Goal: Task Accomplishment & Management: Manage account settings

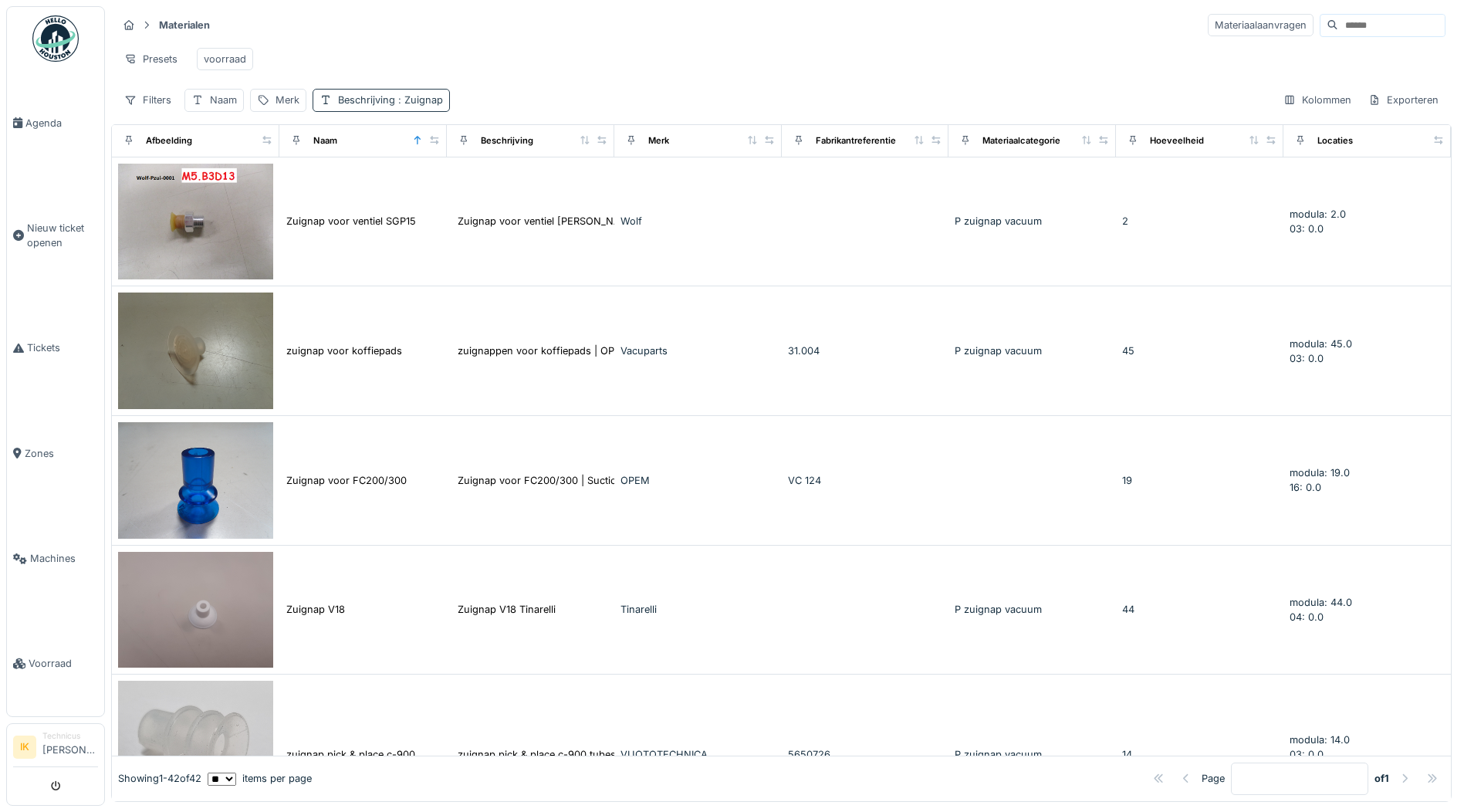
click at [415, 106] on span ": Zuignap" at bounding box center [419, 99] width 48 height 12
click at [493, 186] on icon at bounding box center [490, 186] width 8 height 8
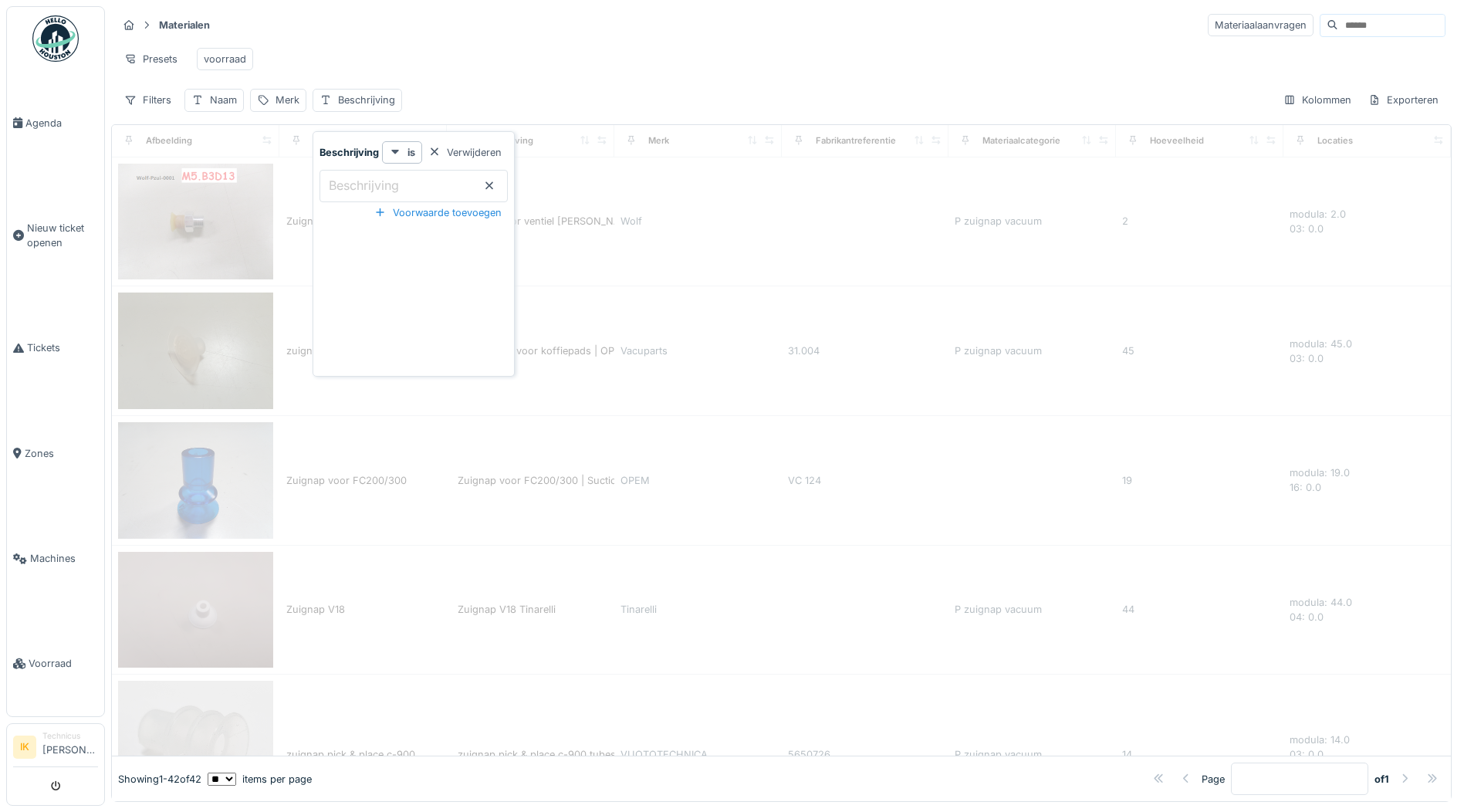
click at [457, 58] on div "Presets voorraad" at bounding box center [781, 59] width 1328 height 35
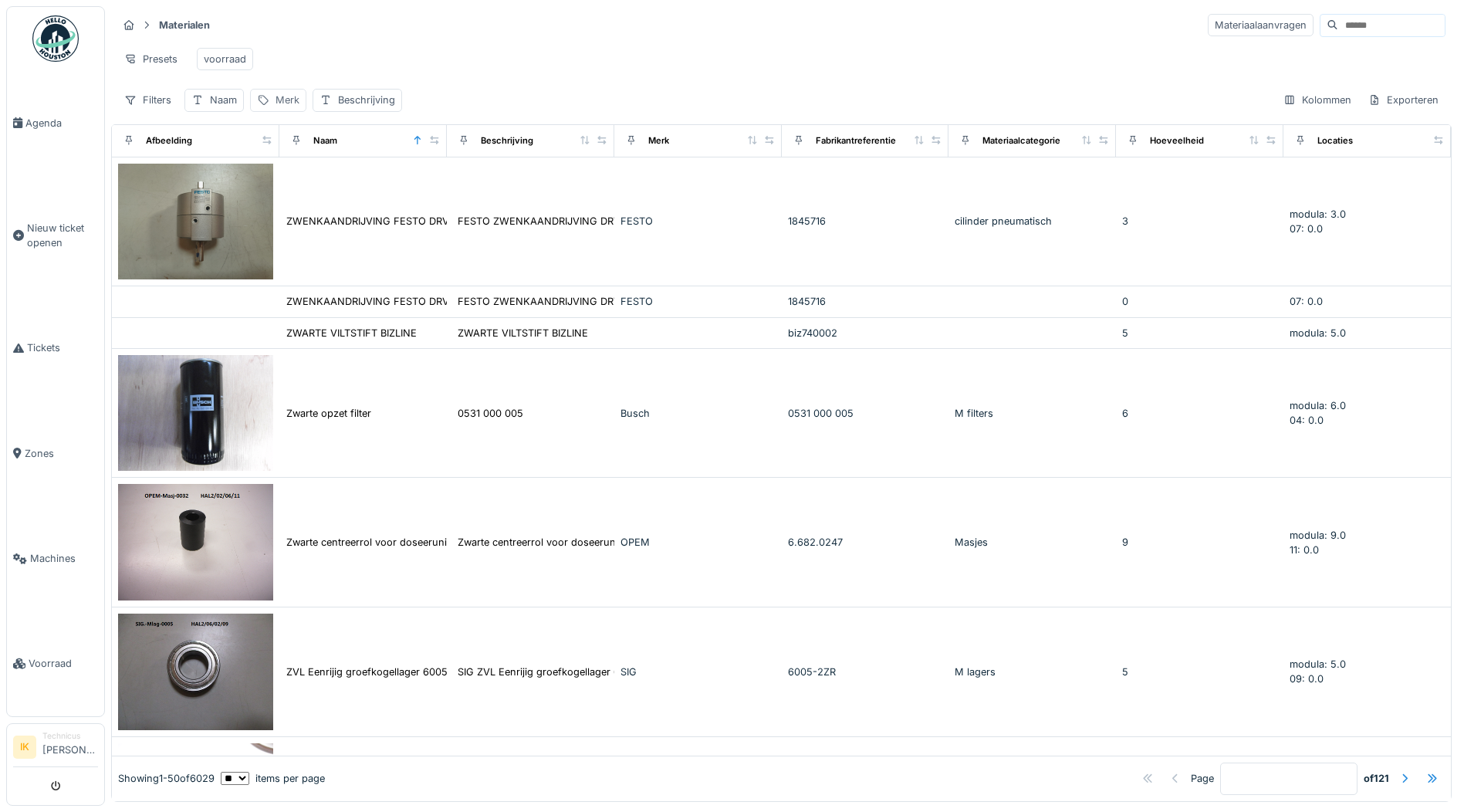
click at [289, 107] on div "Merk" at bounding box center [287, 99] width 24 height 15
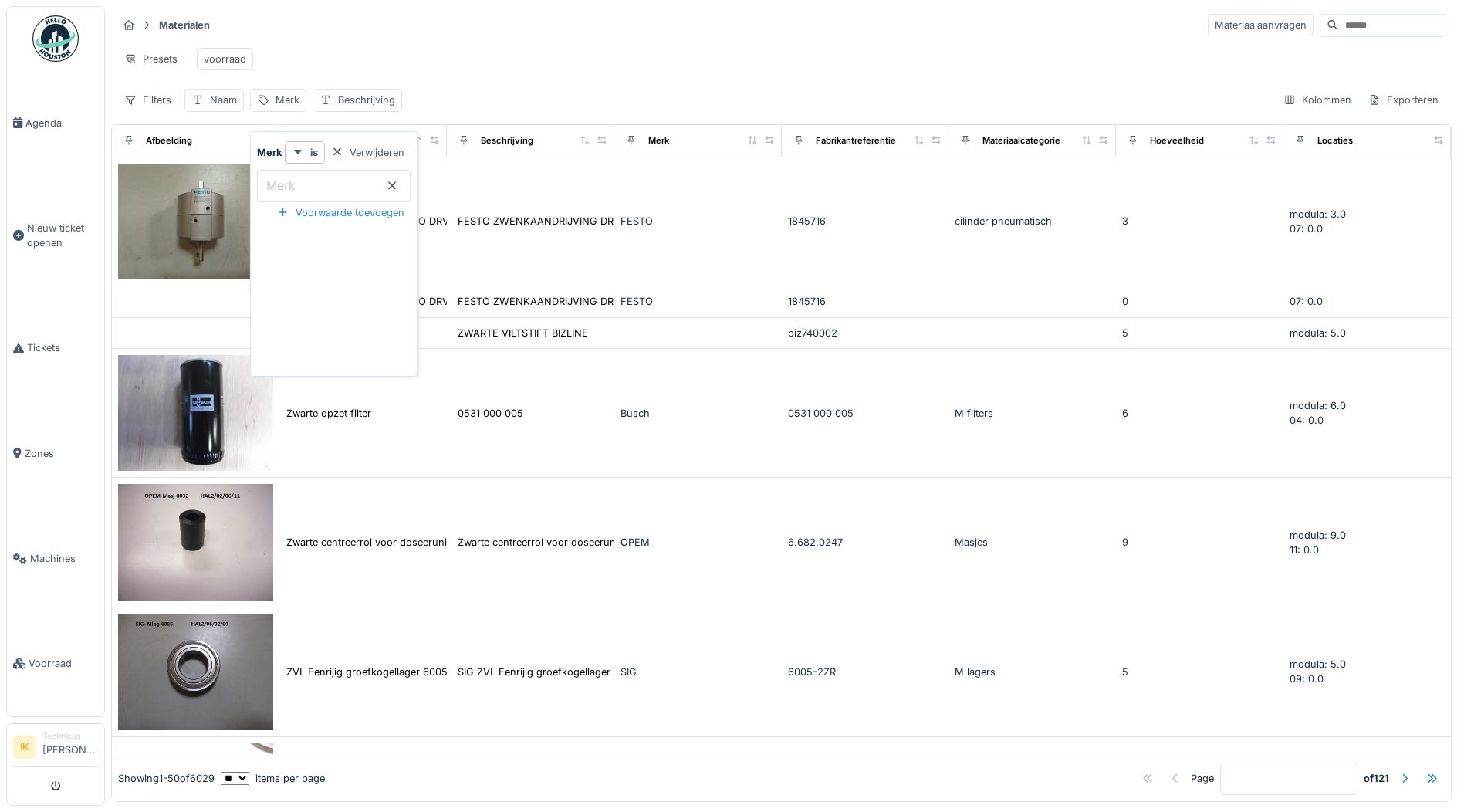
click at [283, 183] on label "Merk" at bounding box center [281, 184] width 35 height 18
click at [283, 183] on input "Merk" at bounding box center [333, 185] width 154 height 32
type input "****"
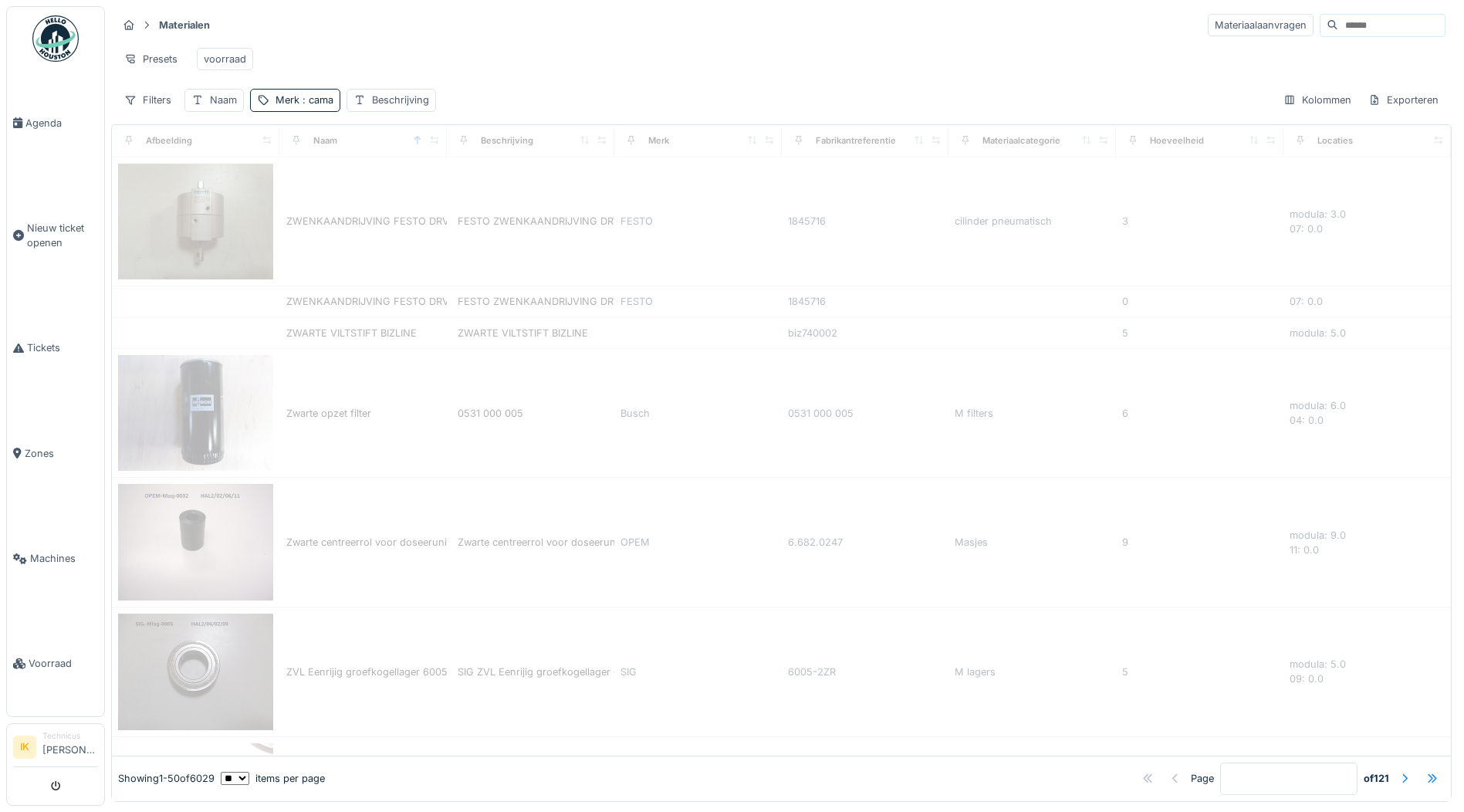
click at [590, 50] on div "Presets voorraad" at bounding box center [781, 59] width 1328 height 35
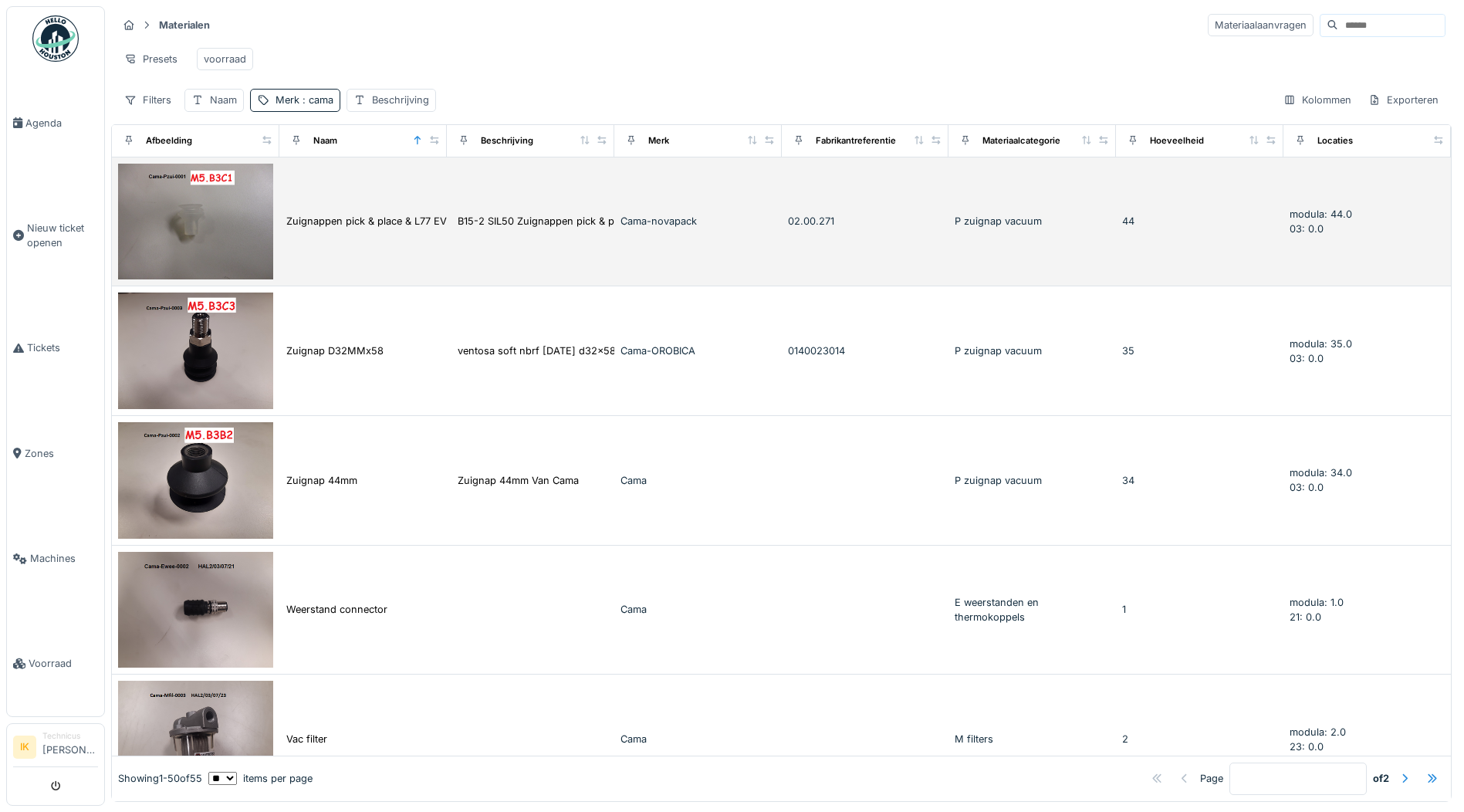
click at [211, 237] on img at bounding box center [196, 222] width 155 height 117
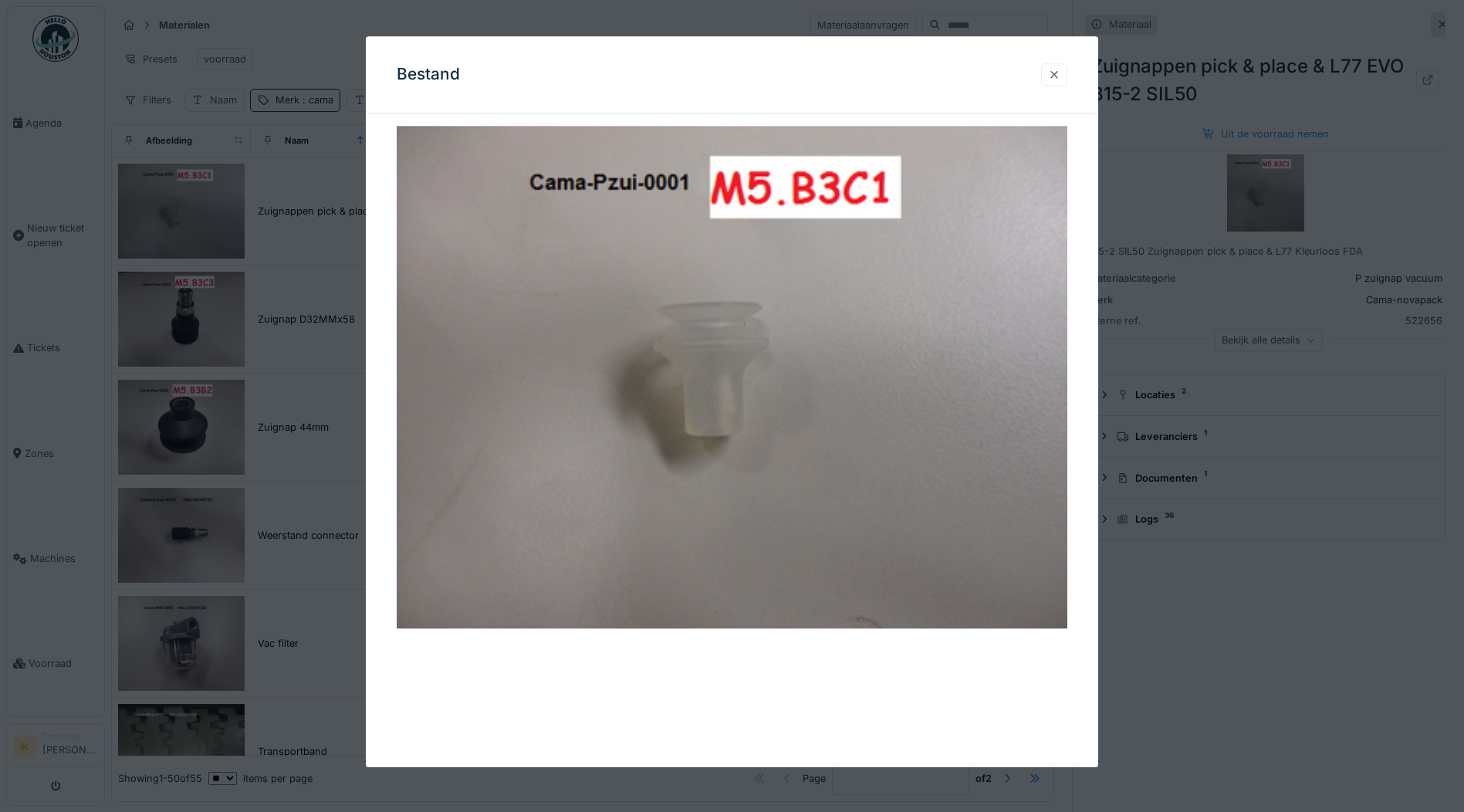
click at [1059, 71] on div at bounding box center [1054, 74] width 13 height 15
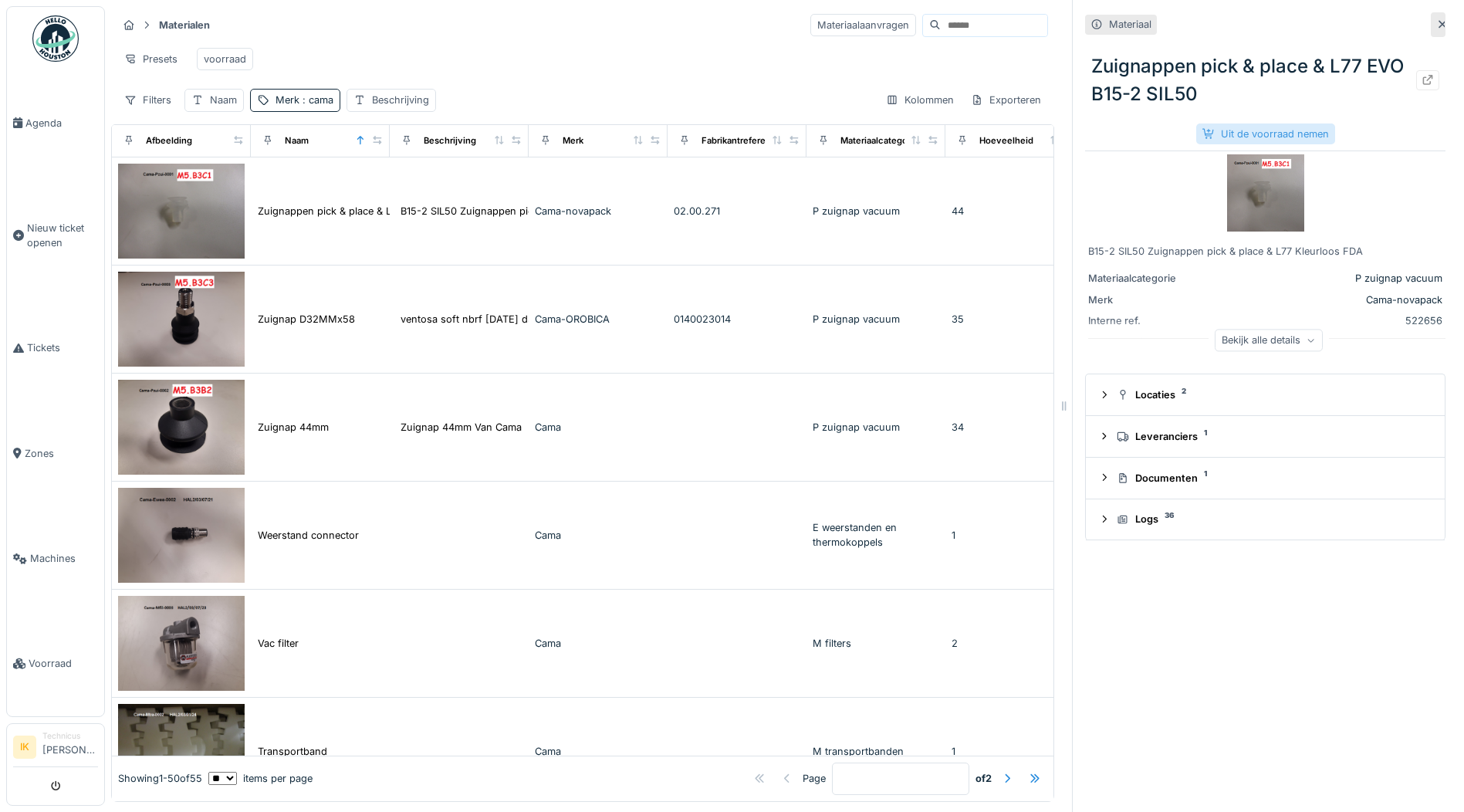
click at [1259, 132] on div "Uit de voorraad nemen" at bounding box center [1265, 134] width 139 height 20
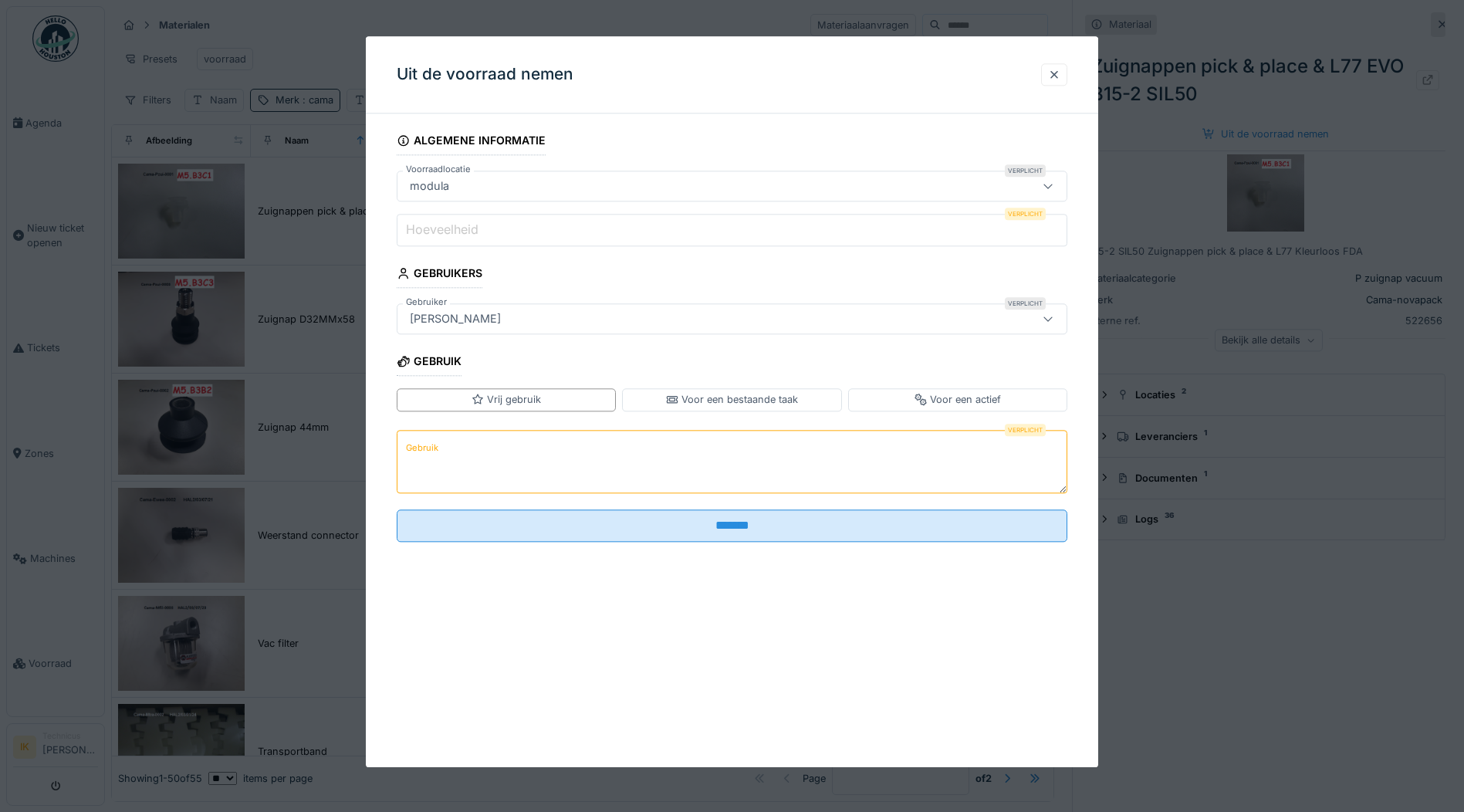
click at [497, 233] on input "Hoeveelheid" at bounding box center [732, 229] width 671 height 32
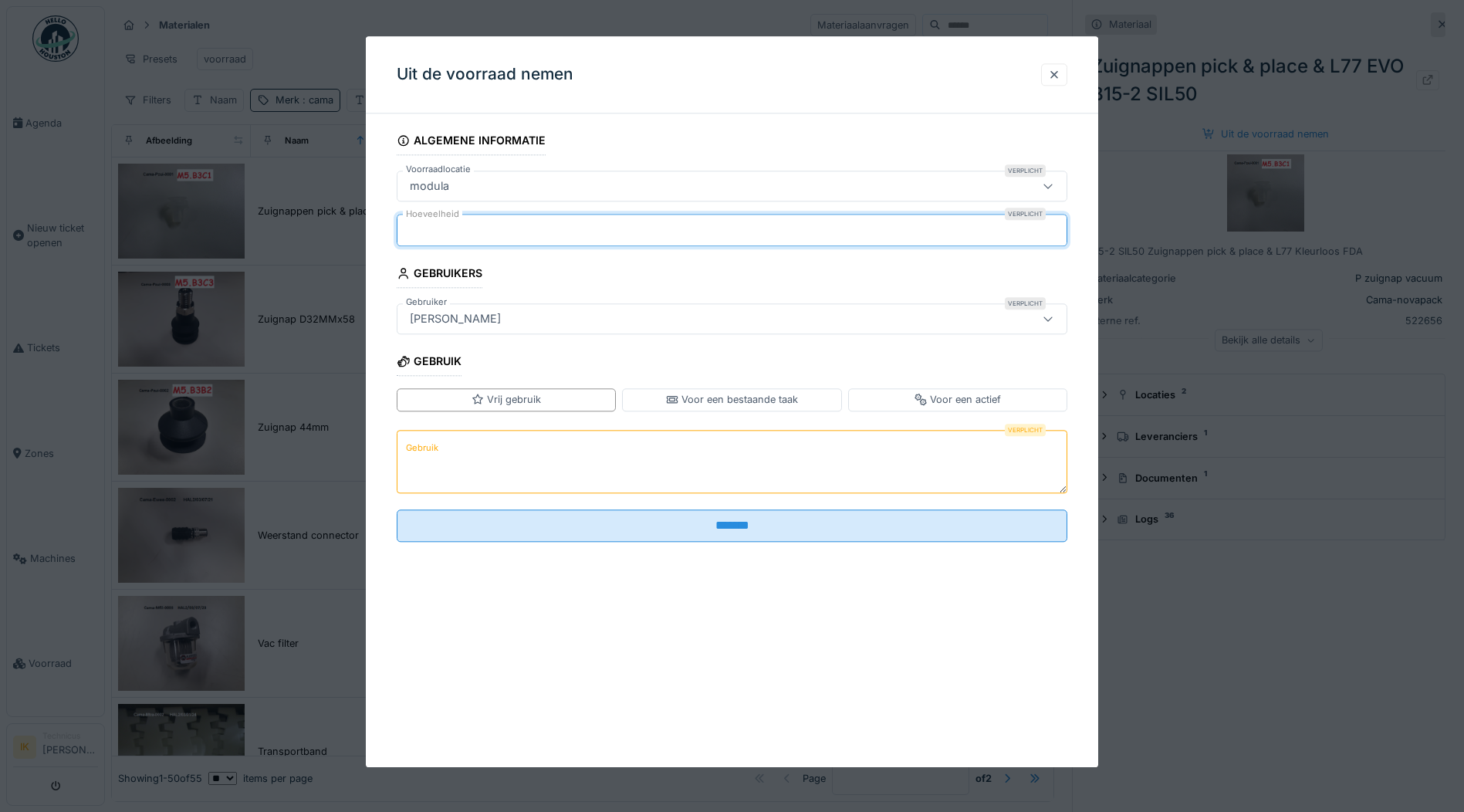
type input "*"
click at [460, 453] on textarea "Gebruik" at bounding box center [732, 461] width 671 height 63
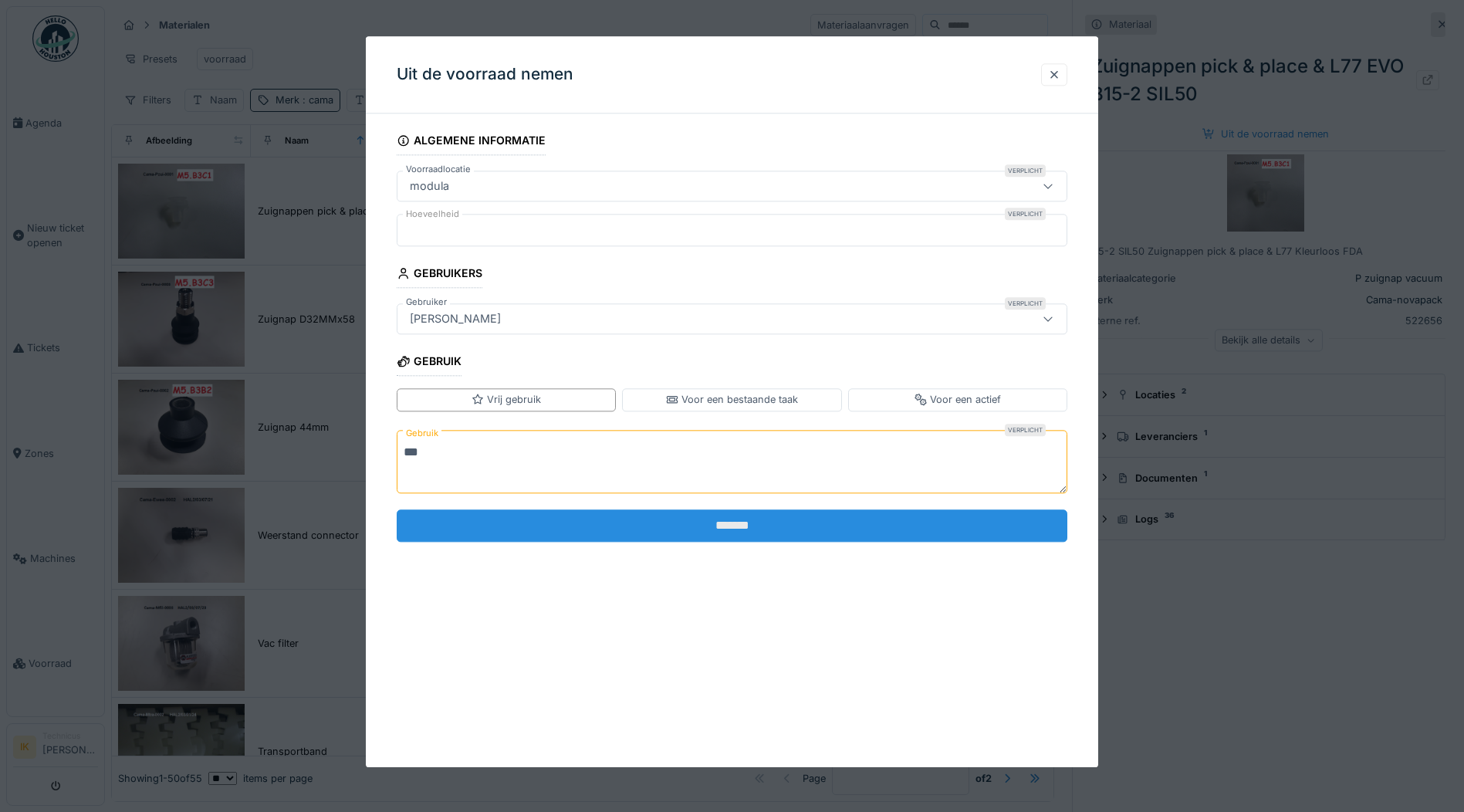
type textarea "***"
click at [764, 526] on input "*******" at bounding box center [732, 525] width 671 height 32
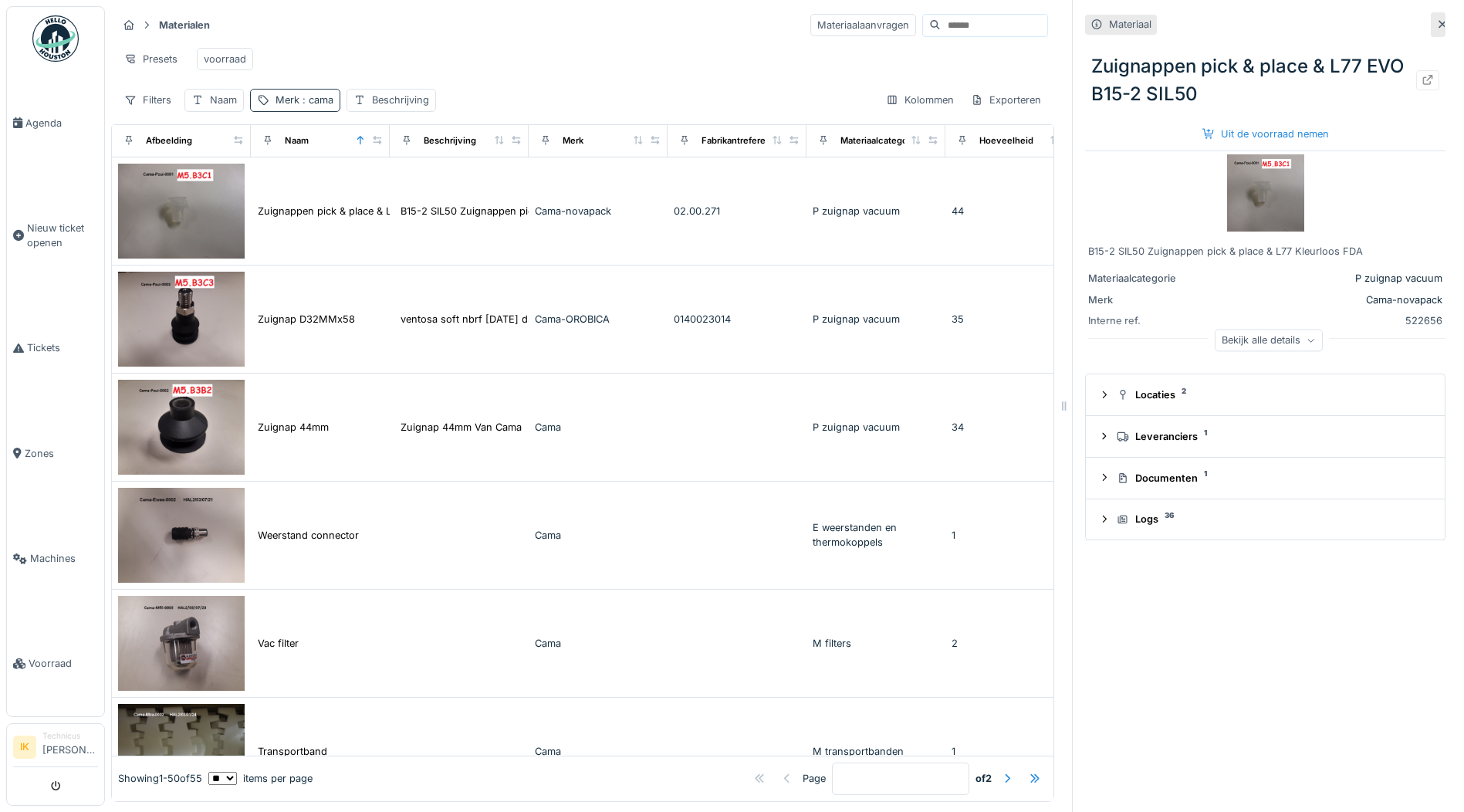
click at [319, 106] on span ": cama" at bounding box center [316, 99] width 34 height 12
click at [396, 188] on icon at bounding box center [392, 186] width 8 height 8
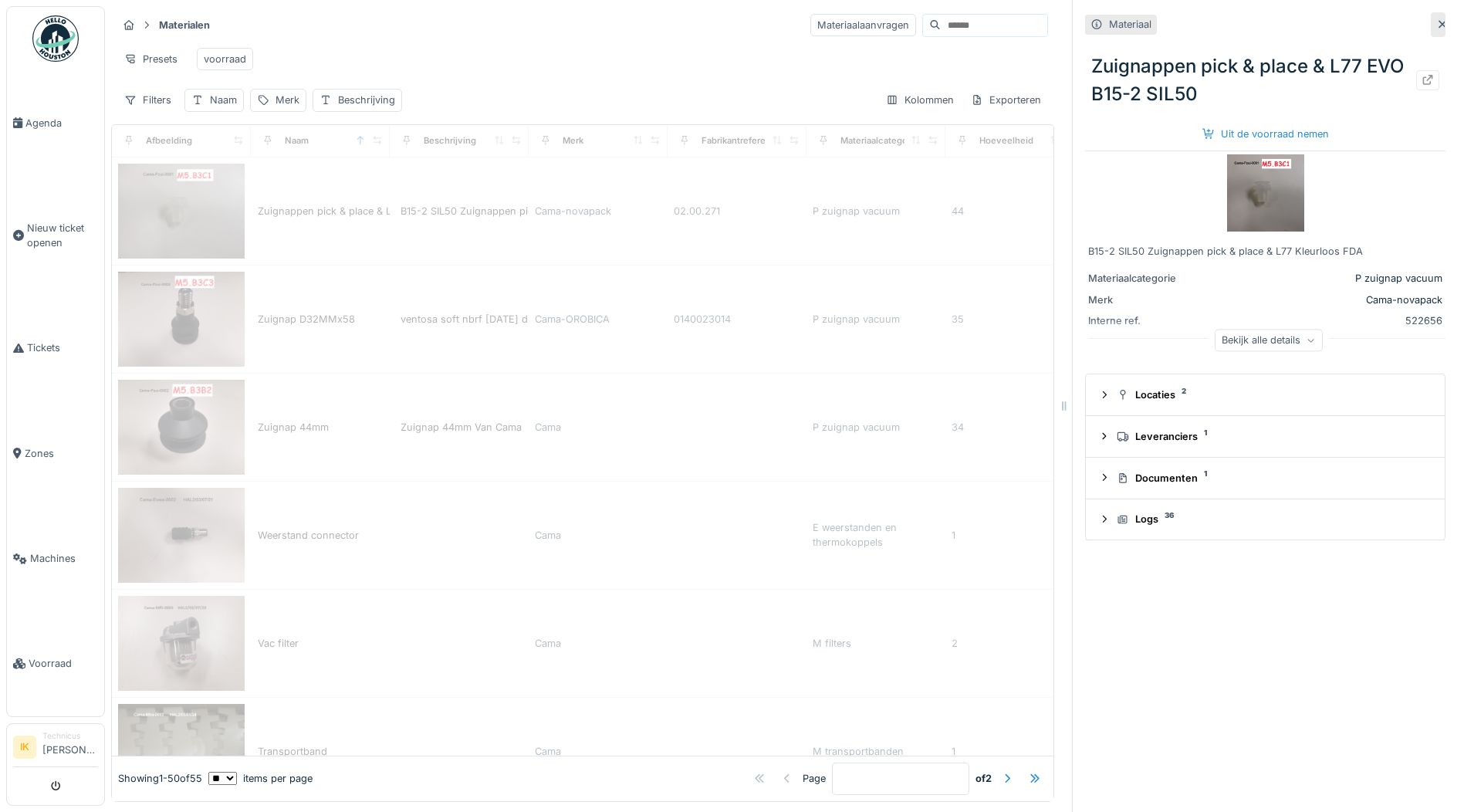
click at [424, 56] on div "Presets voorraad" at bounding box center [583, 59] width 931 height 35
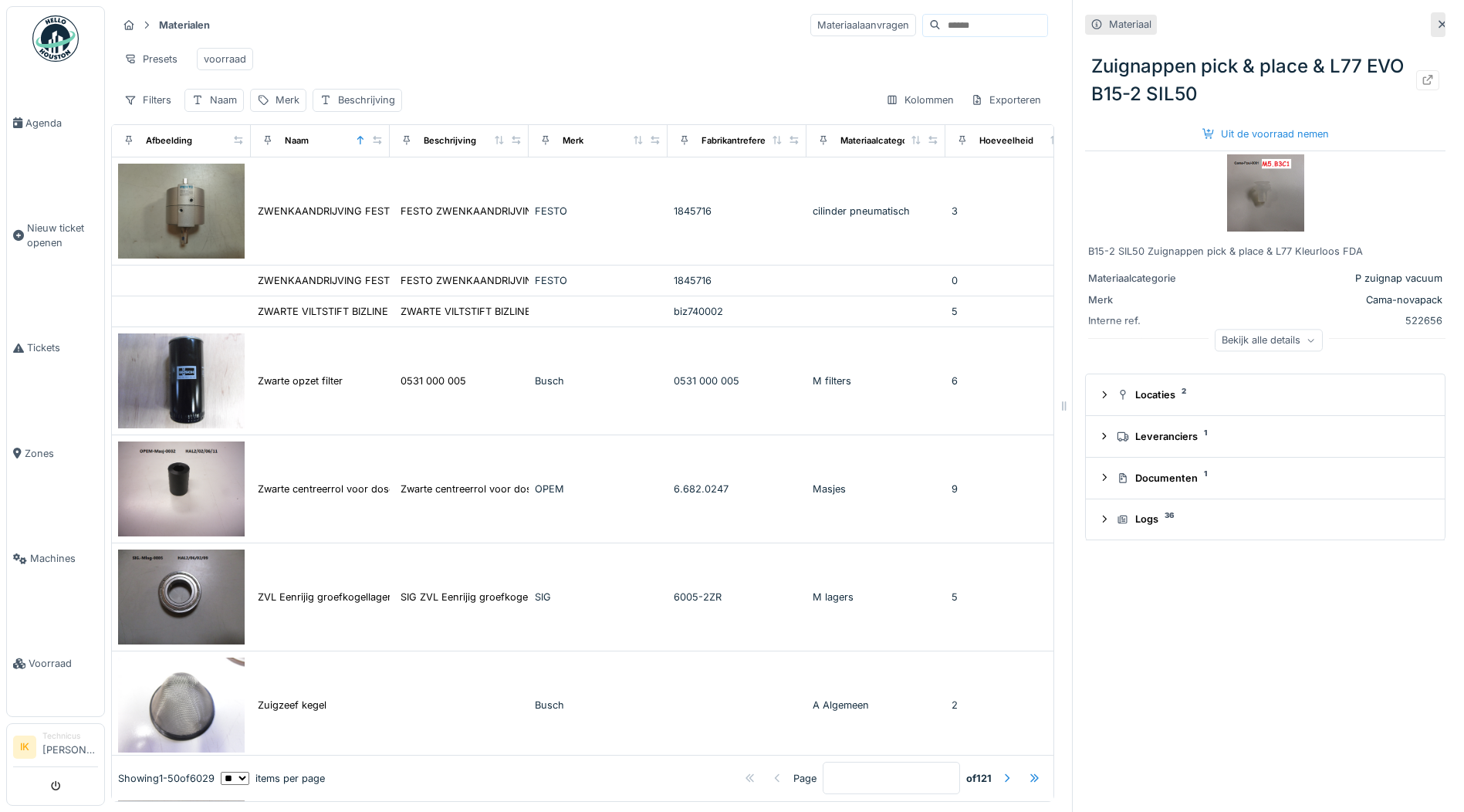
click at [1439, 23] on icon at bounding box center [1443, 24] width 8 height 8
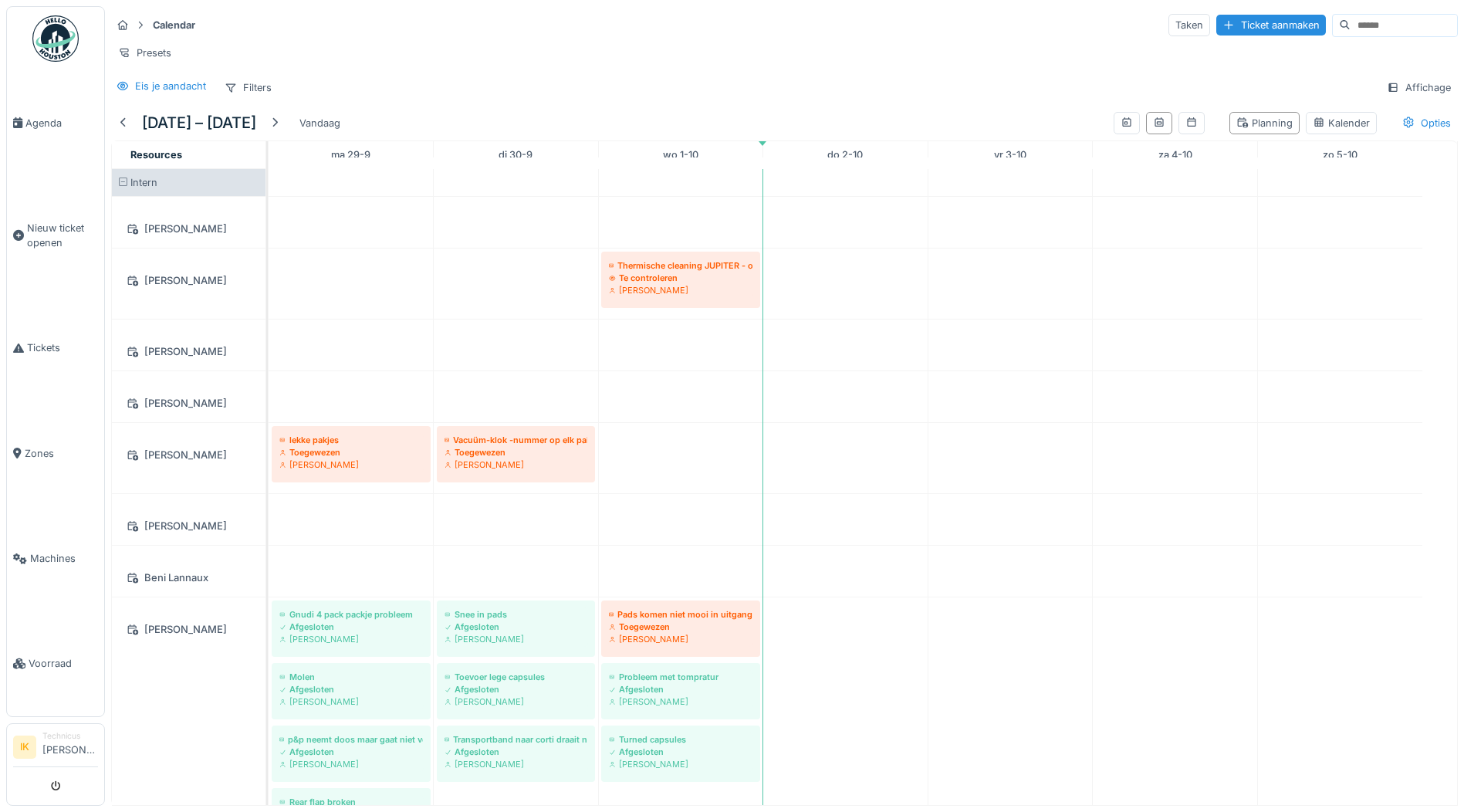
click at [54, 123] on span "Agenda" at bounding box center [61, 123] width 73 height 15
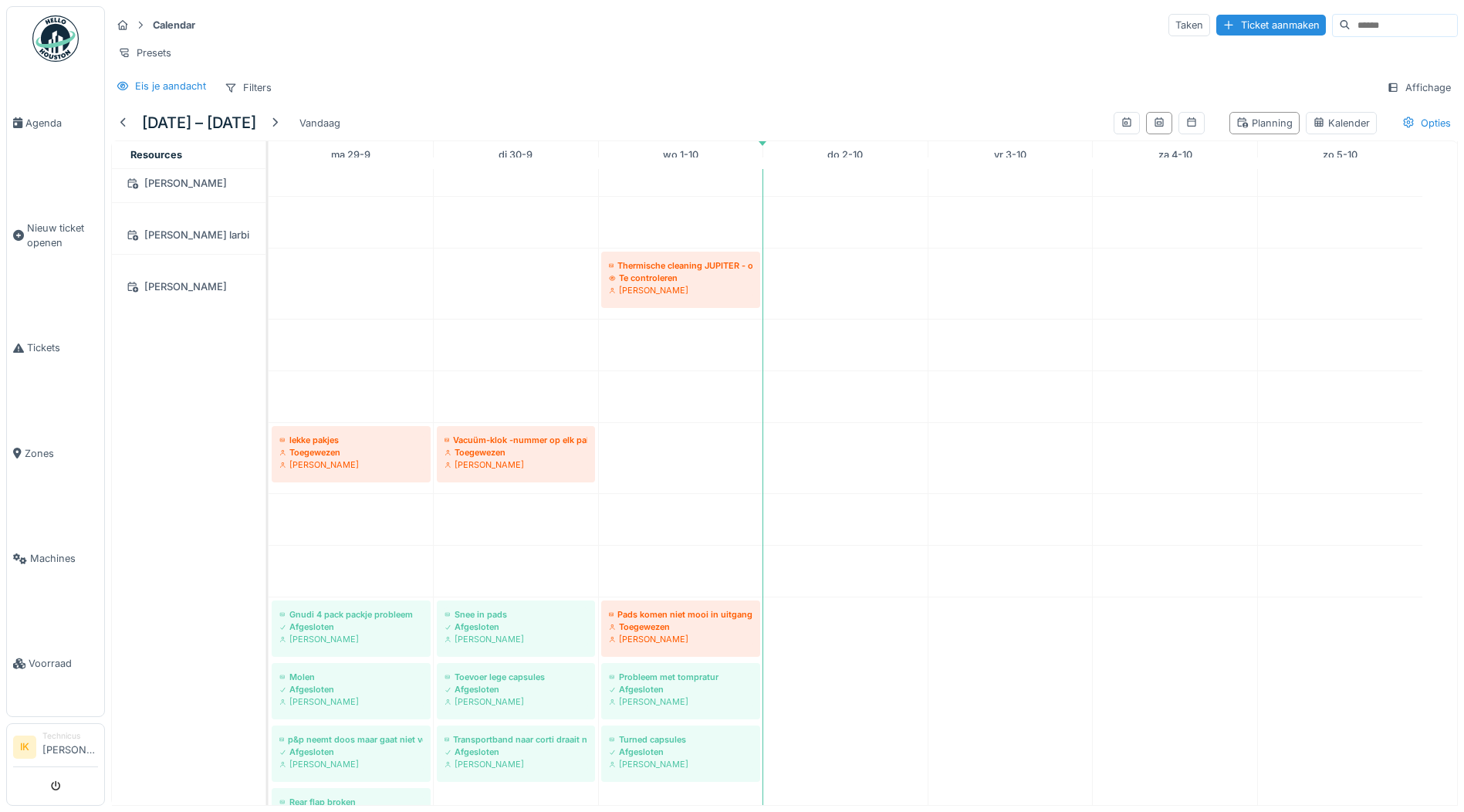
scroll to position [2084, 0]
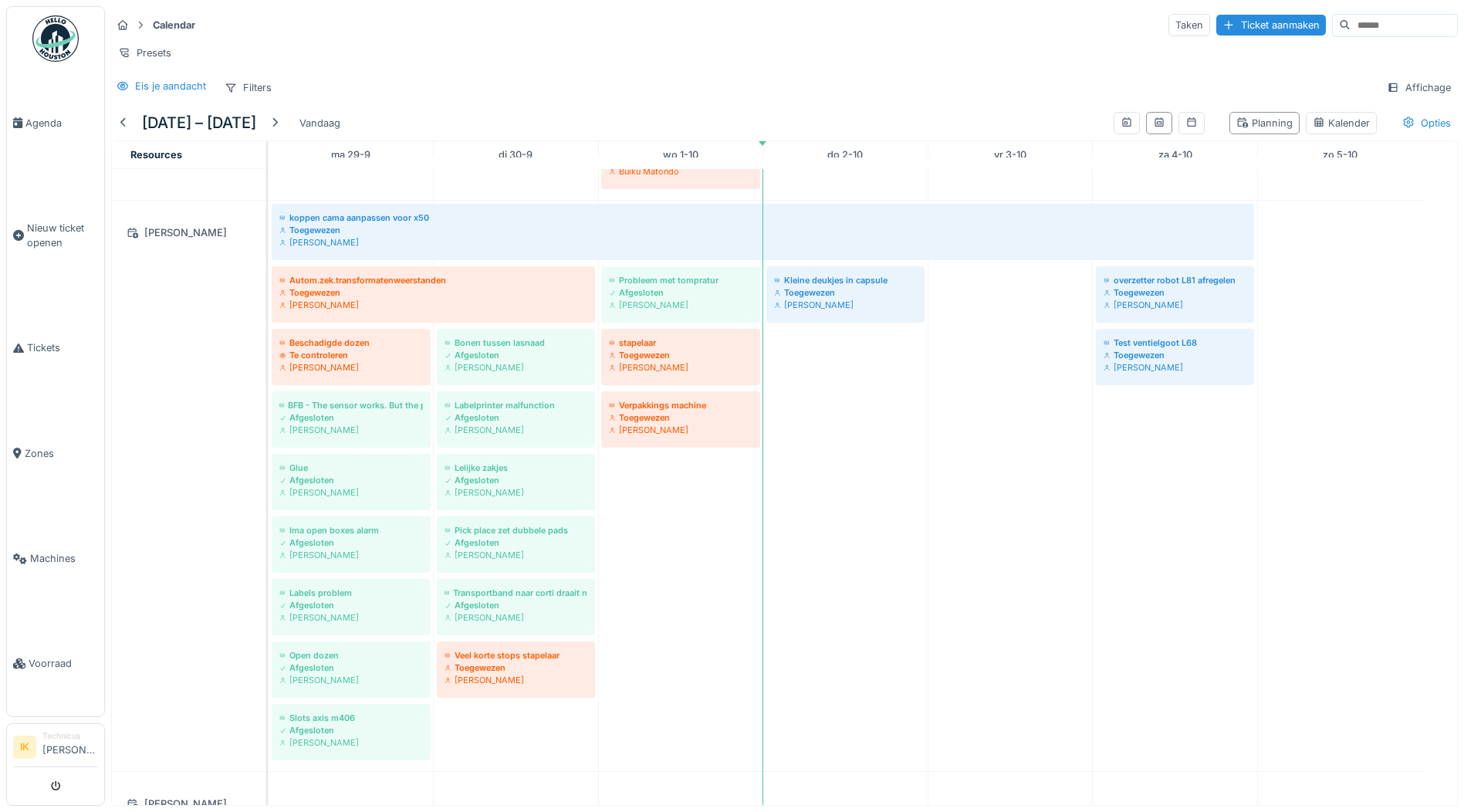
scroll to position [772, 0]
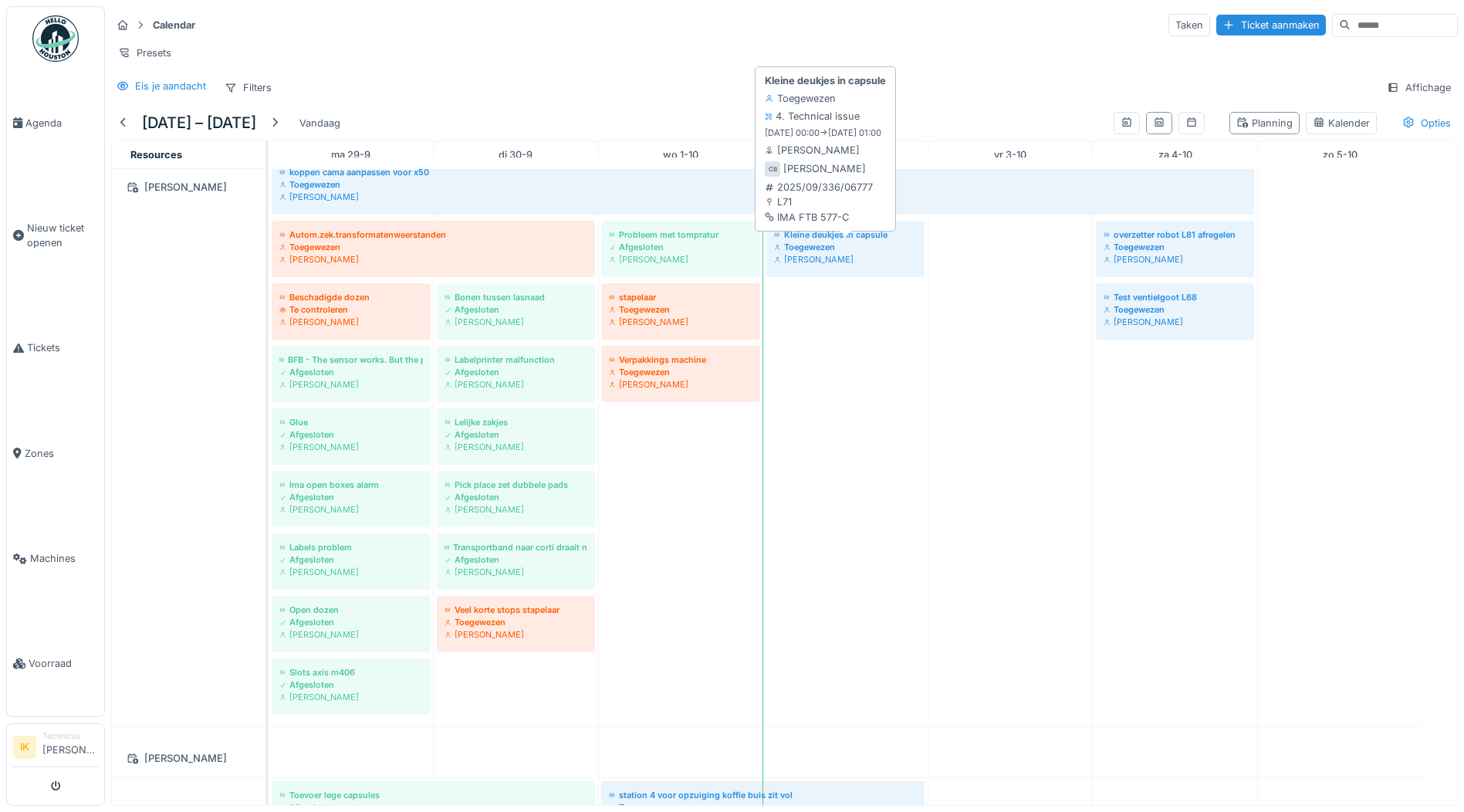
click at [825, 252] on div "Toegewezen" at bounding box center [845, 247] width 143 height 13
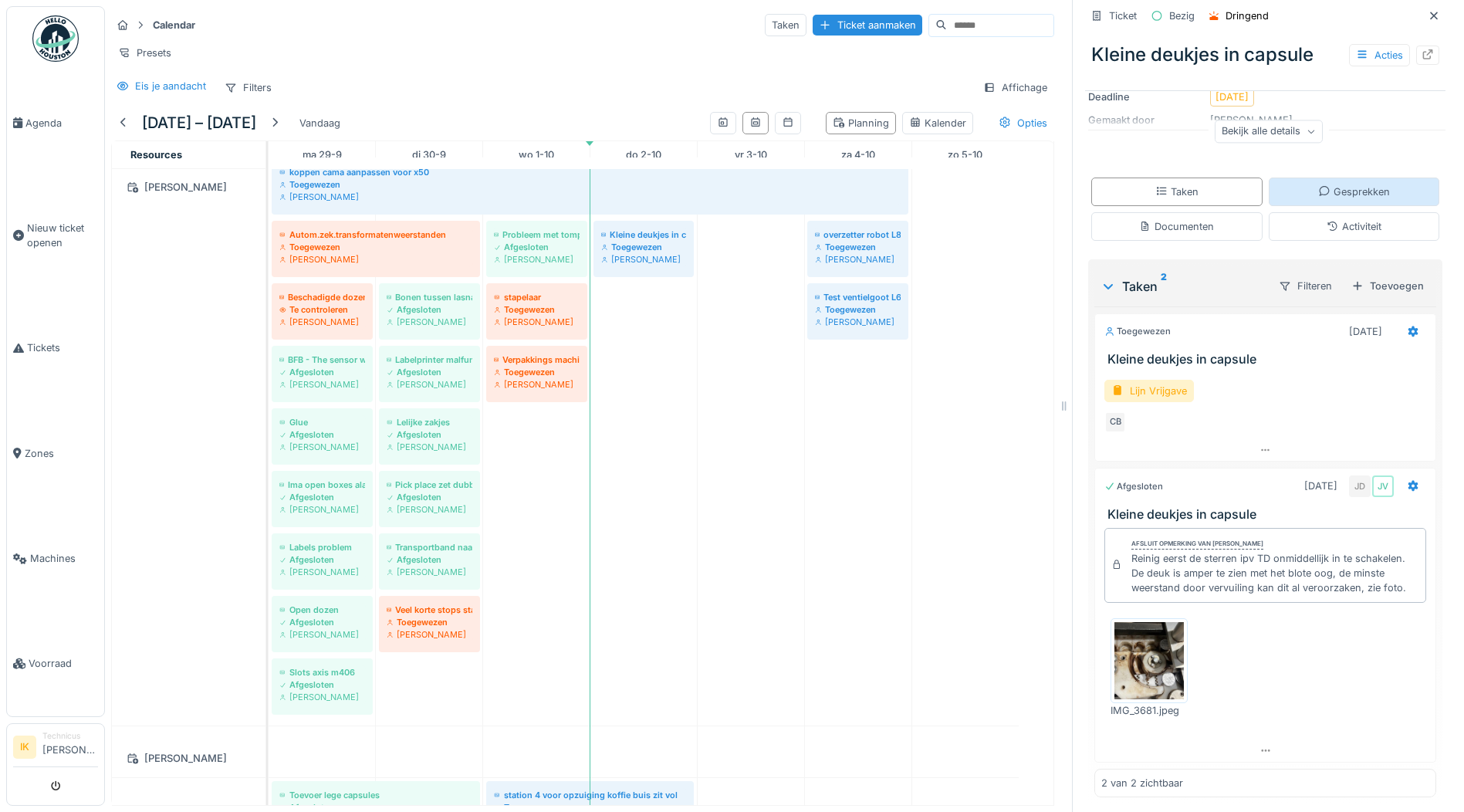
scroll to position [214, 0]
click at [1145, 661] on img at bounding box center [1149, 657] width 69 height 77
click at [1428, 13] on icon at bounding box center [1434, 16] width 13 height 10
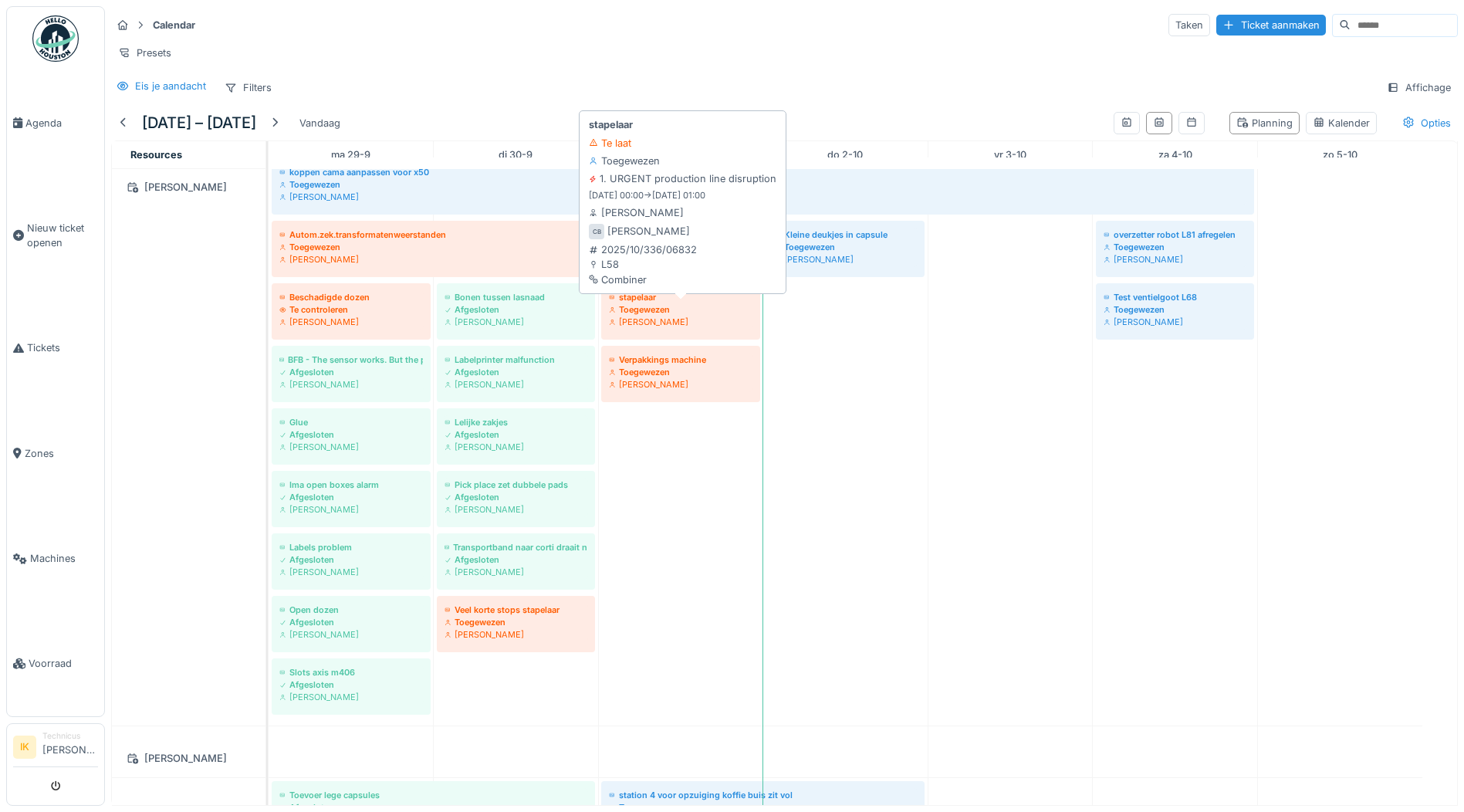
click at [656, 315] on div "Toegewezen" at bounding box center [680, 310] width 143 height 13
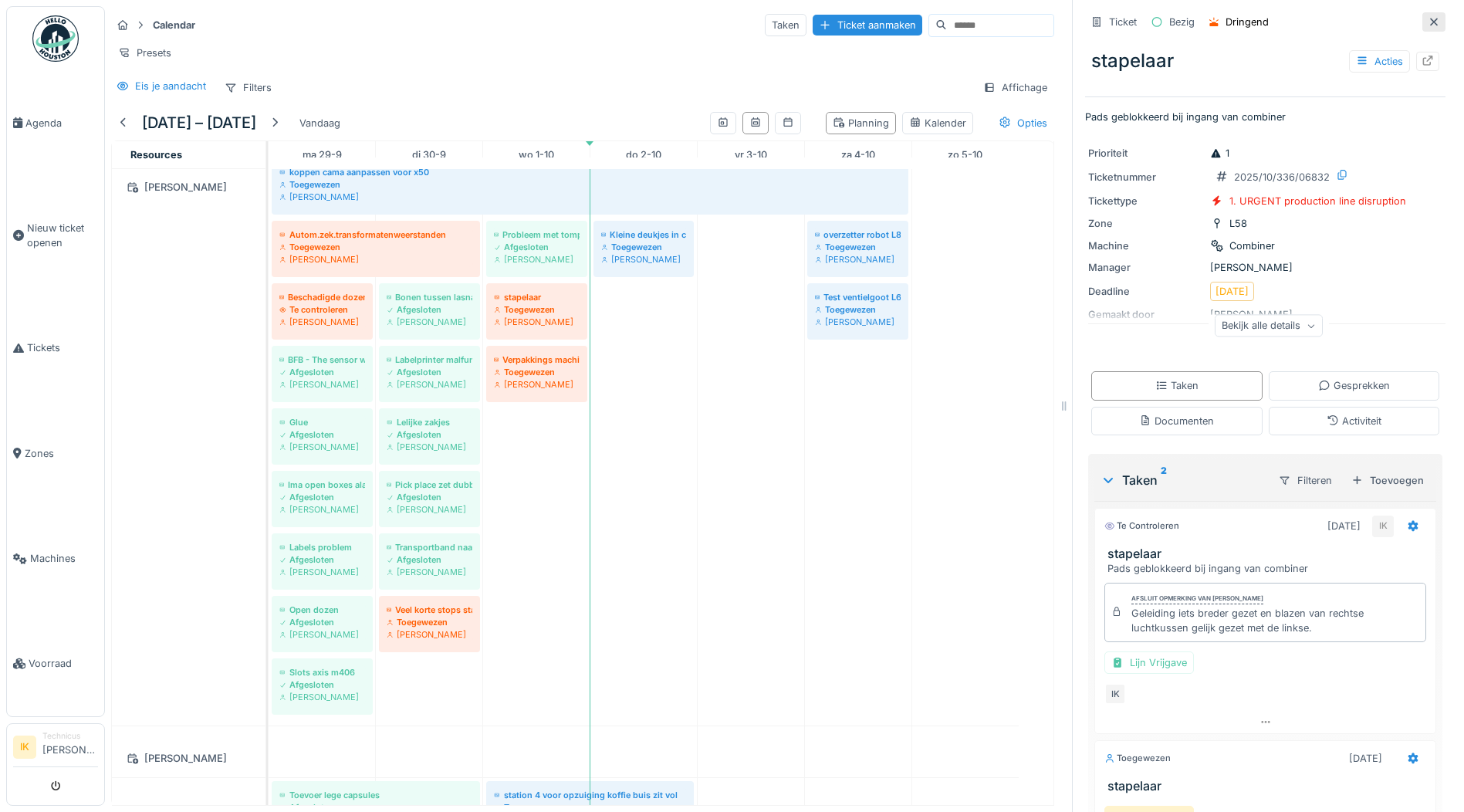
click at [1428, 19] on icon at bounding box center [1434, 22] width 13 height 10
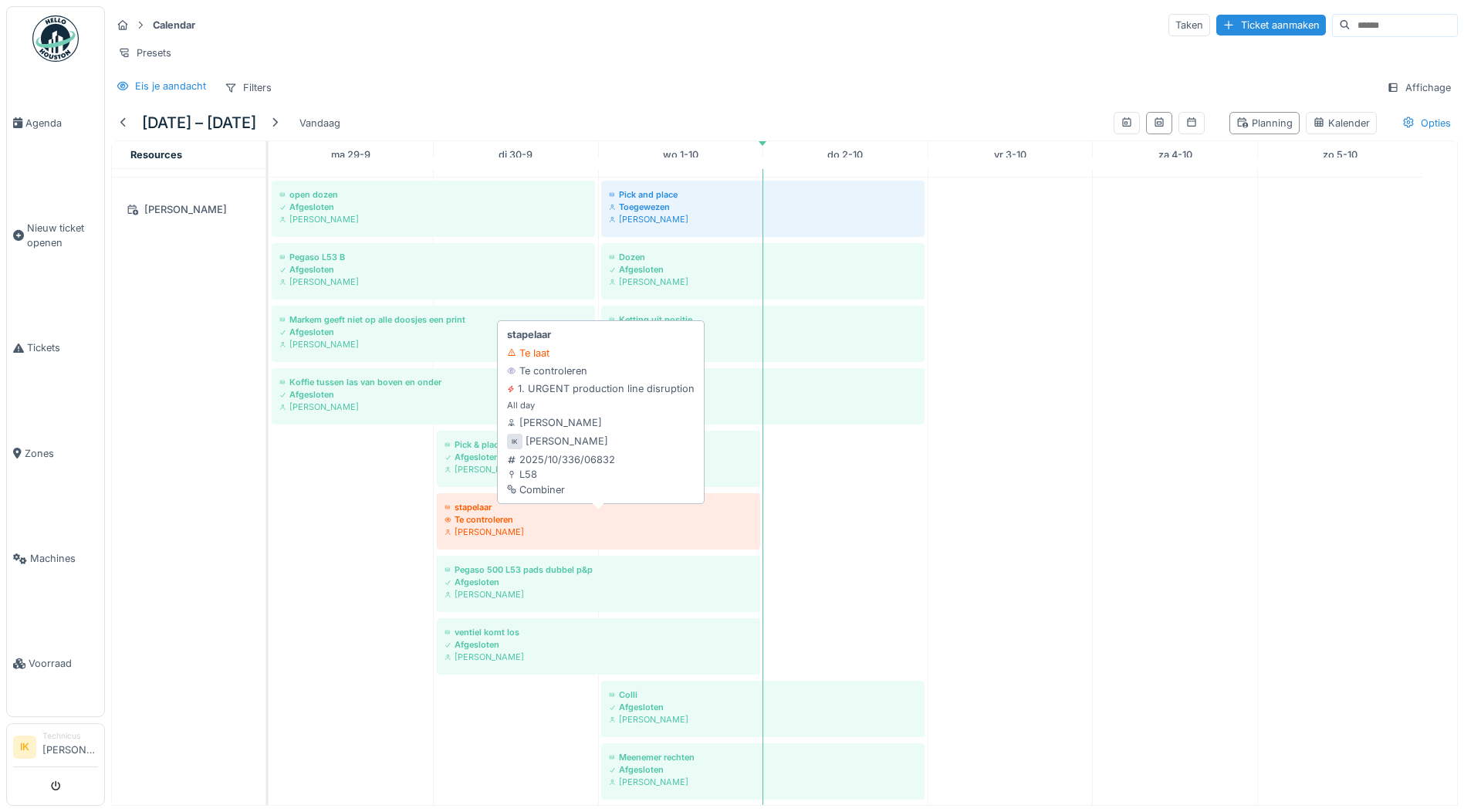
click at [549, 526] on div "Te controleren" at bounding box center [598, 520] width 308 height 13
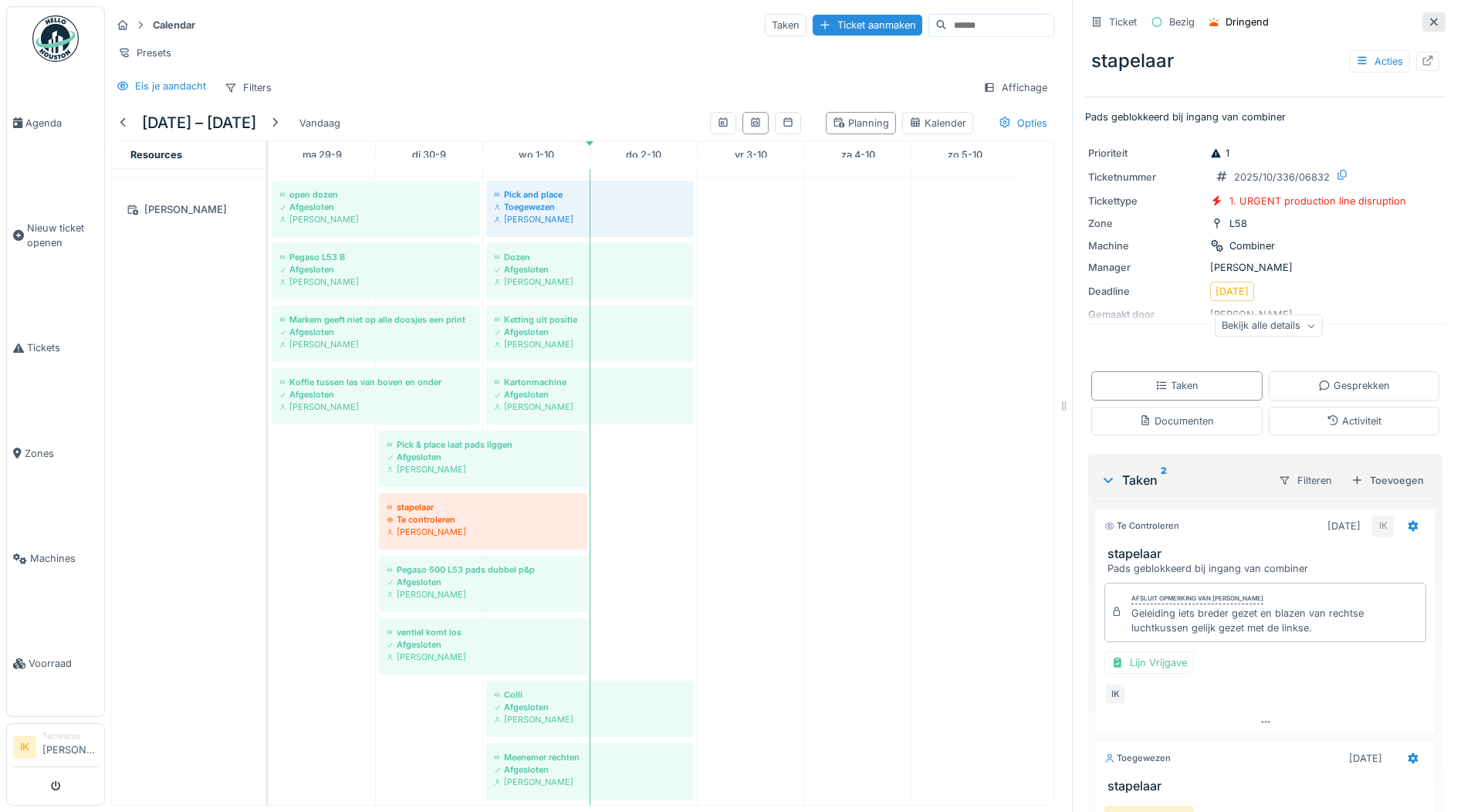
click at [1430, 19] on icon at bounding box center [1434, 22] width 8 height 8
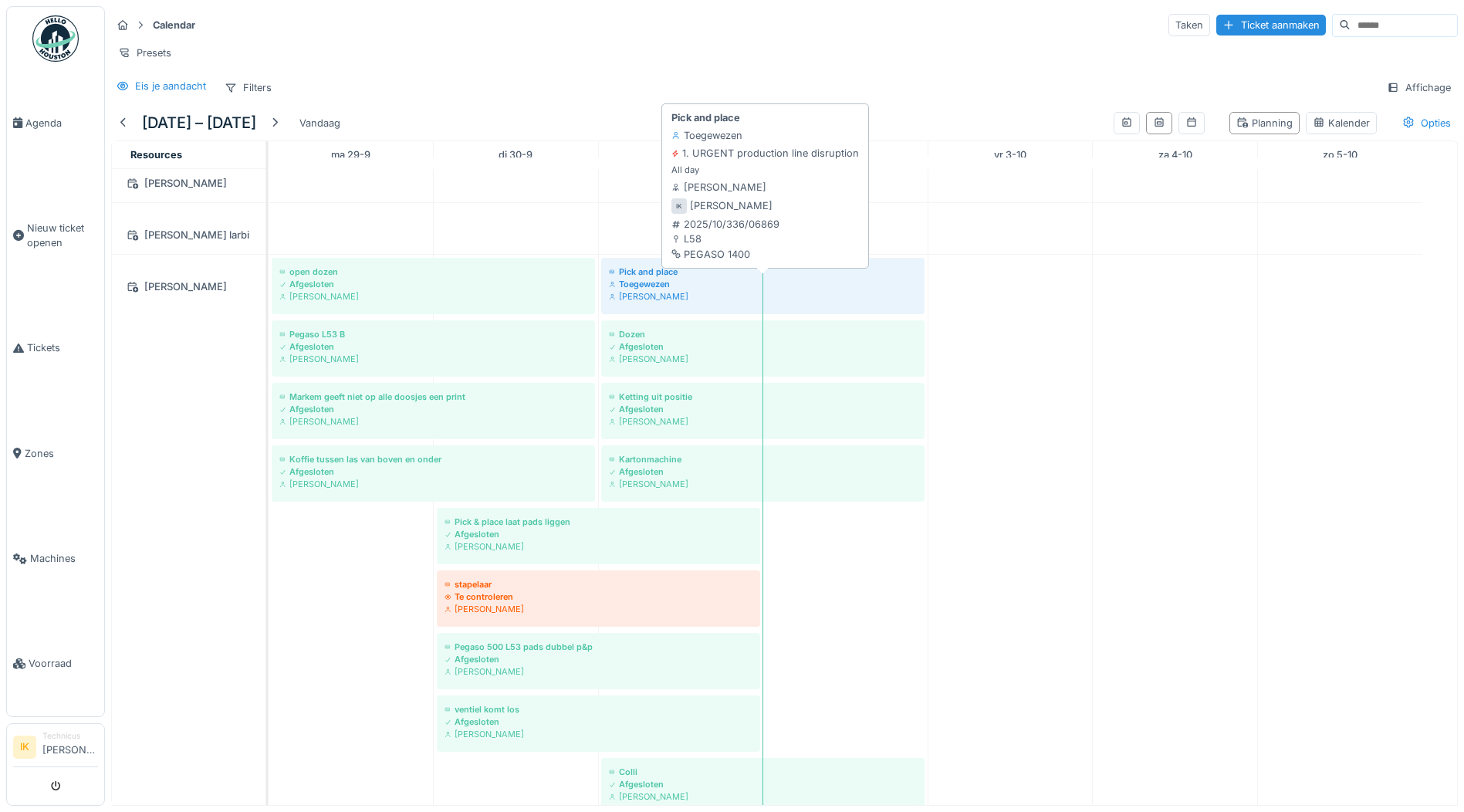
click at [654, 277] on div "Pick and place" at bounding box center [762, 272] width 308 height 13
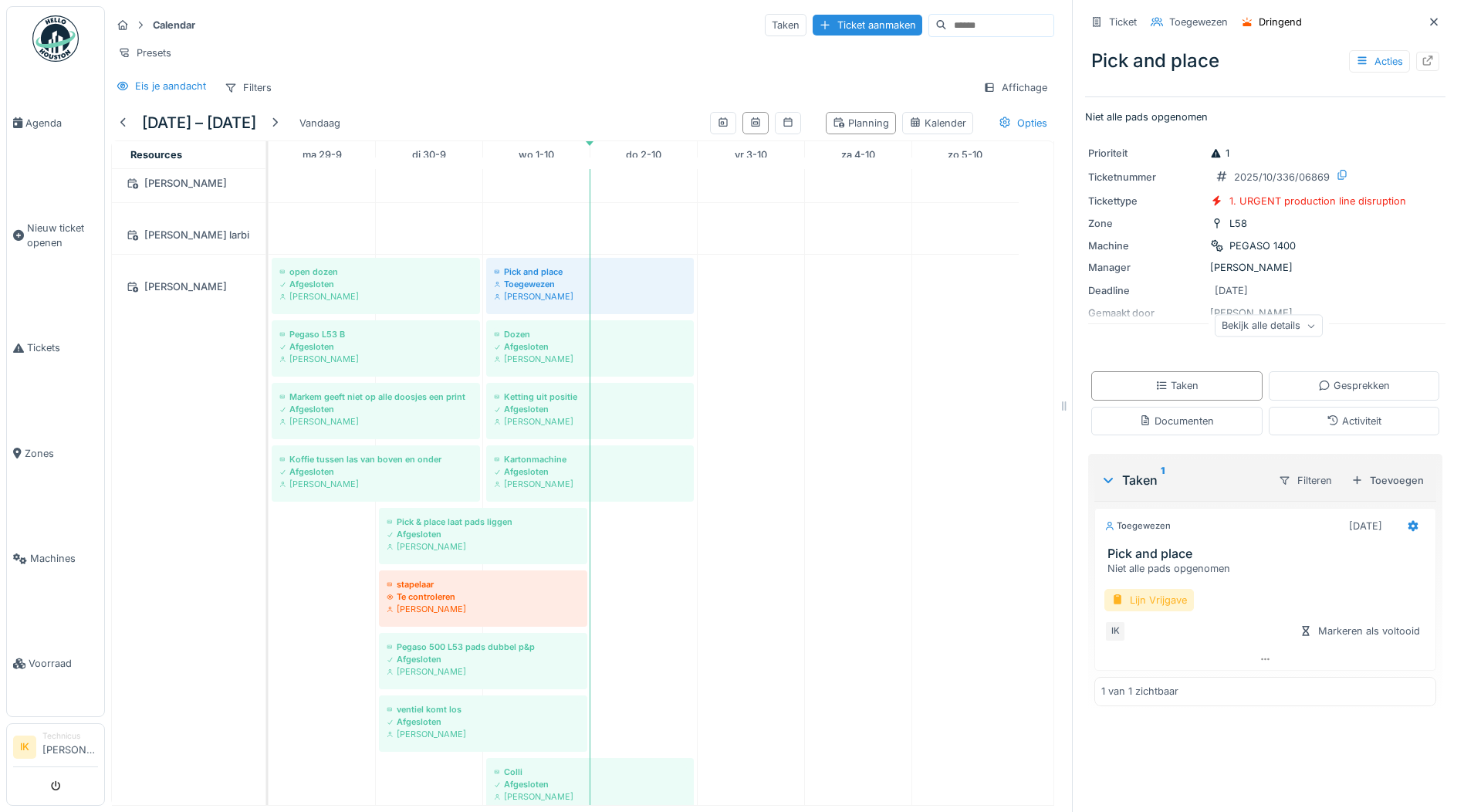
click at [1134, 602] on div "Lijn Vrijgave" at bounding box center [1149, 600] width 90 height 22
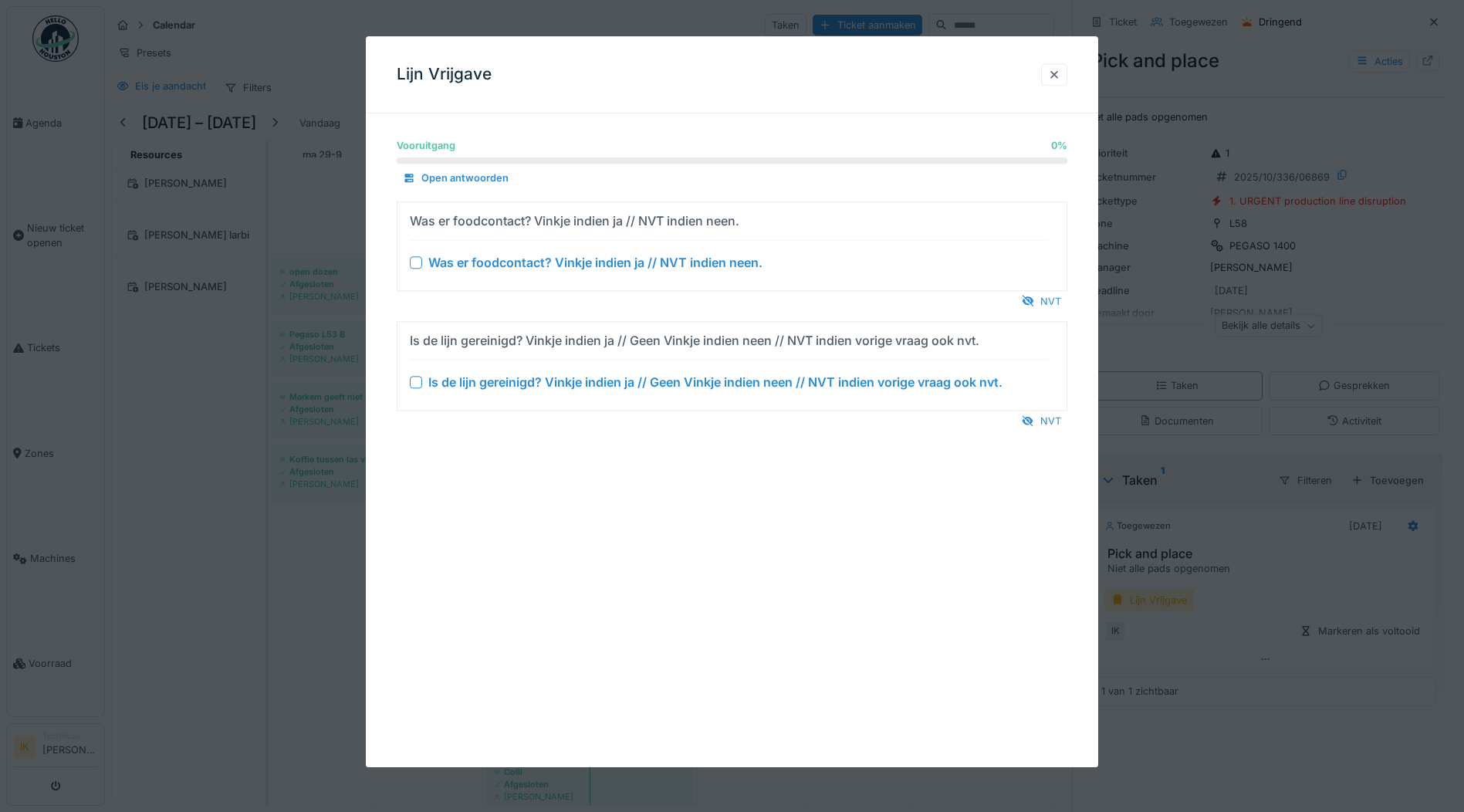
click at [417, 258] on div at bounding box center [416, 263] width 13 height 13
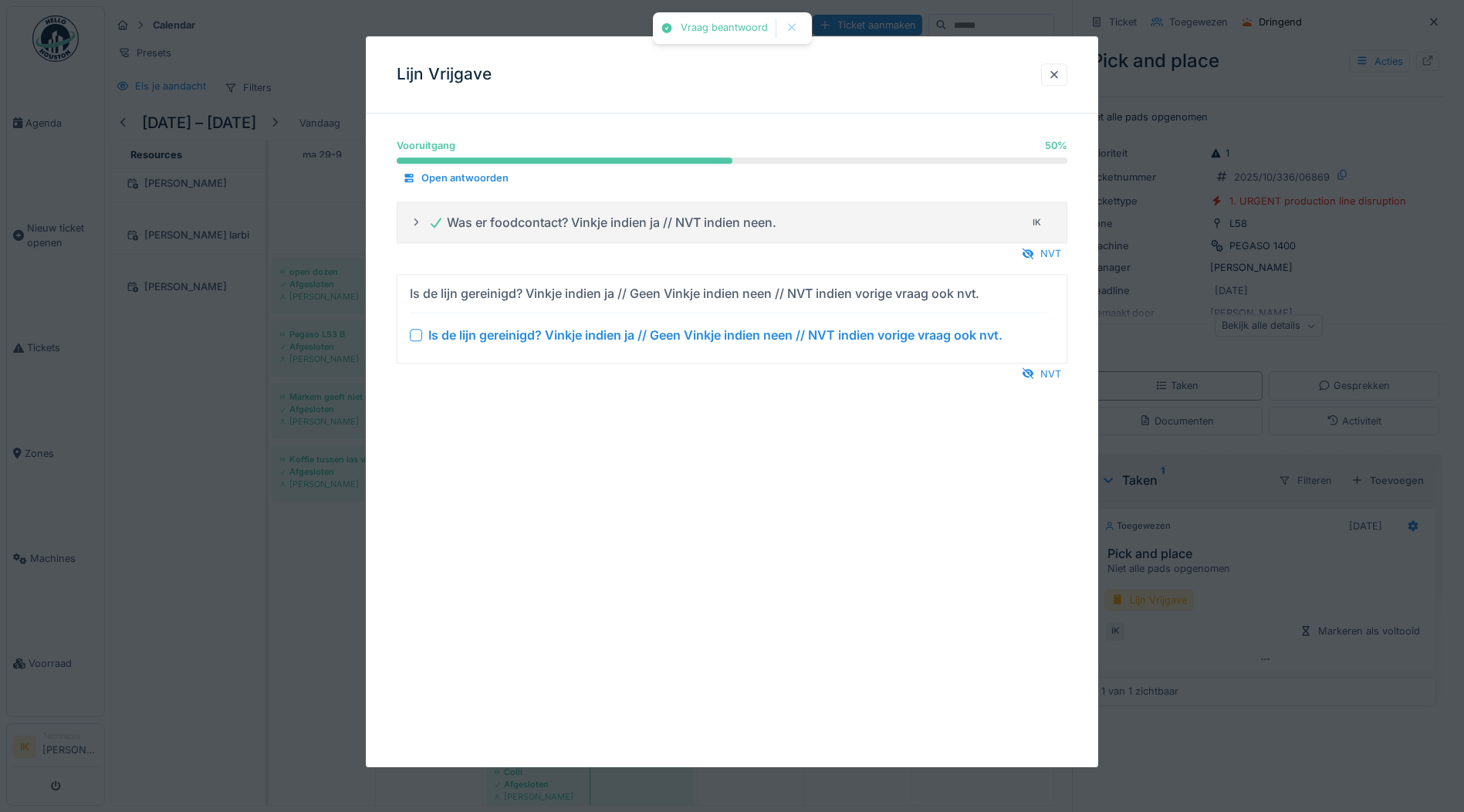
click at [417, 336] on div at bounding box center [416, 335] width 13 height 13
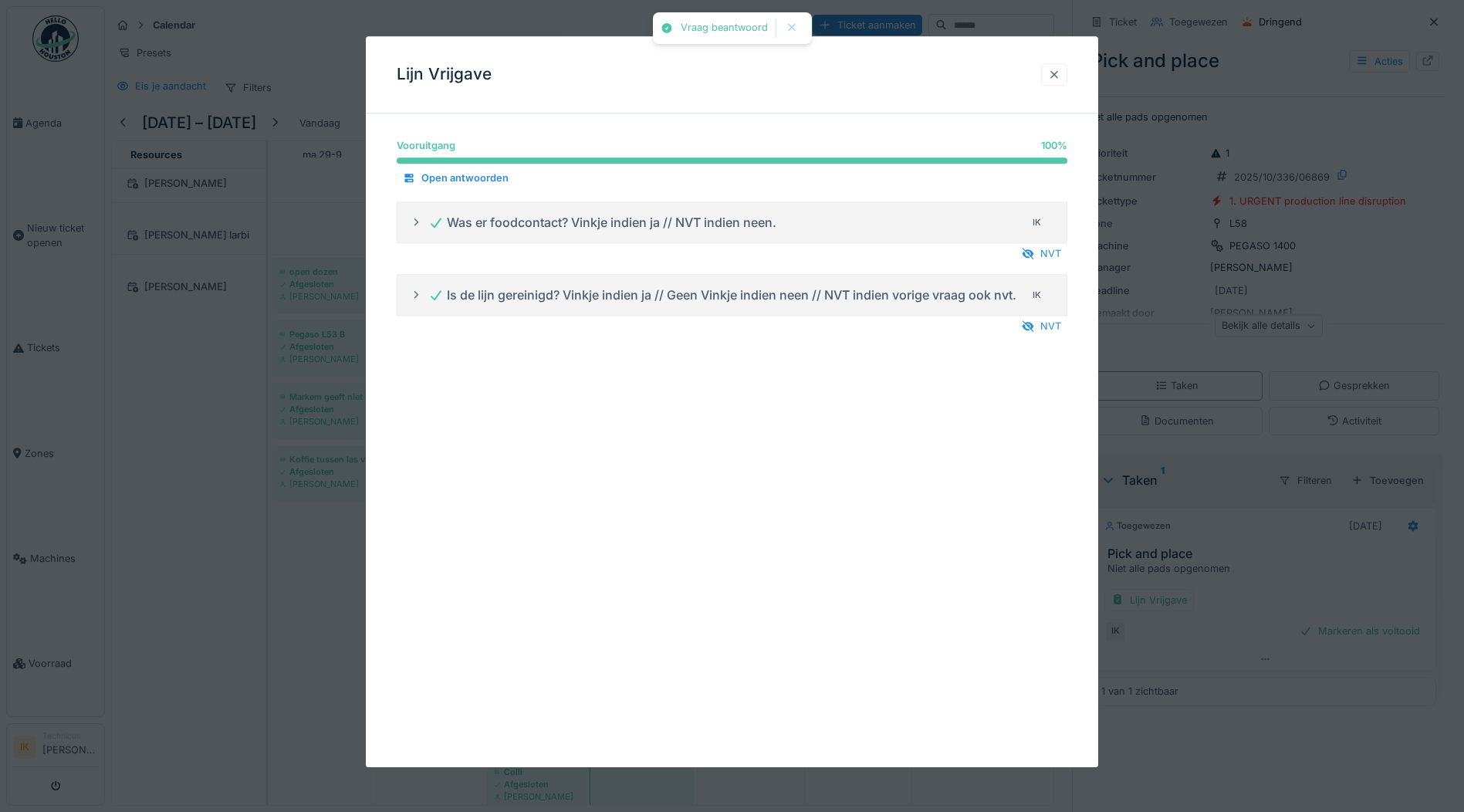
click at [1060, 73] on div at bounding box center [1054, 74] width 13 height 15
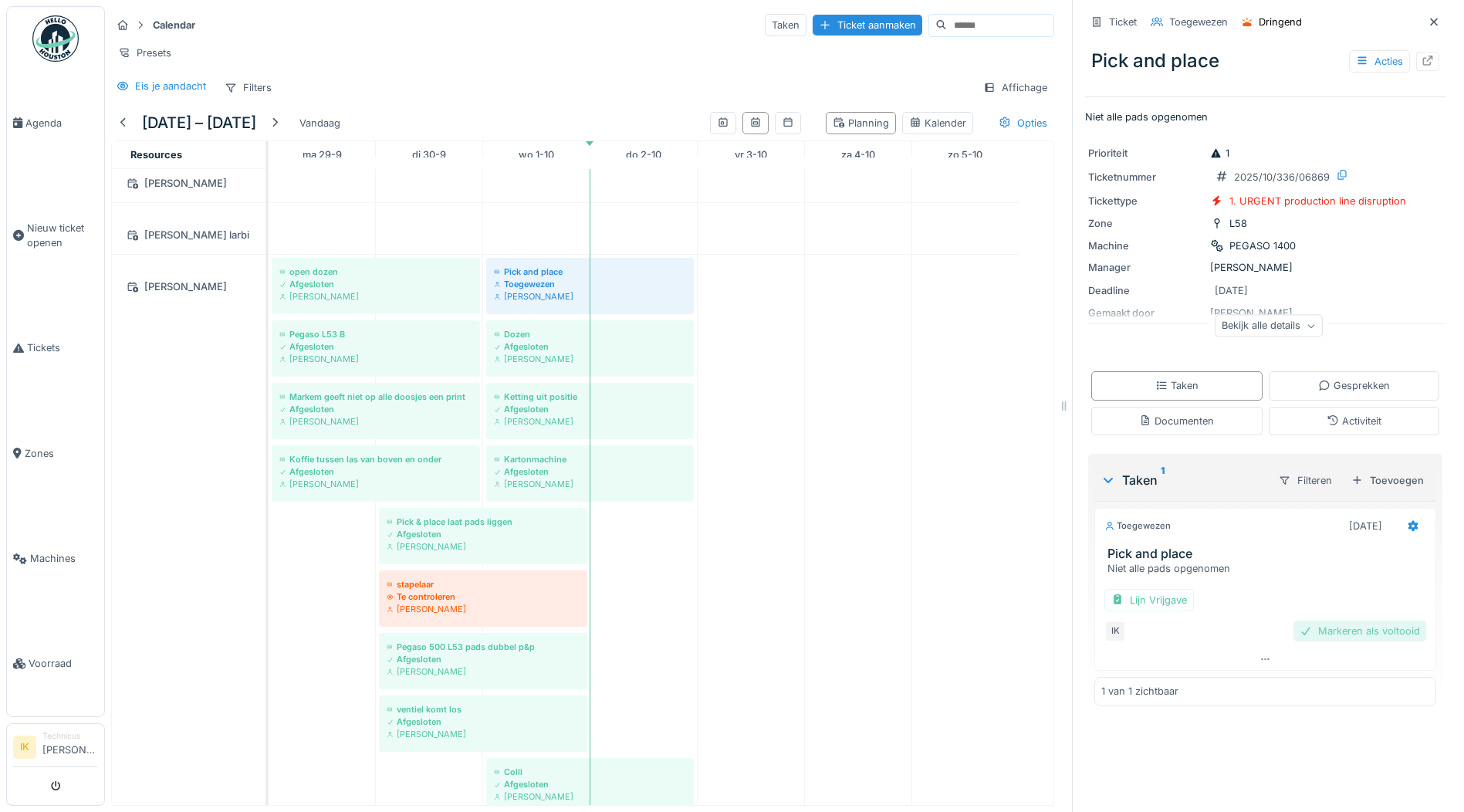
click at [1313, 632] on div "Markeren als voltooid" at bounding box center [1360, 631] width 132 height 20
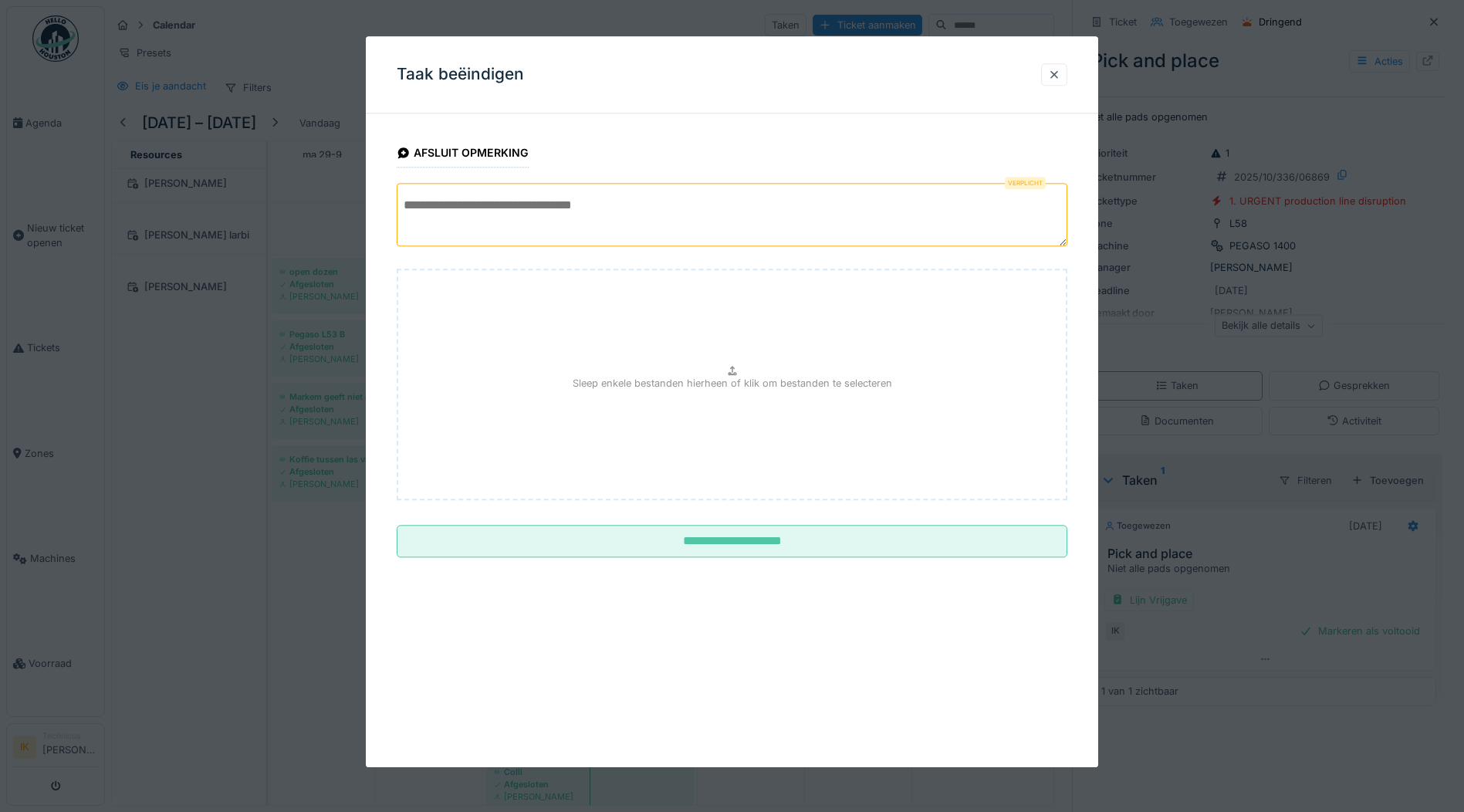
click at [506, 203] on textarea at bounding box center [732, 214] width 671 height 63
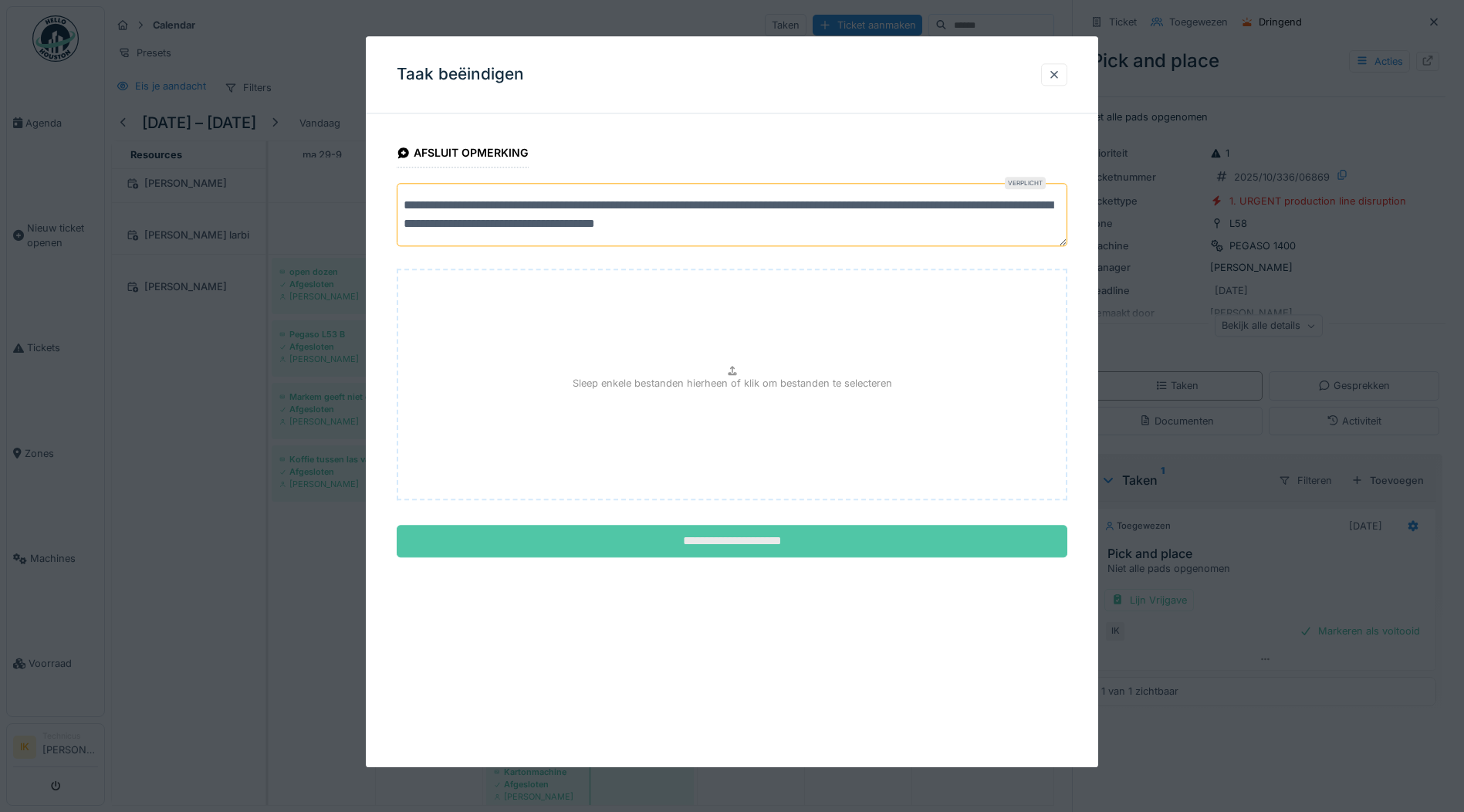
type textarea "**********"
click at [785, 542] on input "**********" at bounding box center [732, 542] width 671 height 32
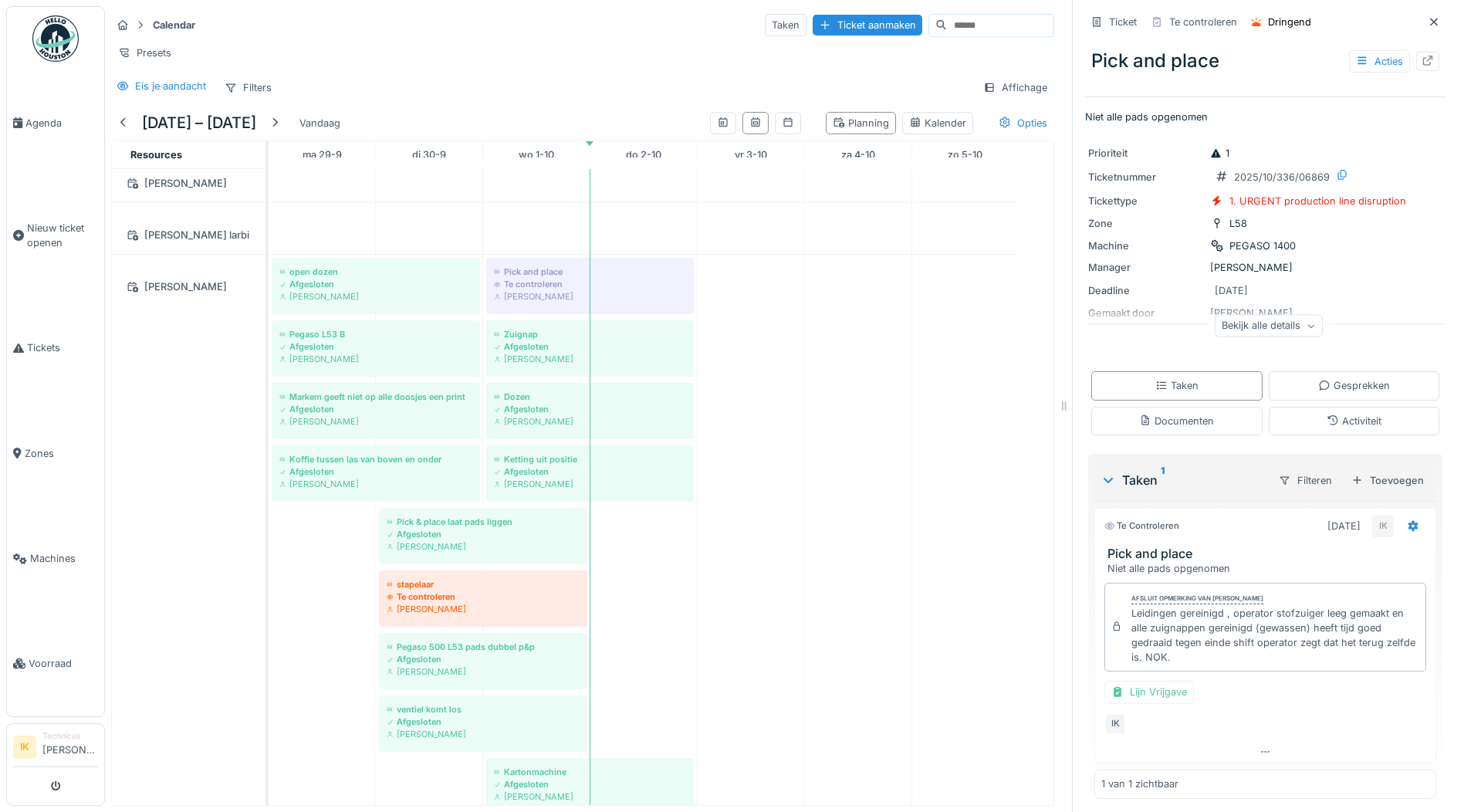
scroll to position [1775, 0]
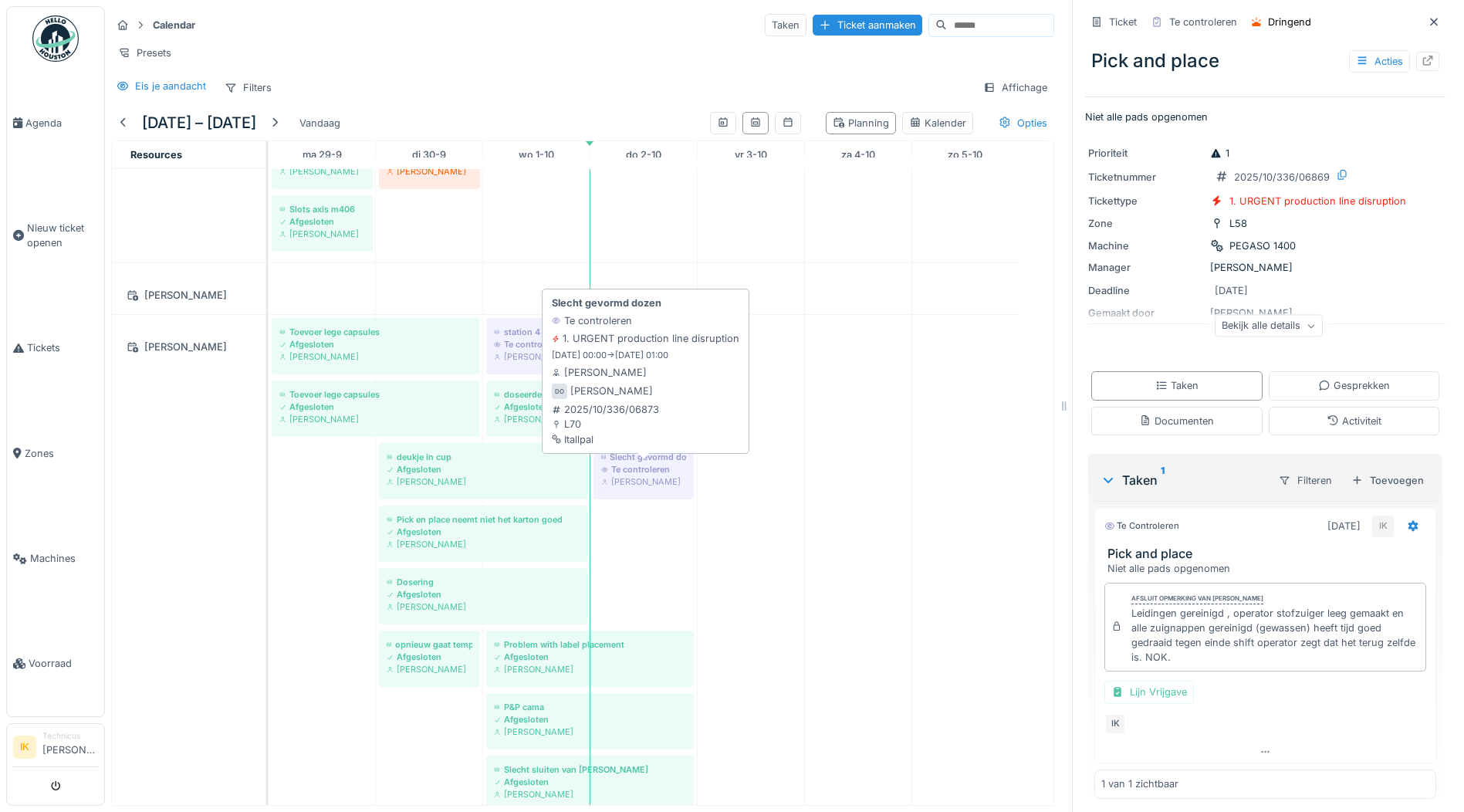
click at [669, 475] on div "Te controleren" at bounding box center [644, 469] width 85 height 13
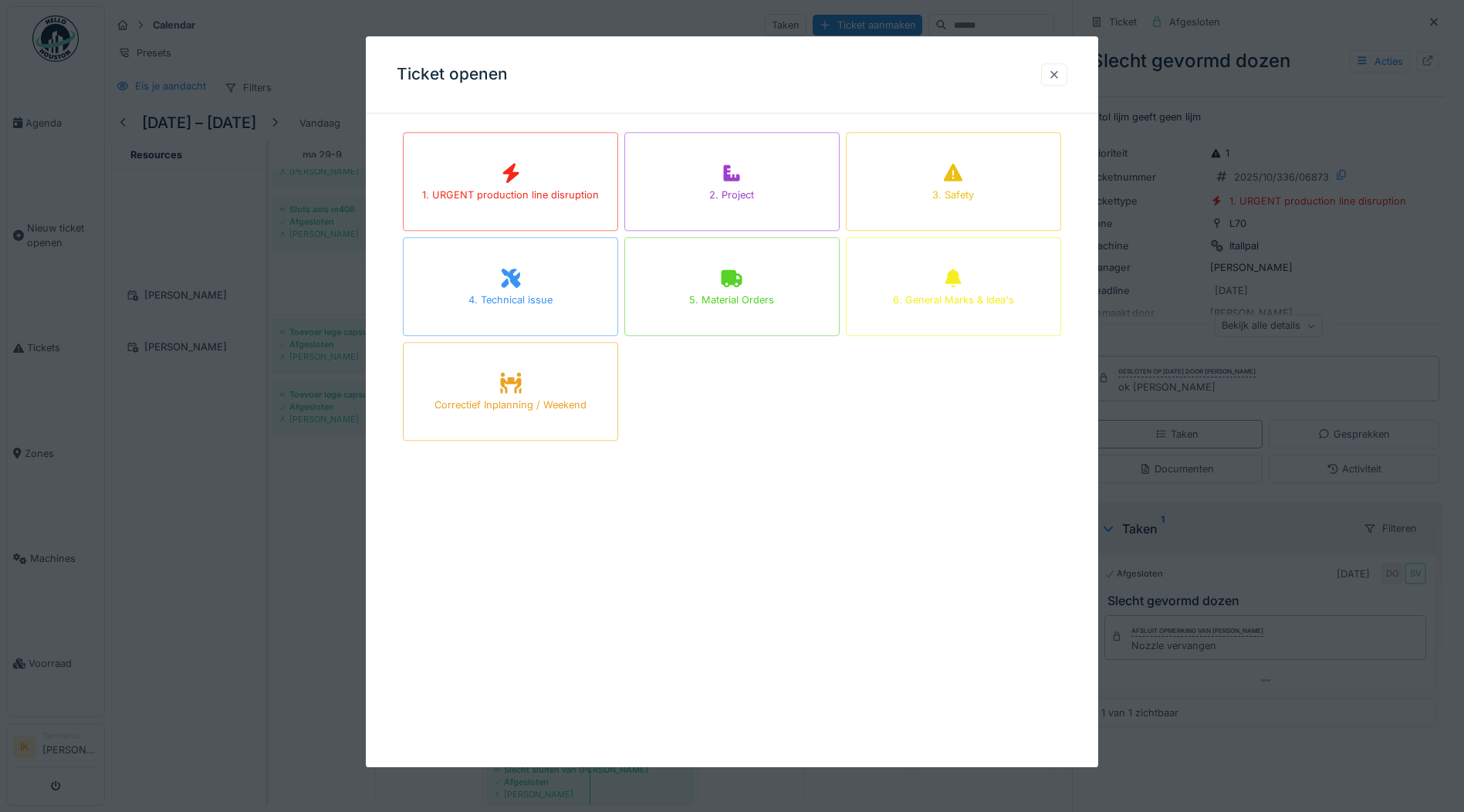
click at [1060, 73] on div at bounding box center [1054, 74] width 13 height 15
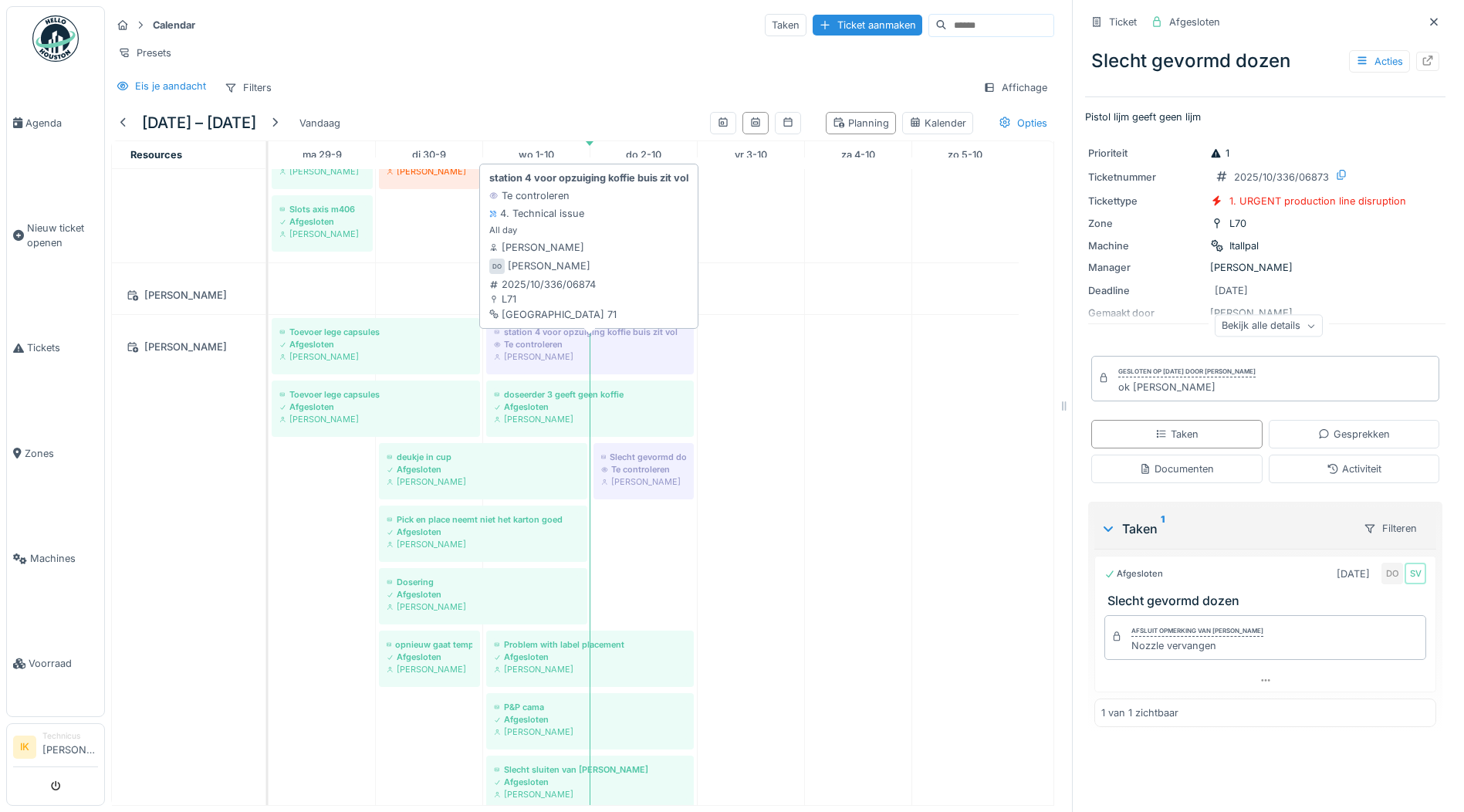
click at [555, 362] on div "[PERSON_NAME]" at bounding box center [590, 356] width 192 height 13
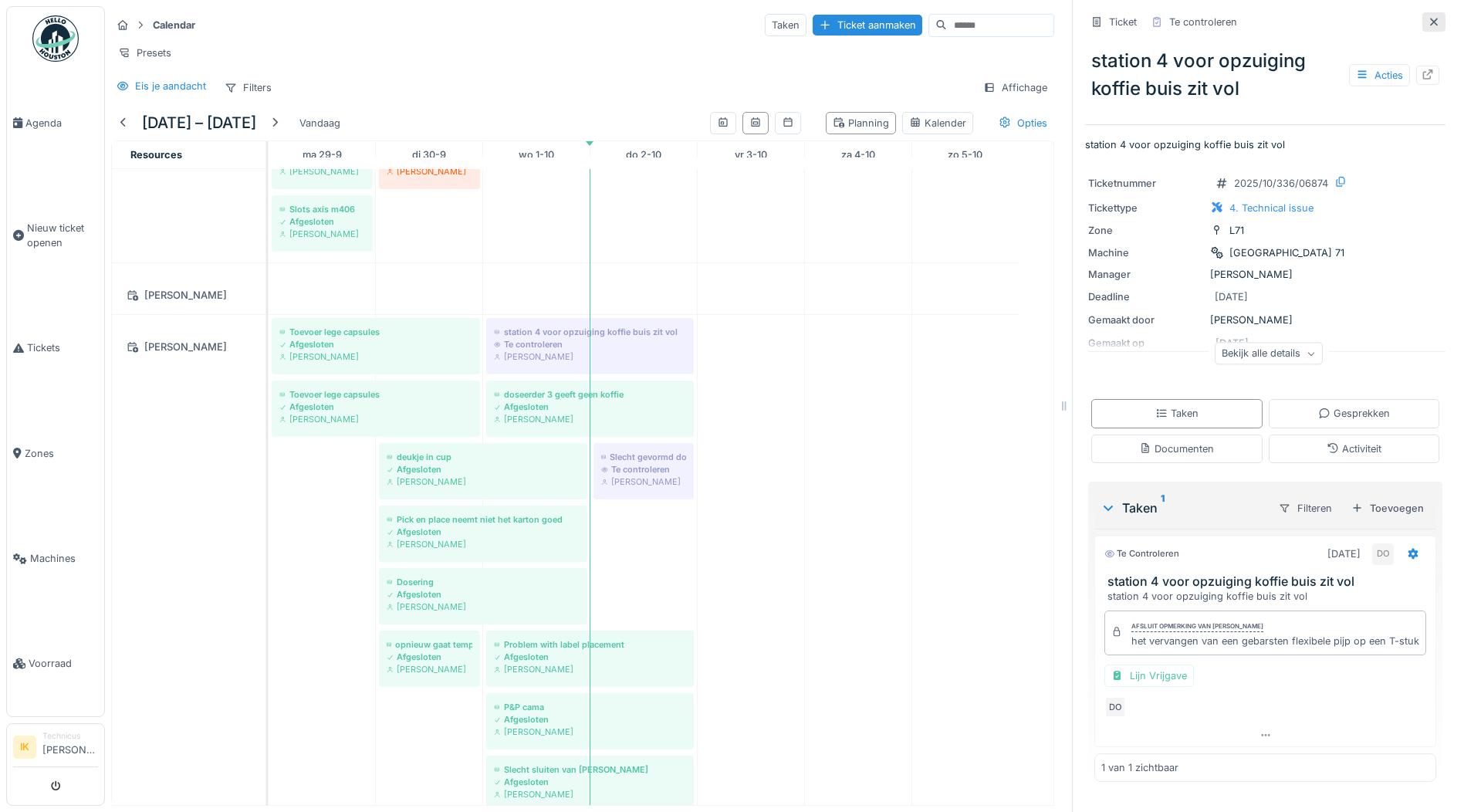
click at [1428, 22] on icon at bounding box center [1434, 22] width 13 height 10
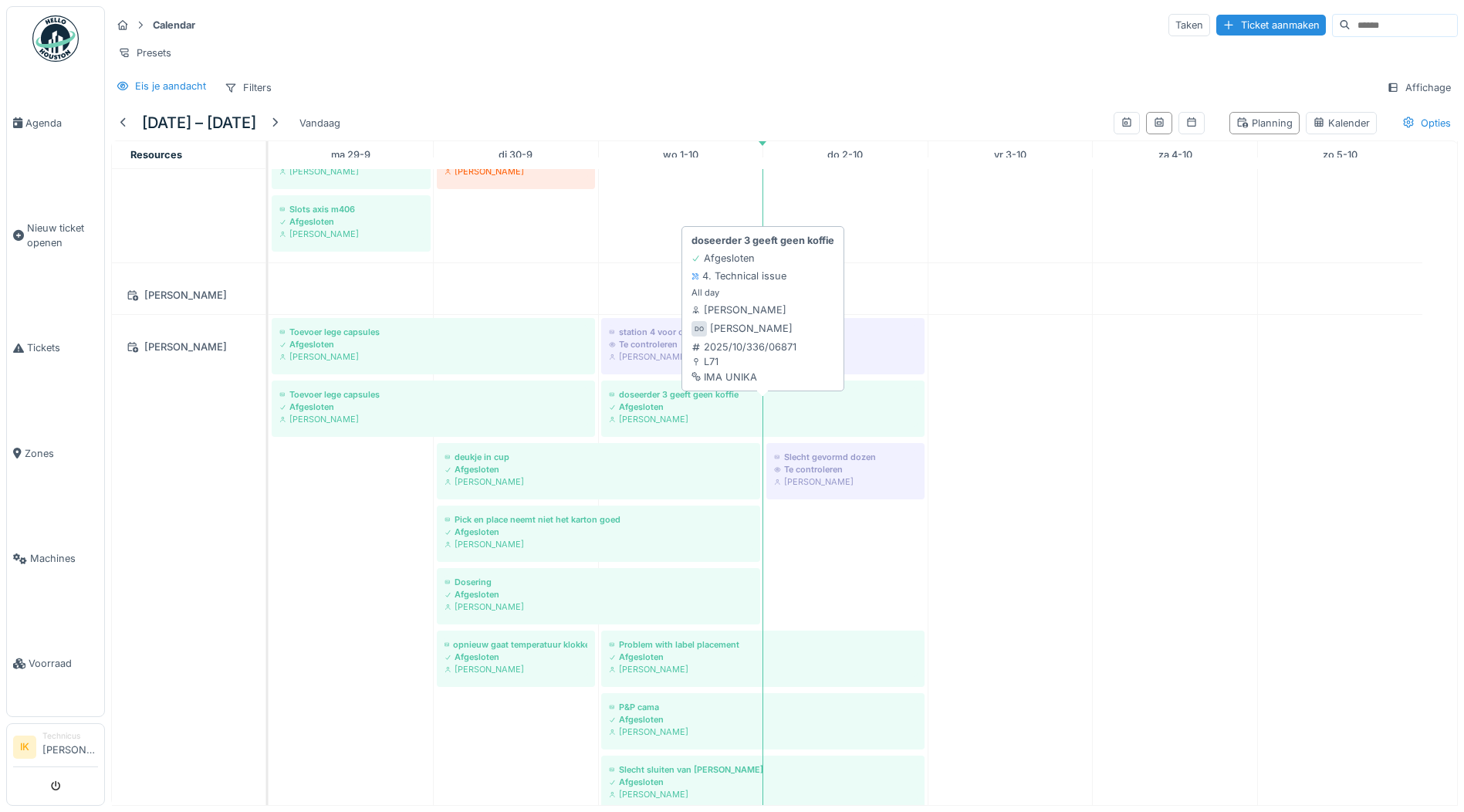
click at [726, 413] on div "Afgesloten" at bounding box center [762, 407] width 308 height 13
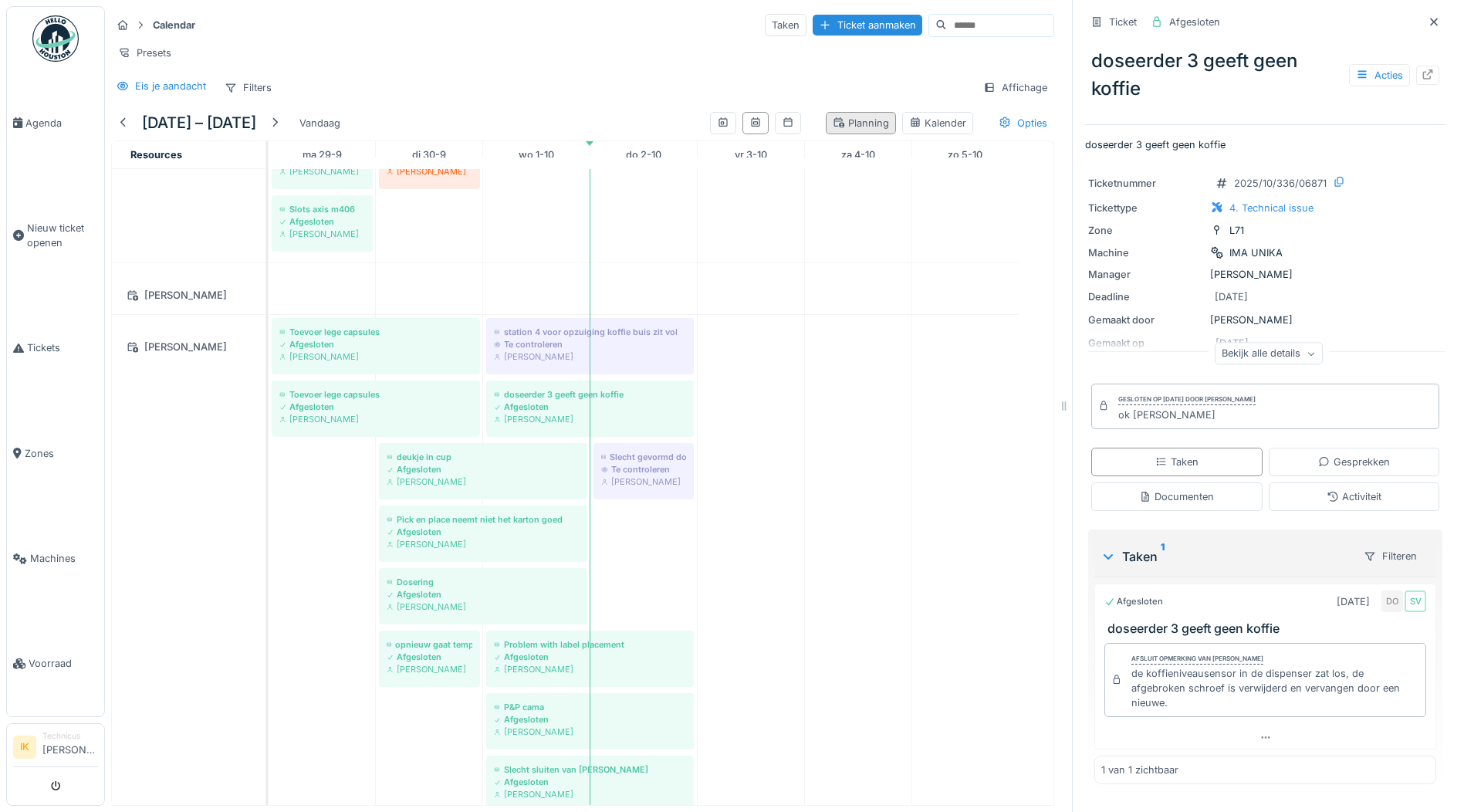
drag, startPoint x: 1410, startPoint y: 20, endPoint x: 1273, endPoint y: 138, distance: 180.8
click at [1428, 20] on icon at bounding box center [1434, 22] width 13 height 10
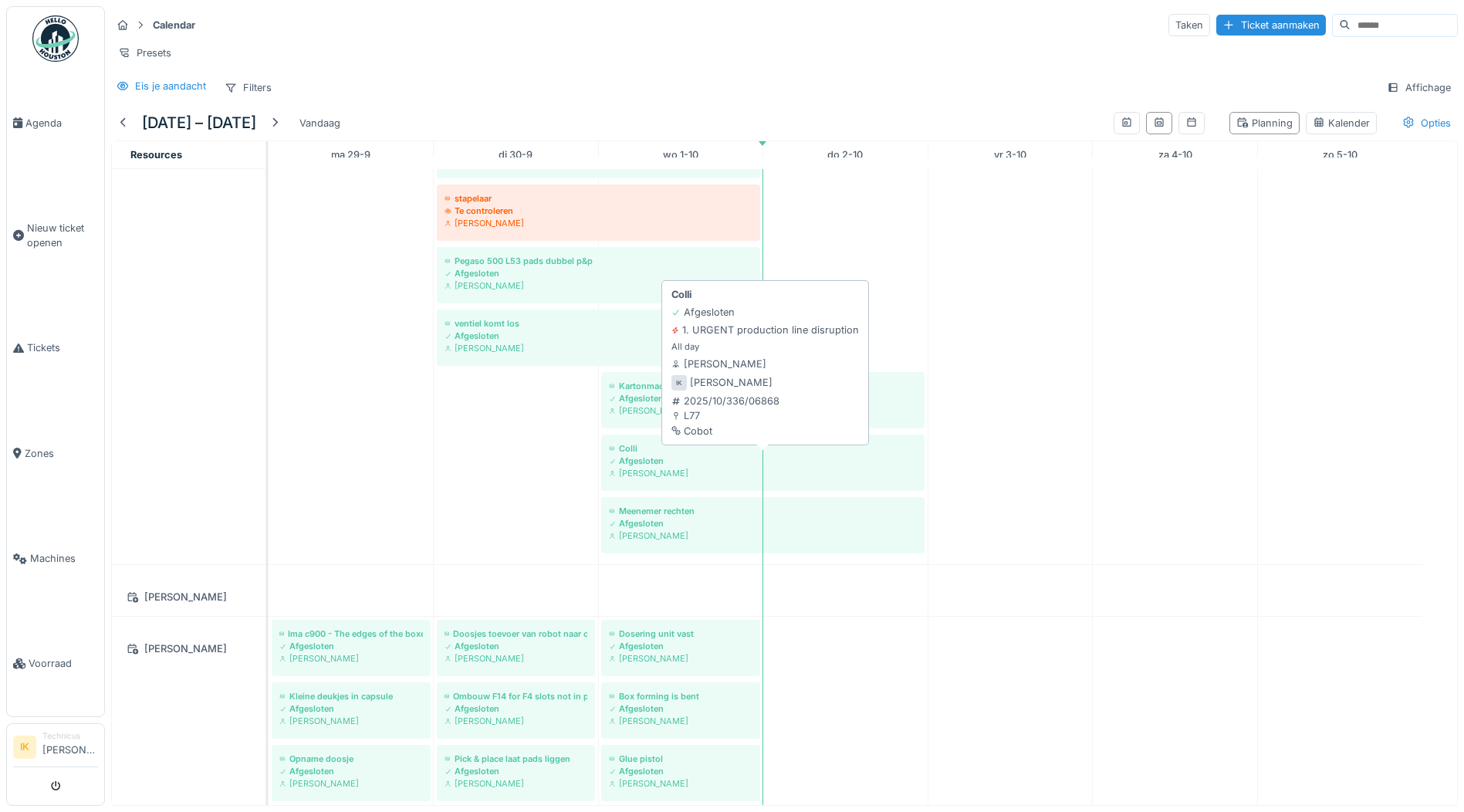
click at [650, 467] on div "Afgesloten" at bounding box center [762, 461] width 308 height 13
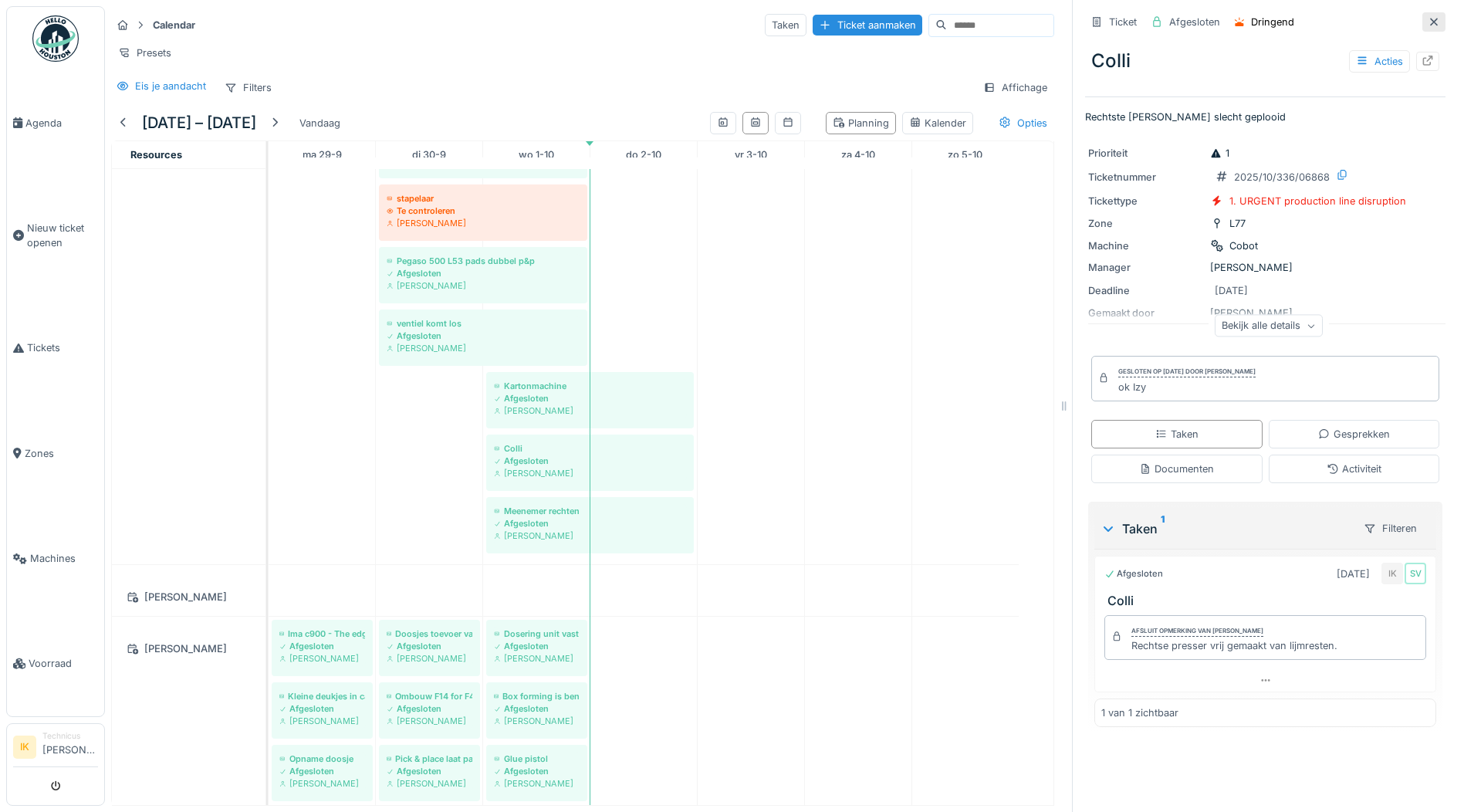
click at [1428, 20] on icon at bounding box center [1434, 22] width 13 height 10
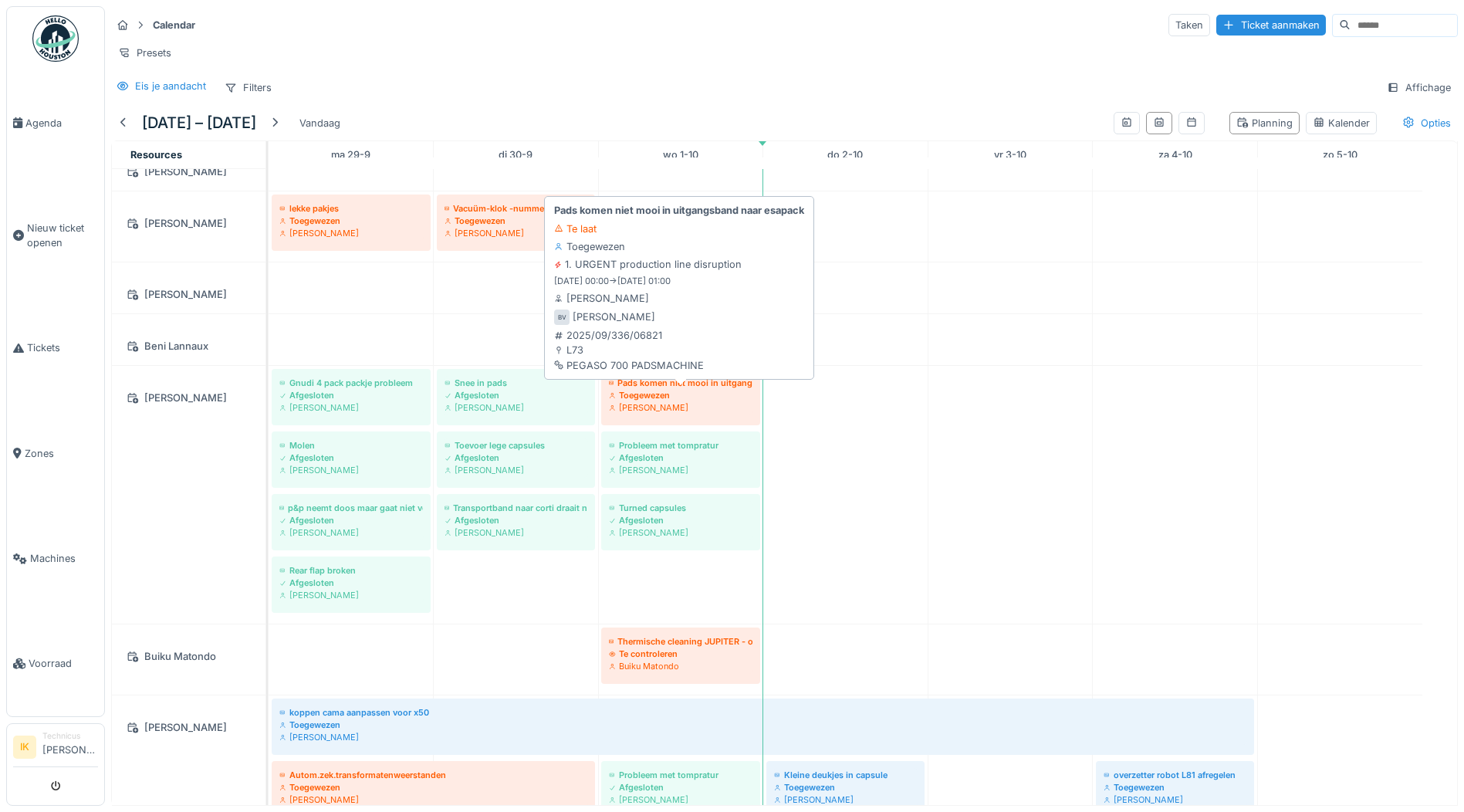
click at [677, 401] on div "Toegewezen" at bounding box center [680, 395] width 143 height 13
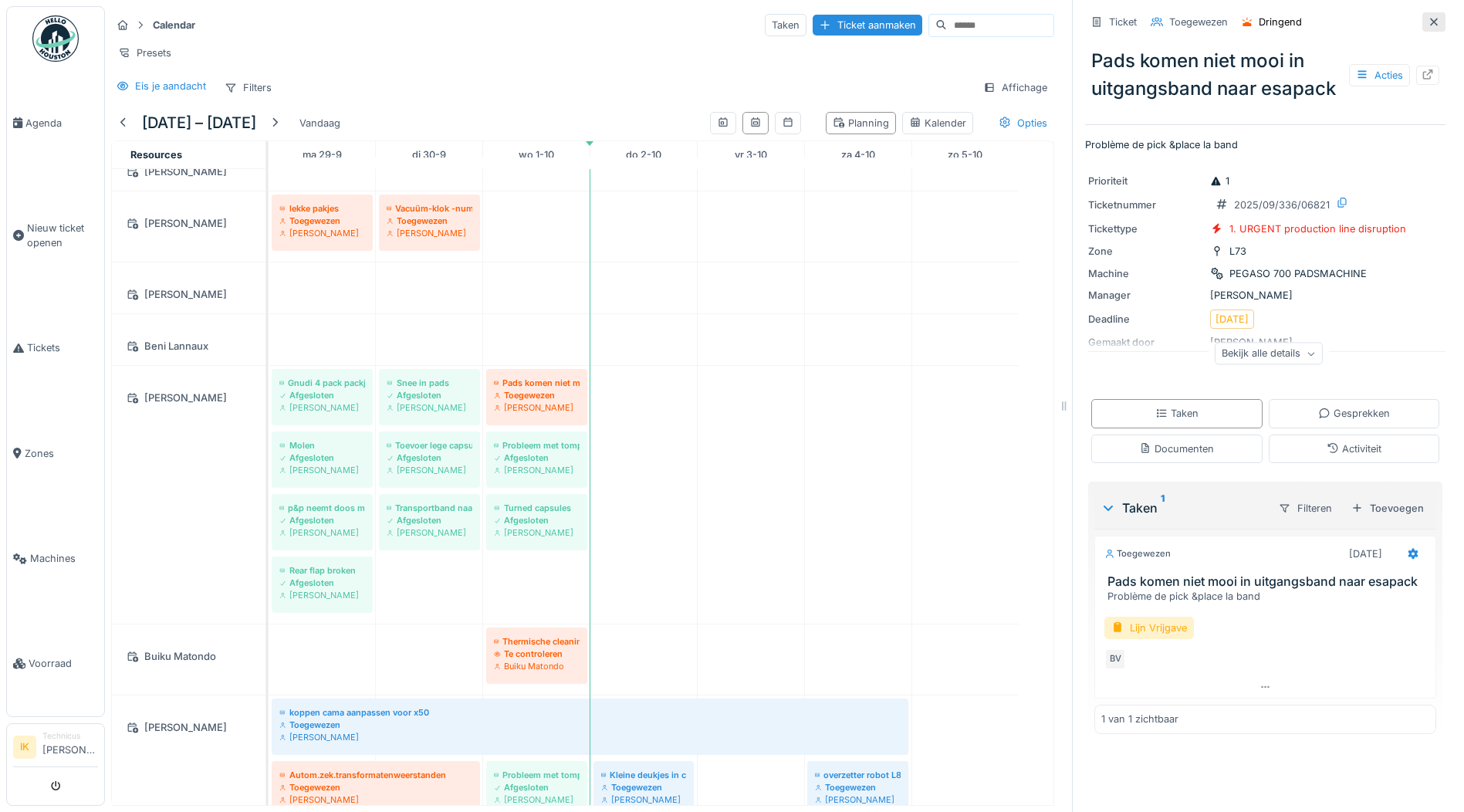
click at [1430, 21] on icon at bounding box center [1434, 22] width 8 height 8
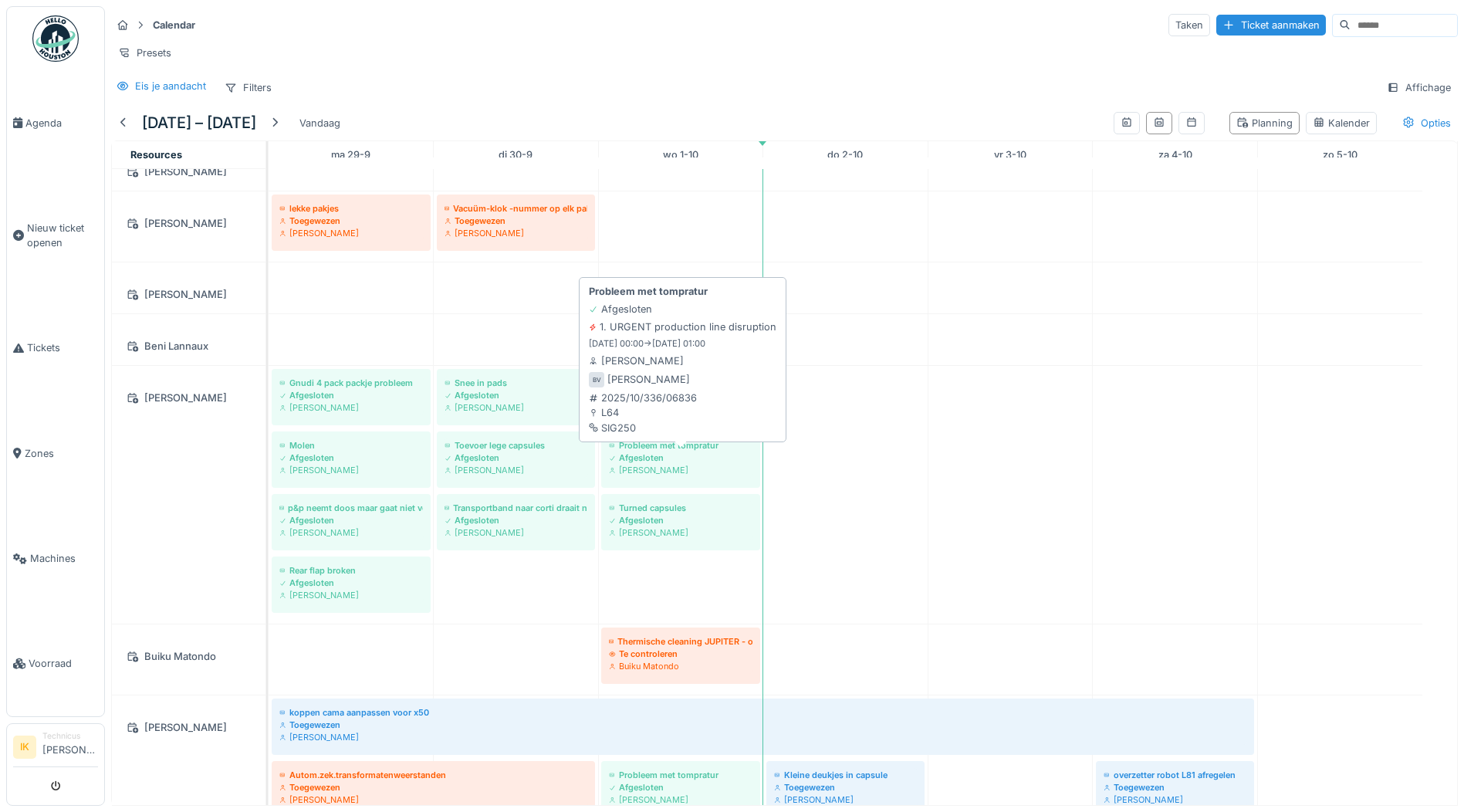
click at [650, 464] on div "Afgesloten" at bounding box center [680, 458] width 143 height 13
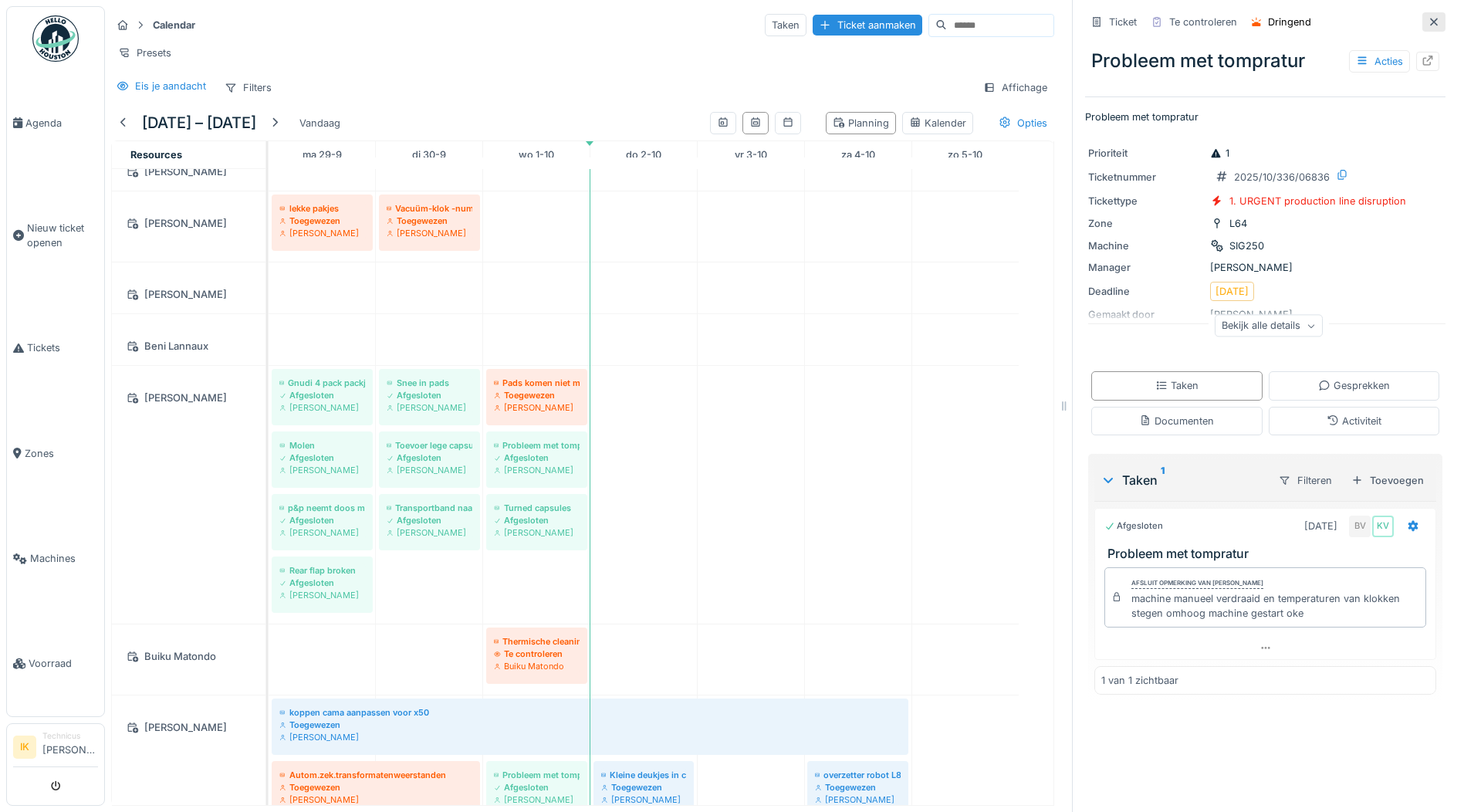
click at [1428, 22] on icon at bounding box center [1434, 22] width 13 height 10
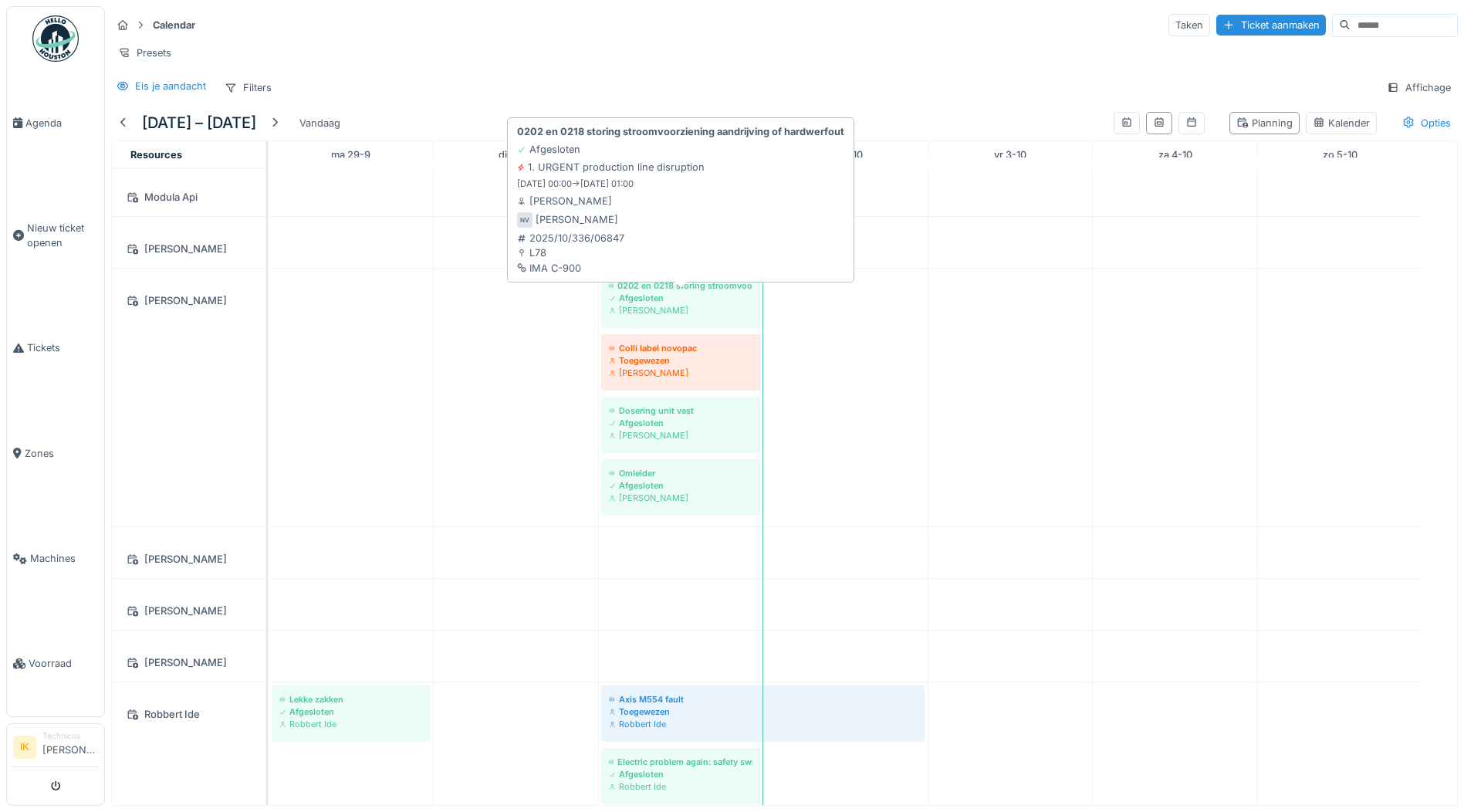
click at [673, 292] on div "0202 en 0218 storing stroomvoorziening aandrijving of hardwerfout" at bounding box center [680, 285] width 143 height 13
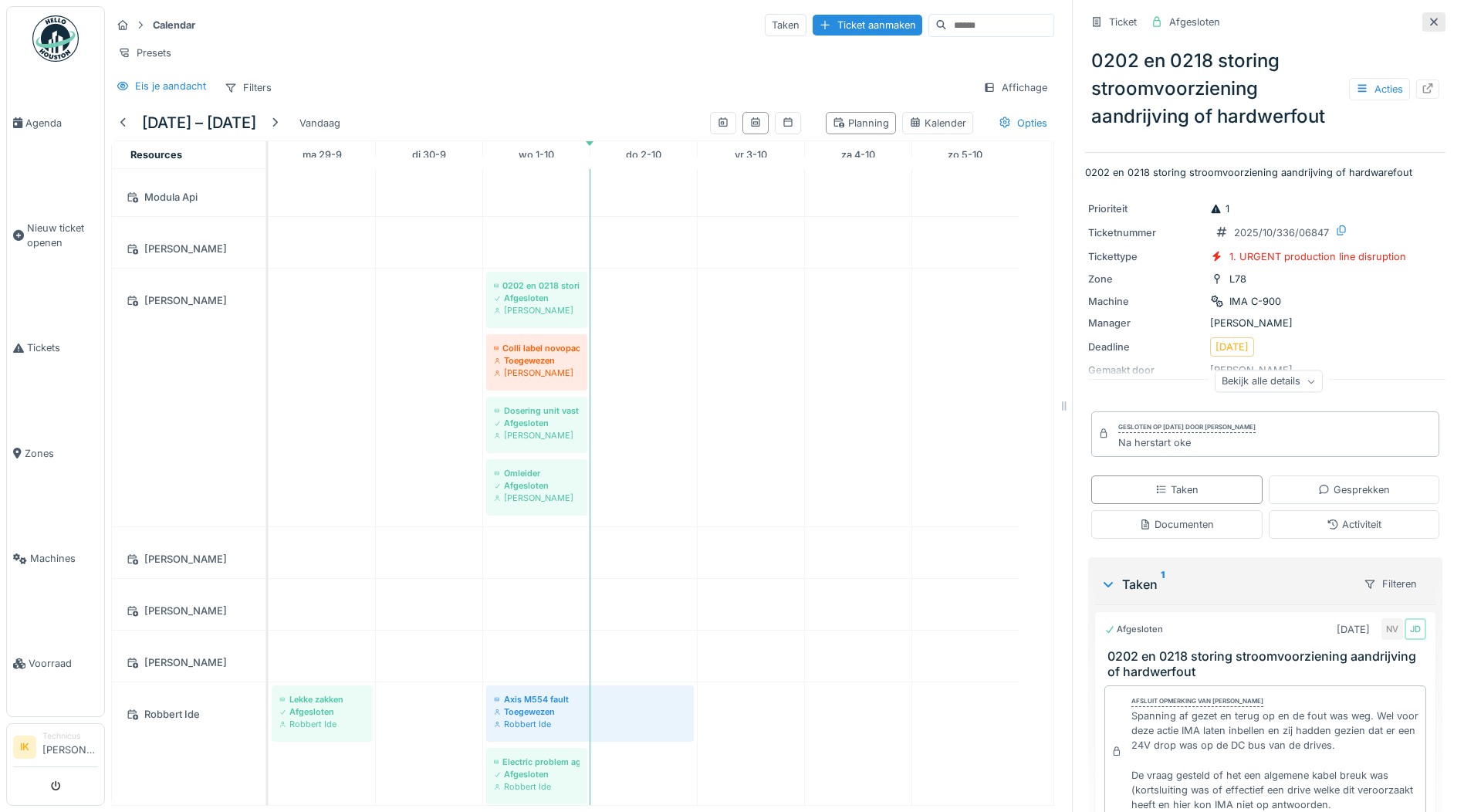
click at [1428, 17] on icon at bounding box center [1434, 22] width 13 height 10
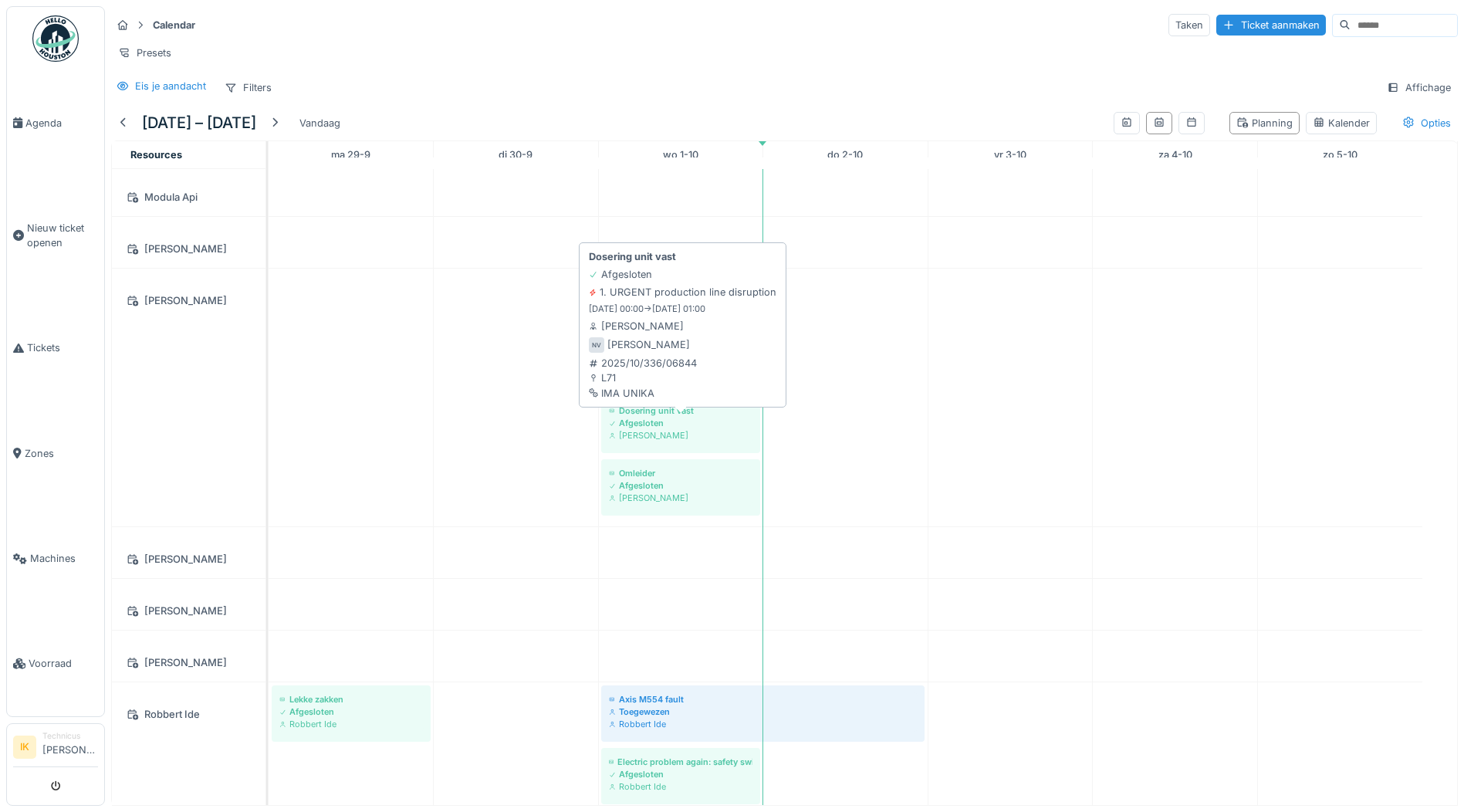
click at [669, 432] on div "[PERSON_NAME]" at bounding box center [680, 435] width 143 height 13
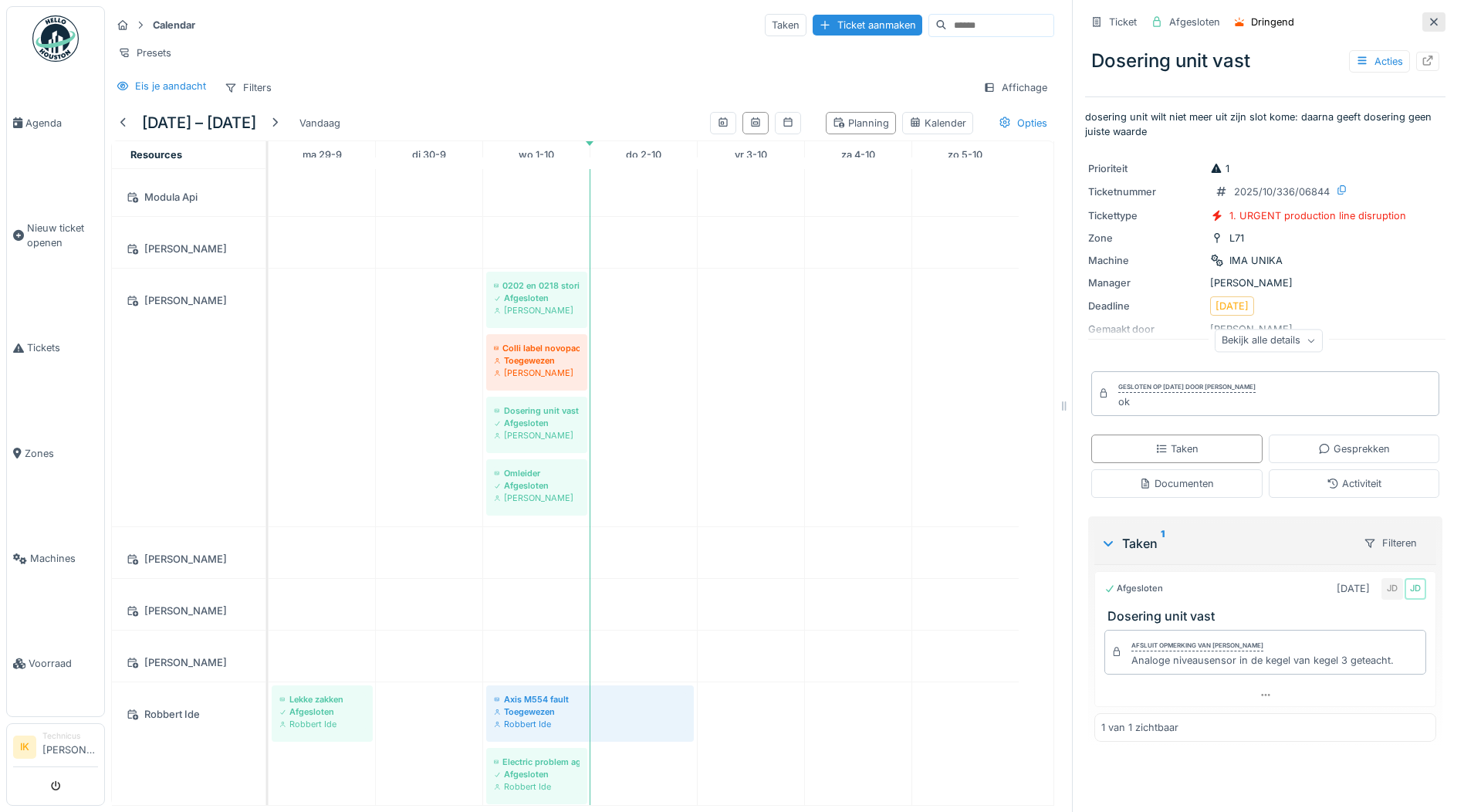
click at [1430, 18] on icon at bounding box center [1434, 22] width 8 height 8
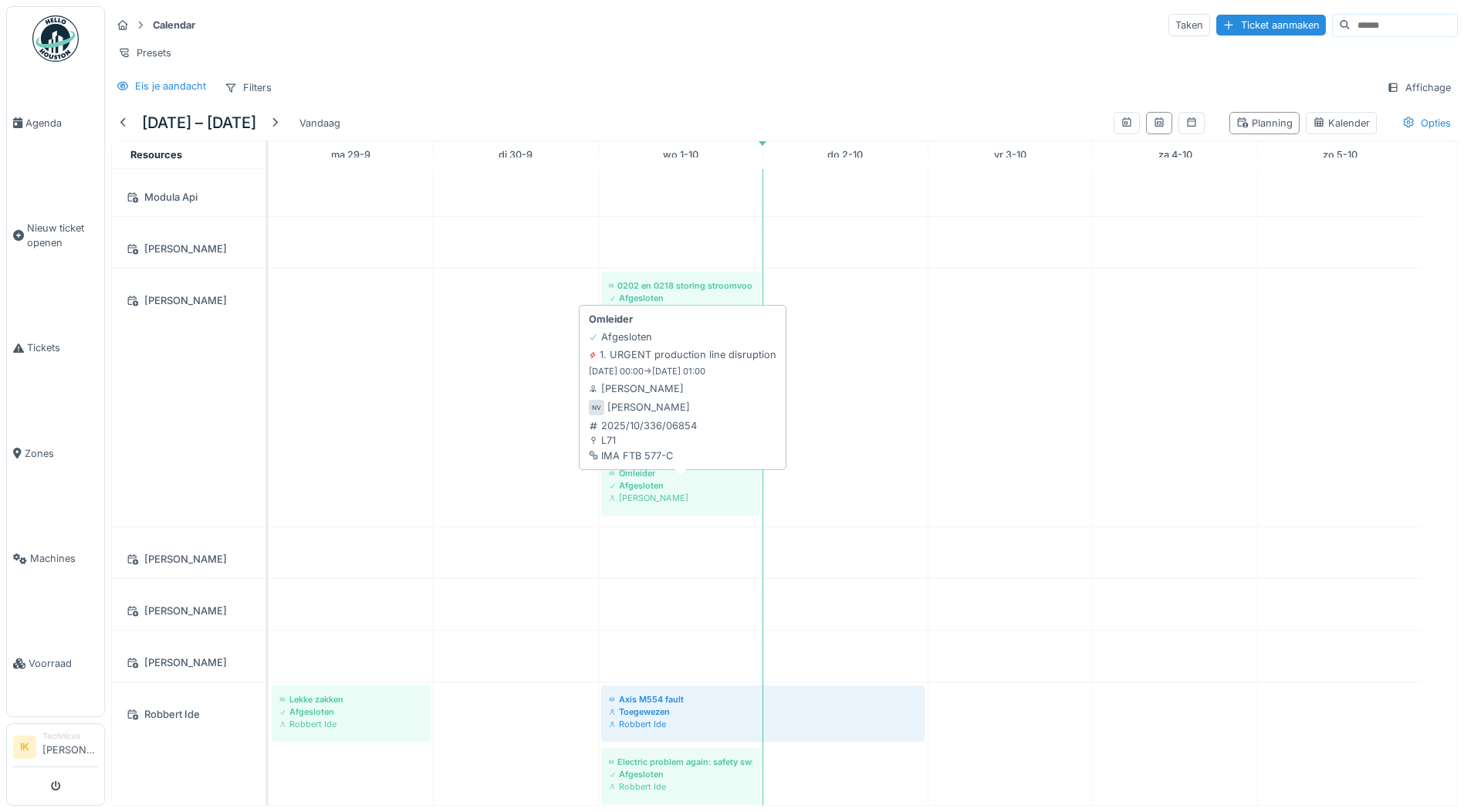
click at [689, 488] on div "Afgesloten" at bounding box center [680, 486] width 143 height 13
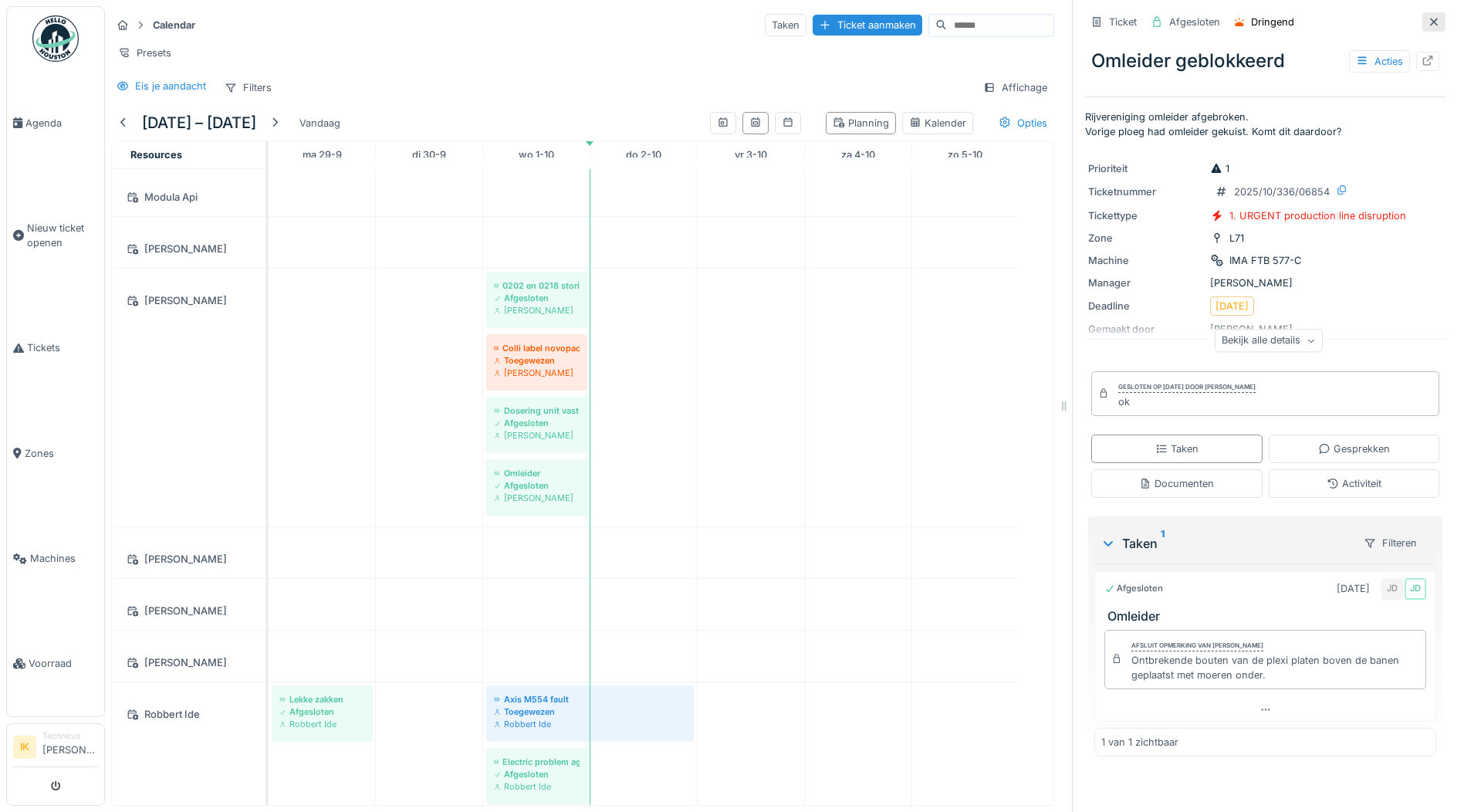
click at [1428, 17] on icon at bounding box center [1434, 22] width 13 height 10
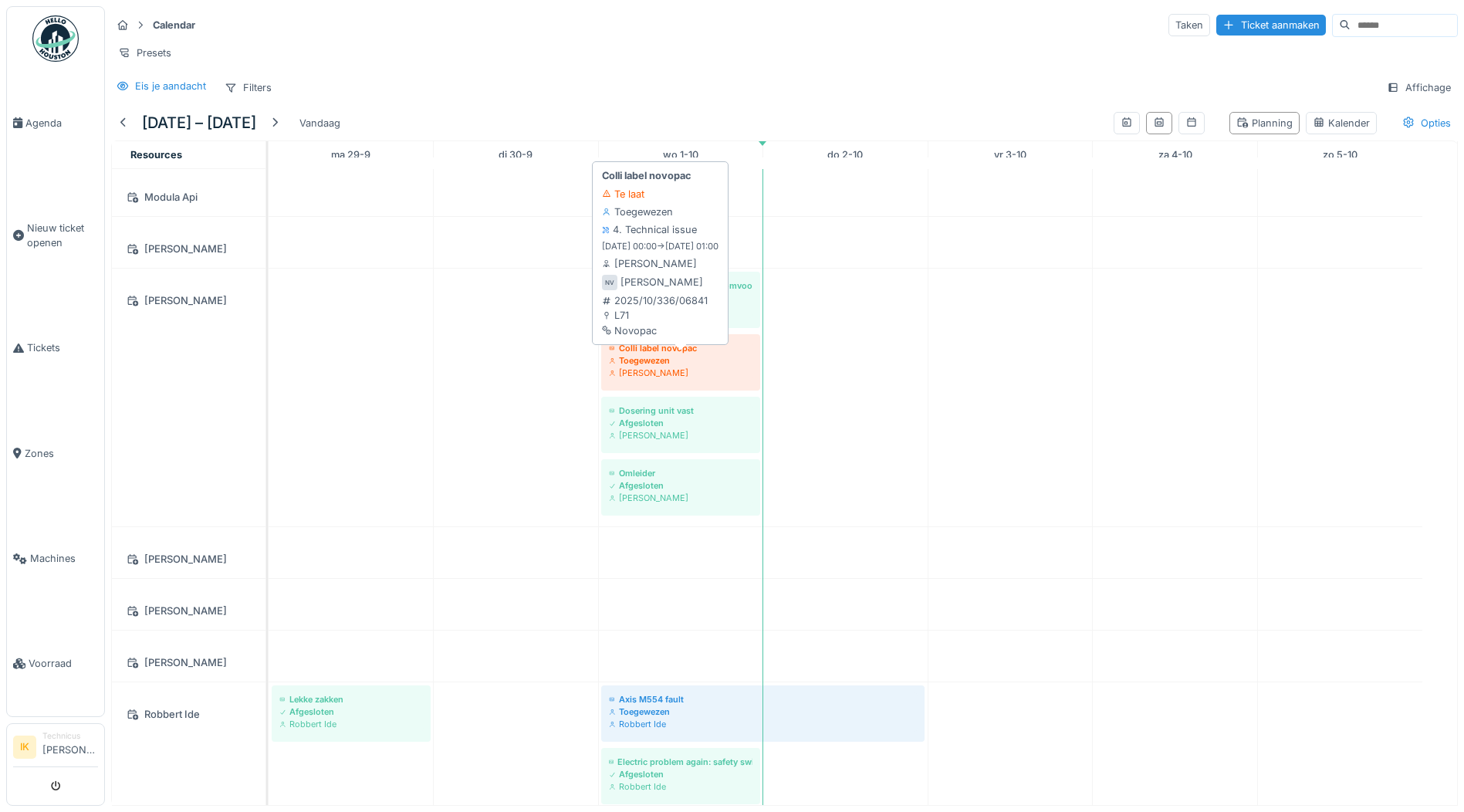
click at [689, 360] on div "Toegewezen" at bounding box center [680, 360] width 143 height 13
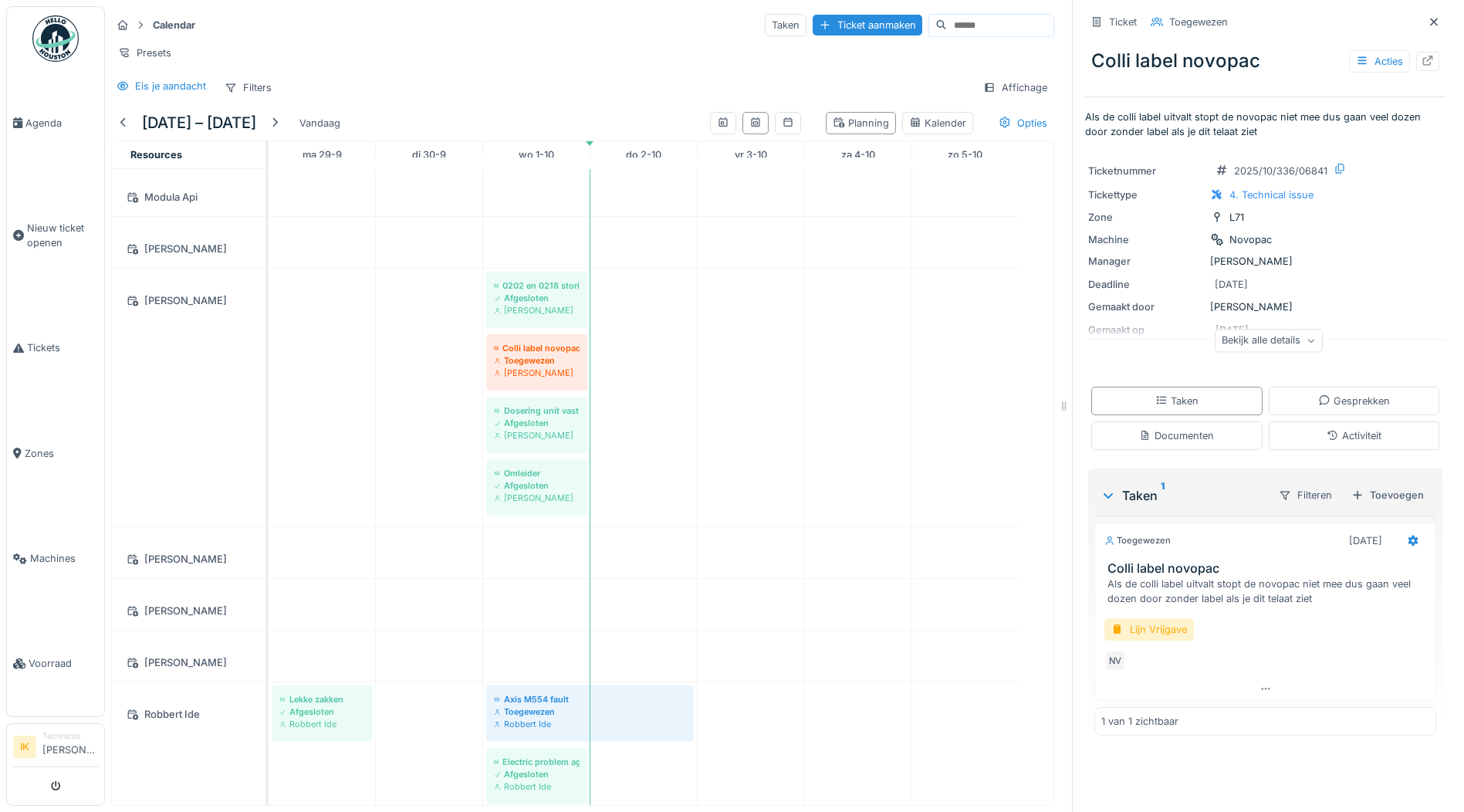
drag, startPoint x: 1410, startPoint y: 7, endPoint x: 1344, endPoint y: 76, distance: 95.5
click at [1428, 17] on icon at bounding box center [1434, 22] width 13 height 10
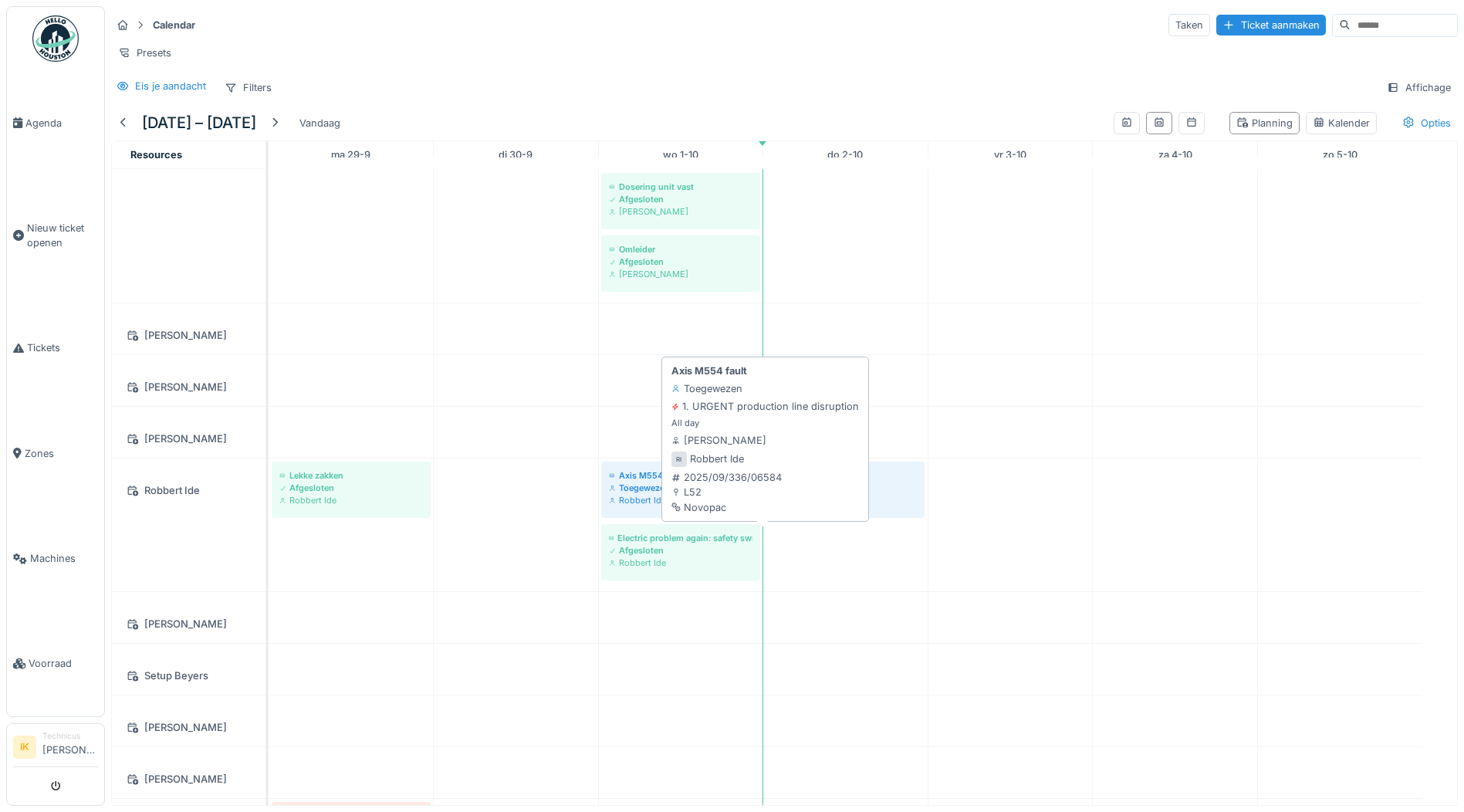
scroll to position [4630, 0]
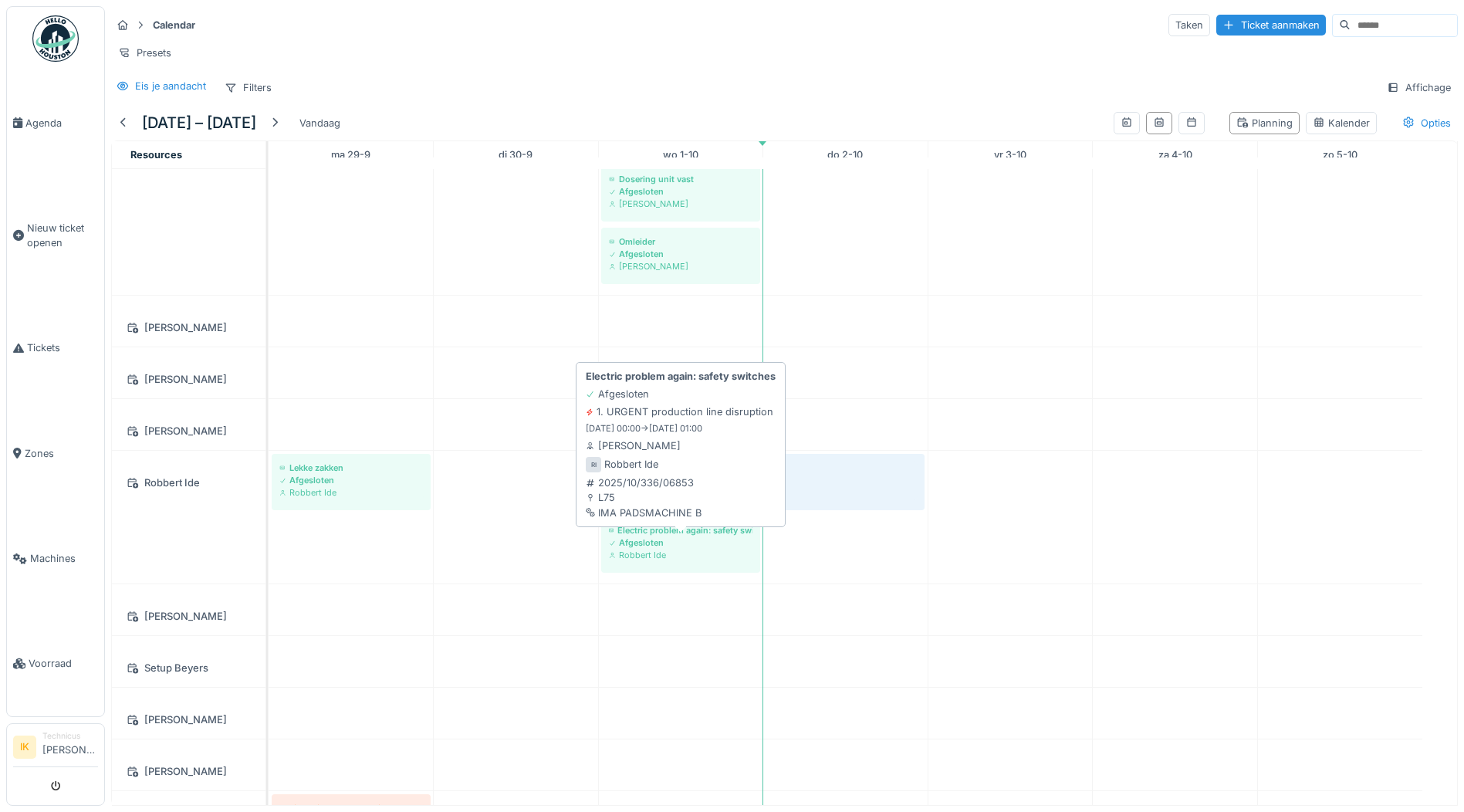
click at [714, 542] on div "Afgesloten" at bounding box center [680, 542] width 143 height 13
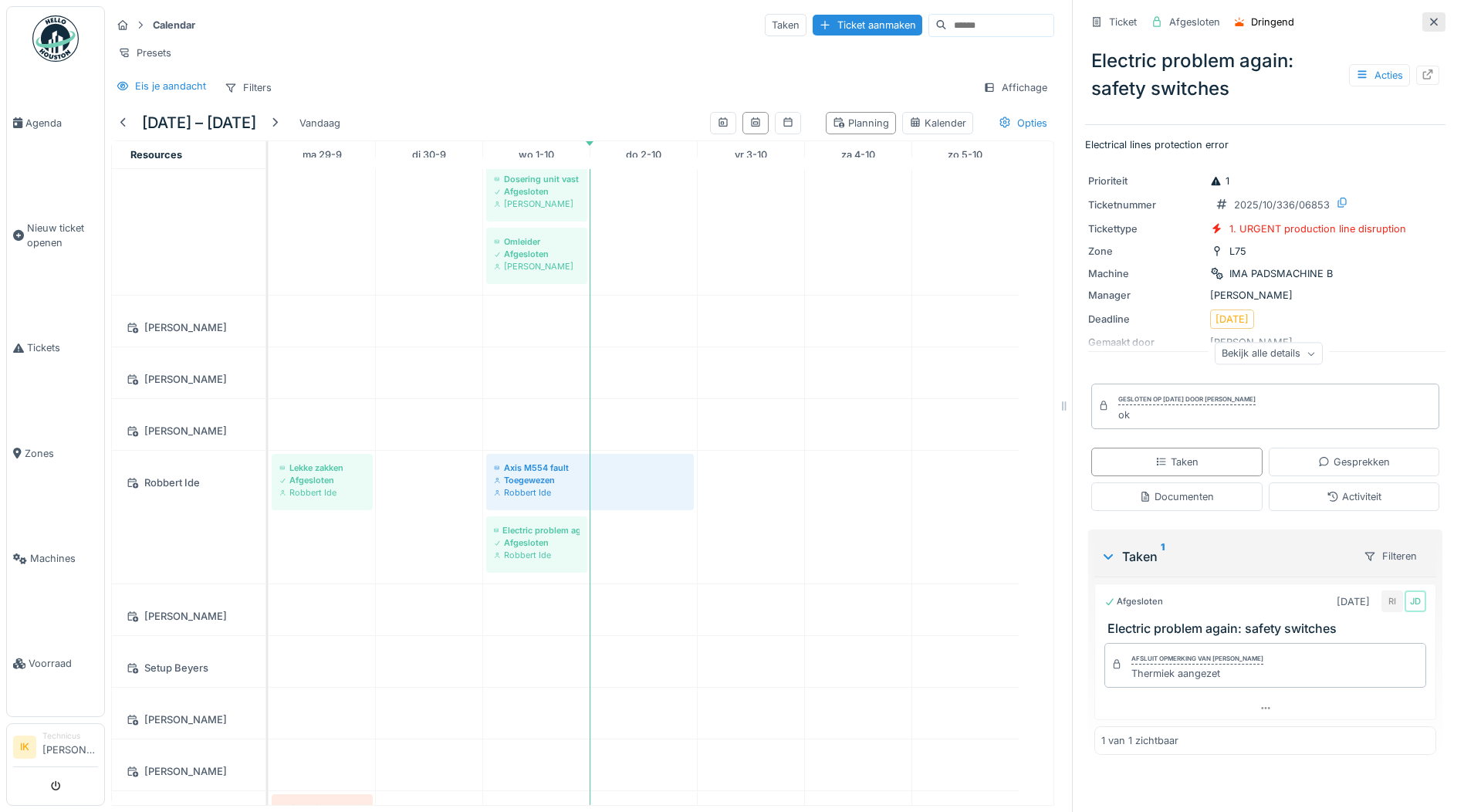
click at [1428, 17] on icon at bounding box center [1434, 22] width 13 height 10
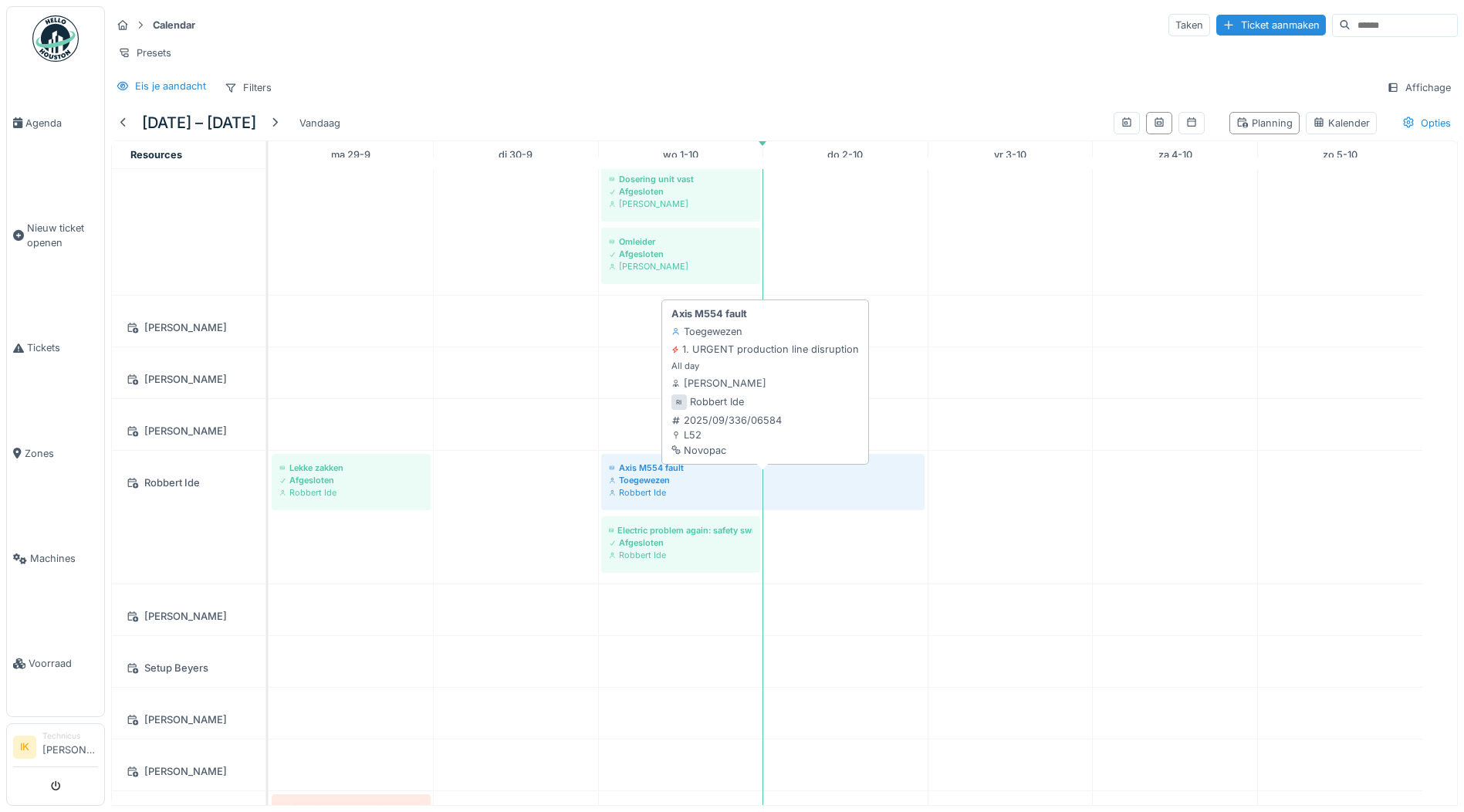
click at [674, 479] on div "Toegewezen" at bounding box center [762, 480] width 308 height 13
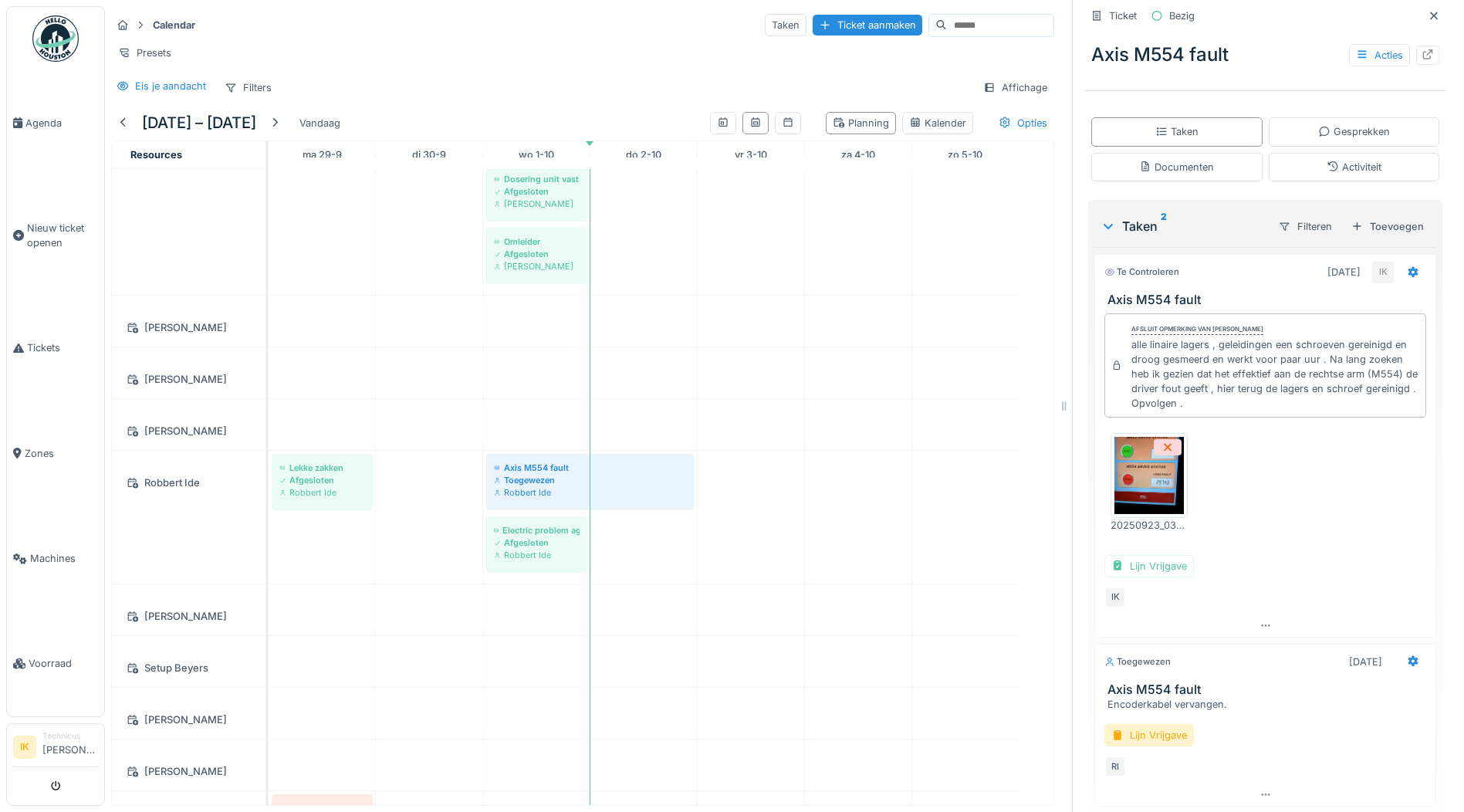
scroll to position [227, 0]
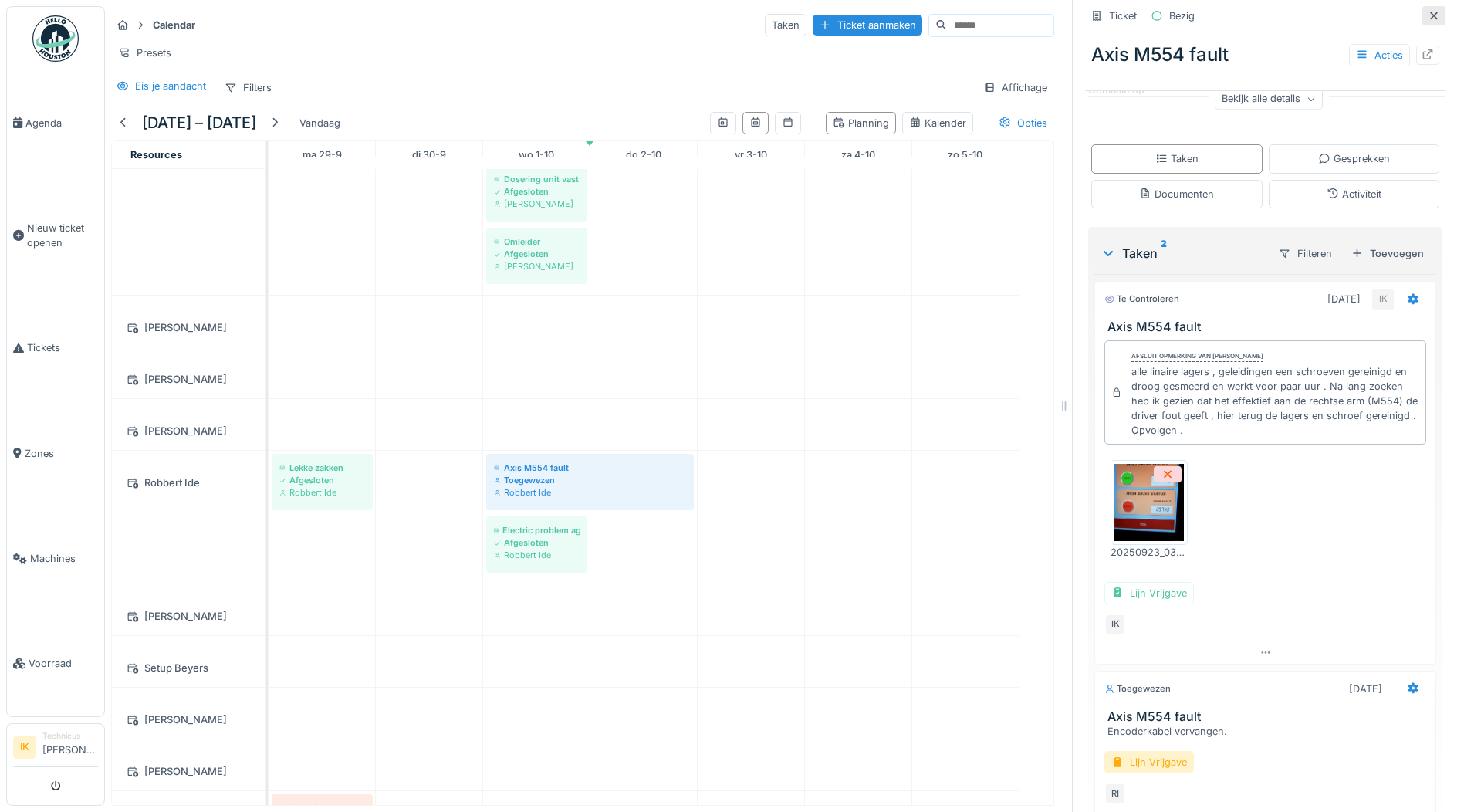
click at [1428, 11] on icon at bounding box center [1434, 16] width 13 height 10
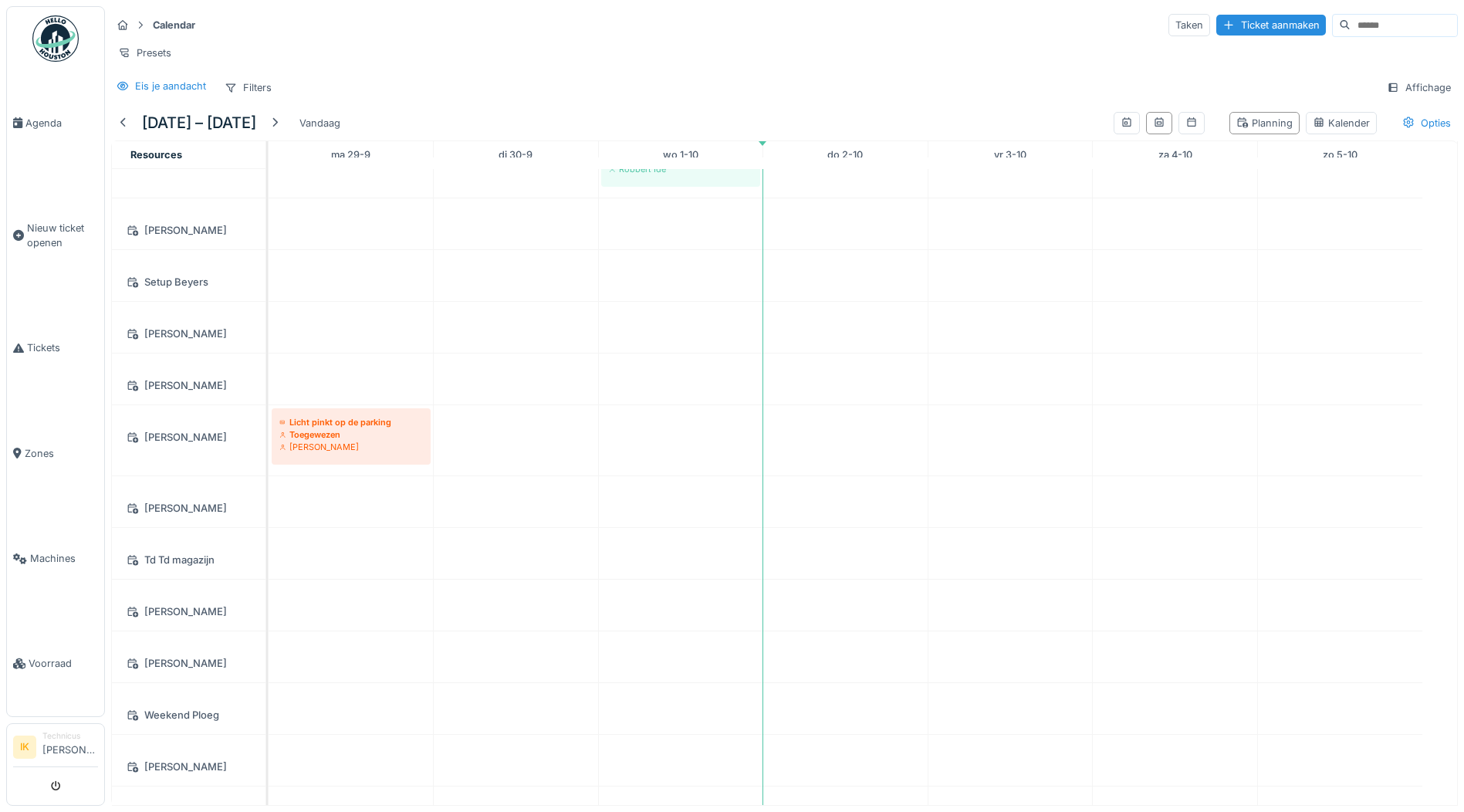
scroll to position [5123, 0]
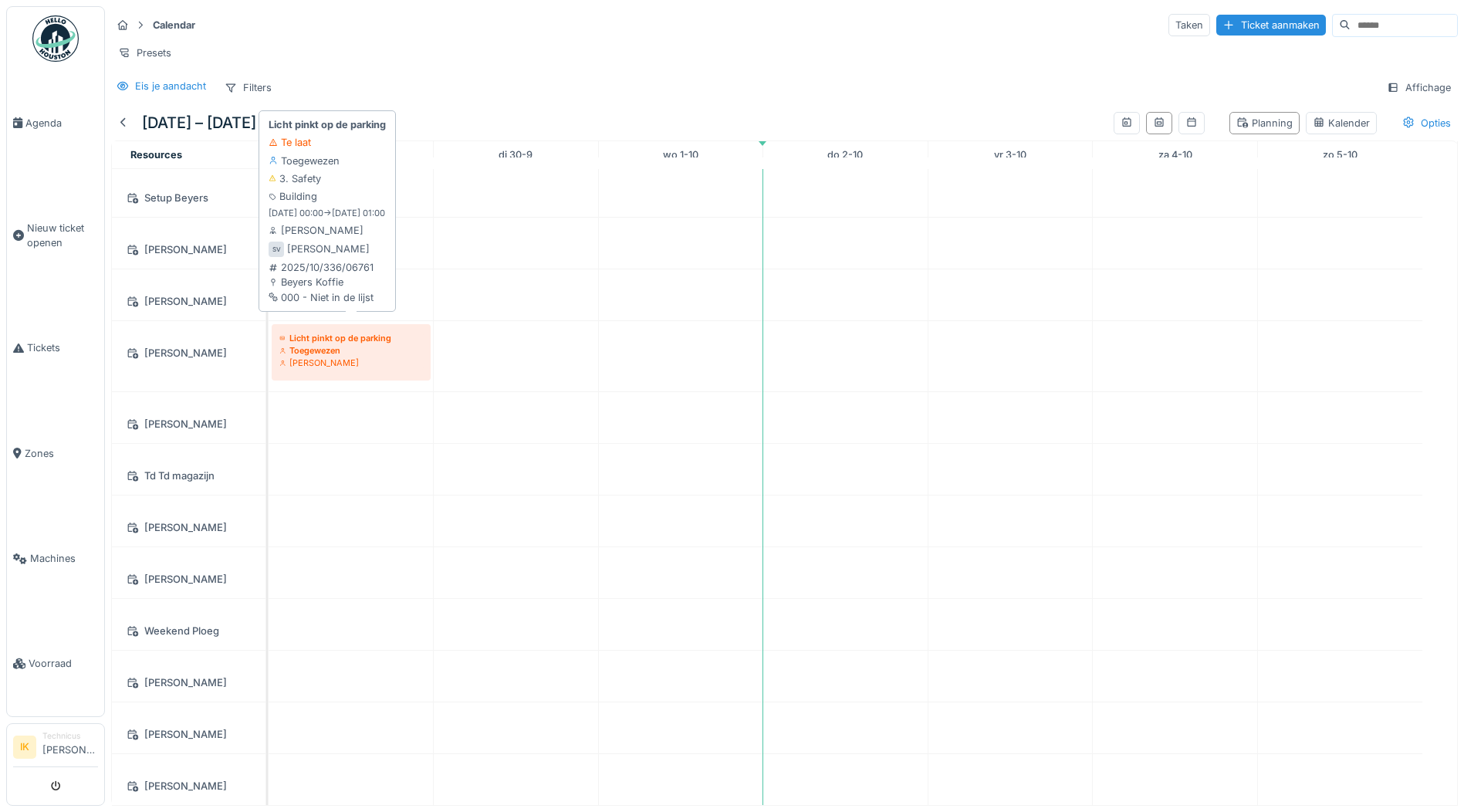
click at [307, 345] on div "Toegewezen" at bounding box center [351, 351] width 143 height 13
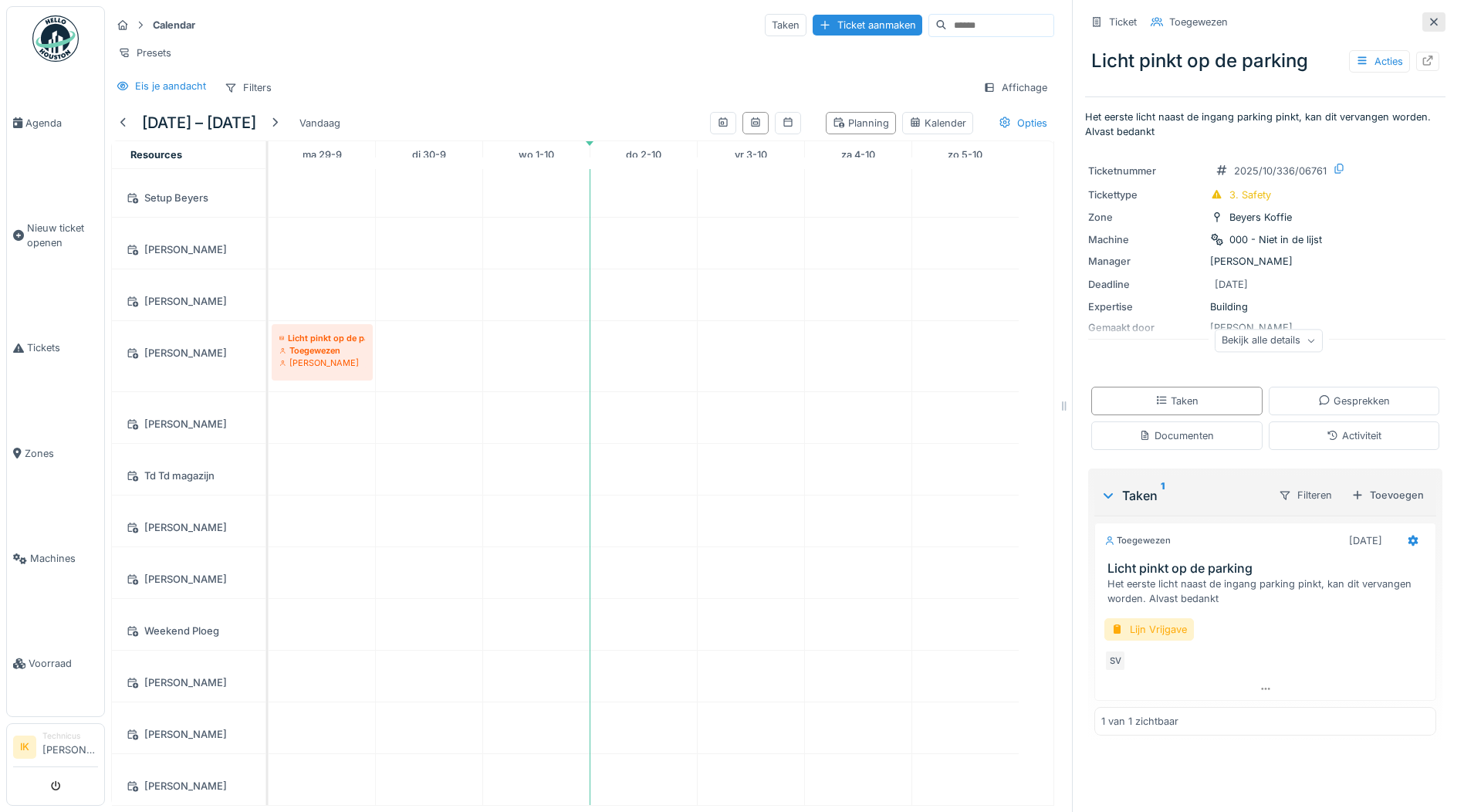
click at [1428, 17] on icon at bounding box center [1434, 22] width 13 height 10
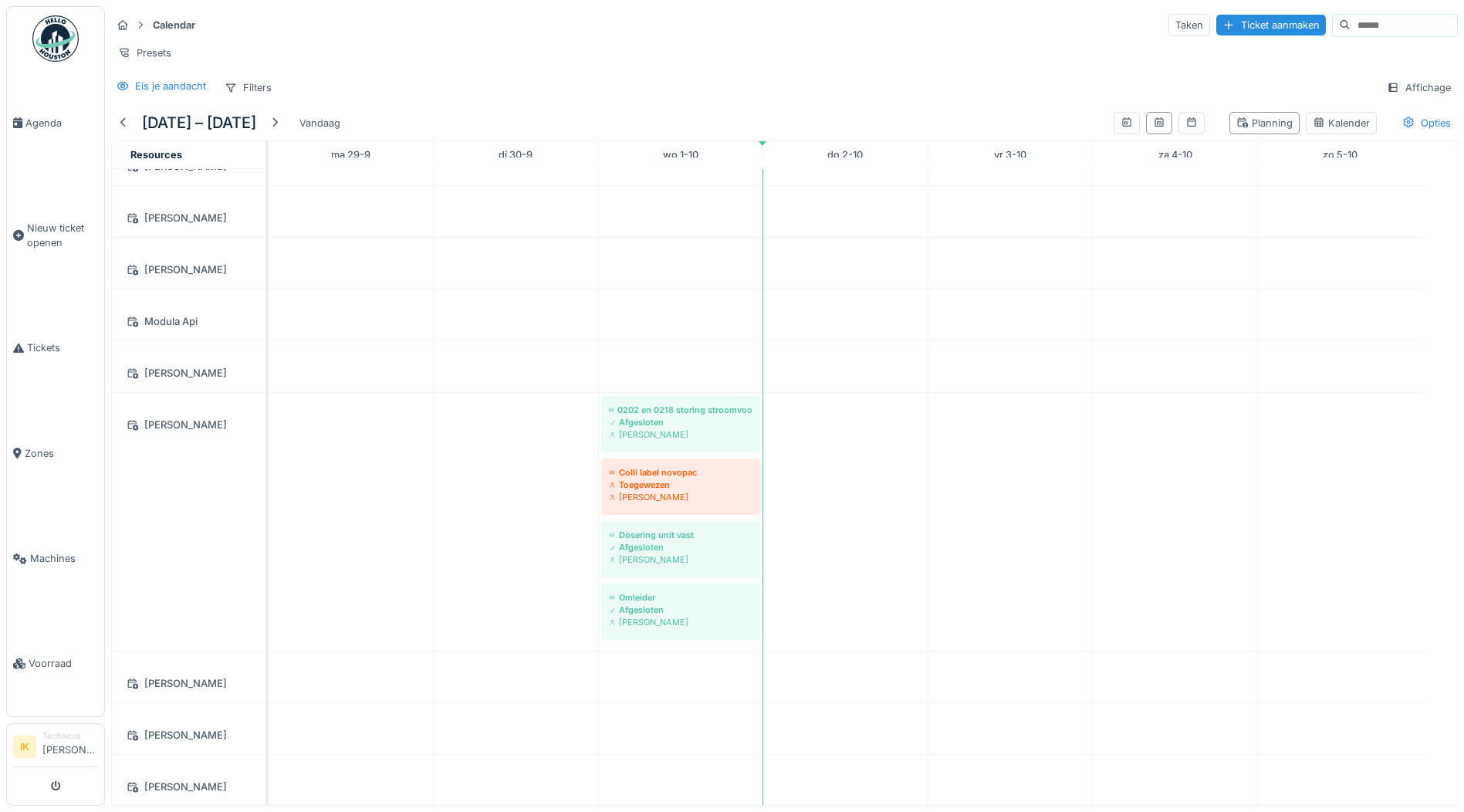
scroll to position [4232, 0]
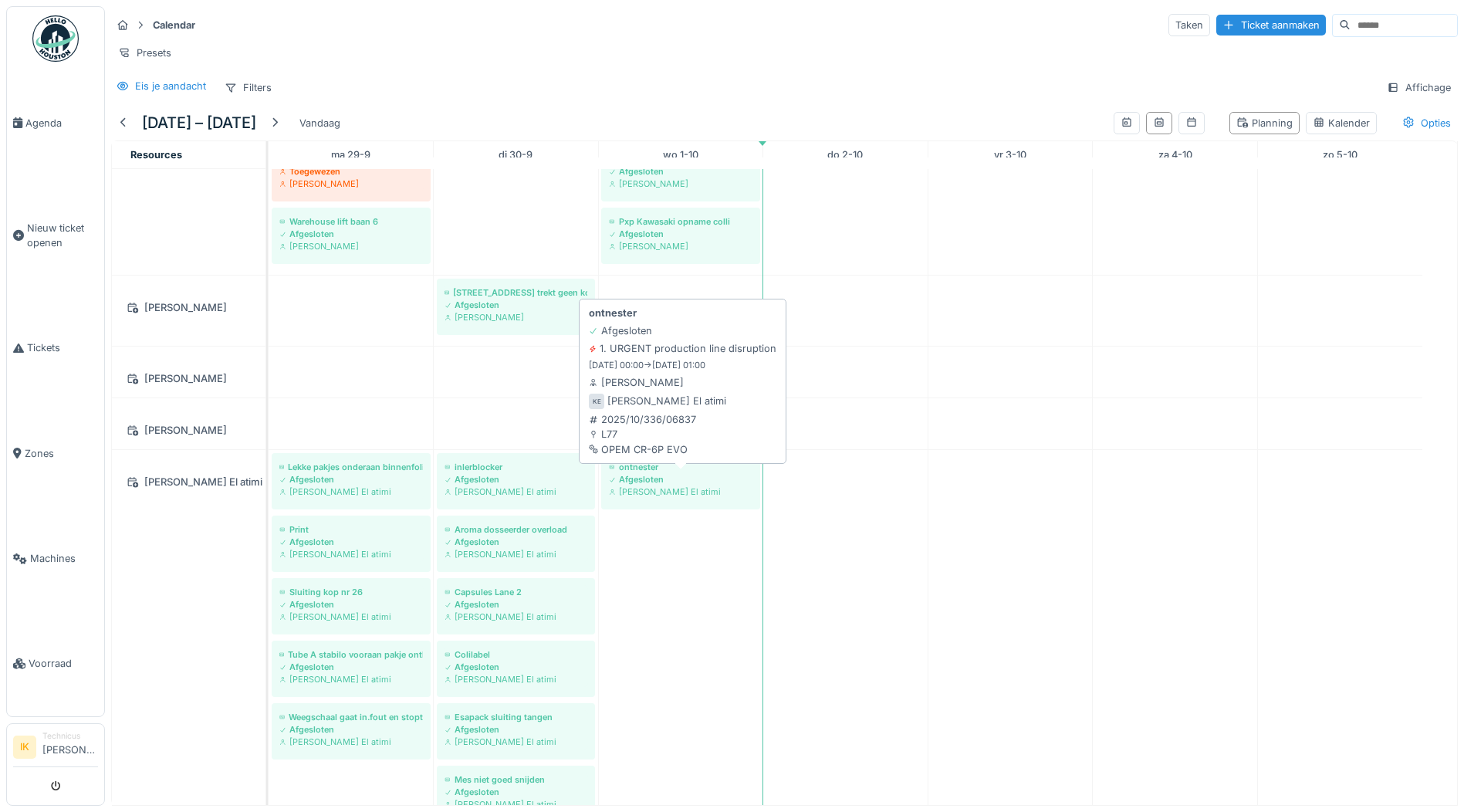
click at [649, 473] on div "Afgesloten" at bounding box center [680, 479] width 143 height 13
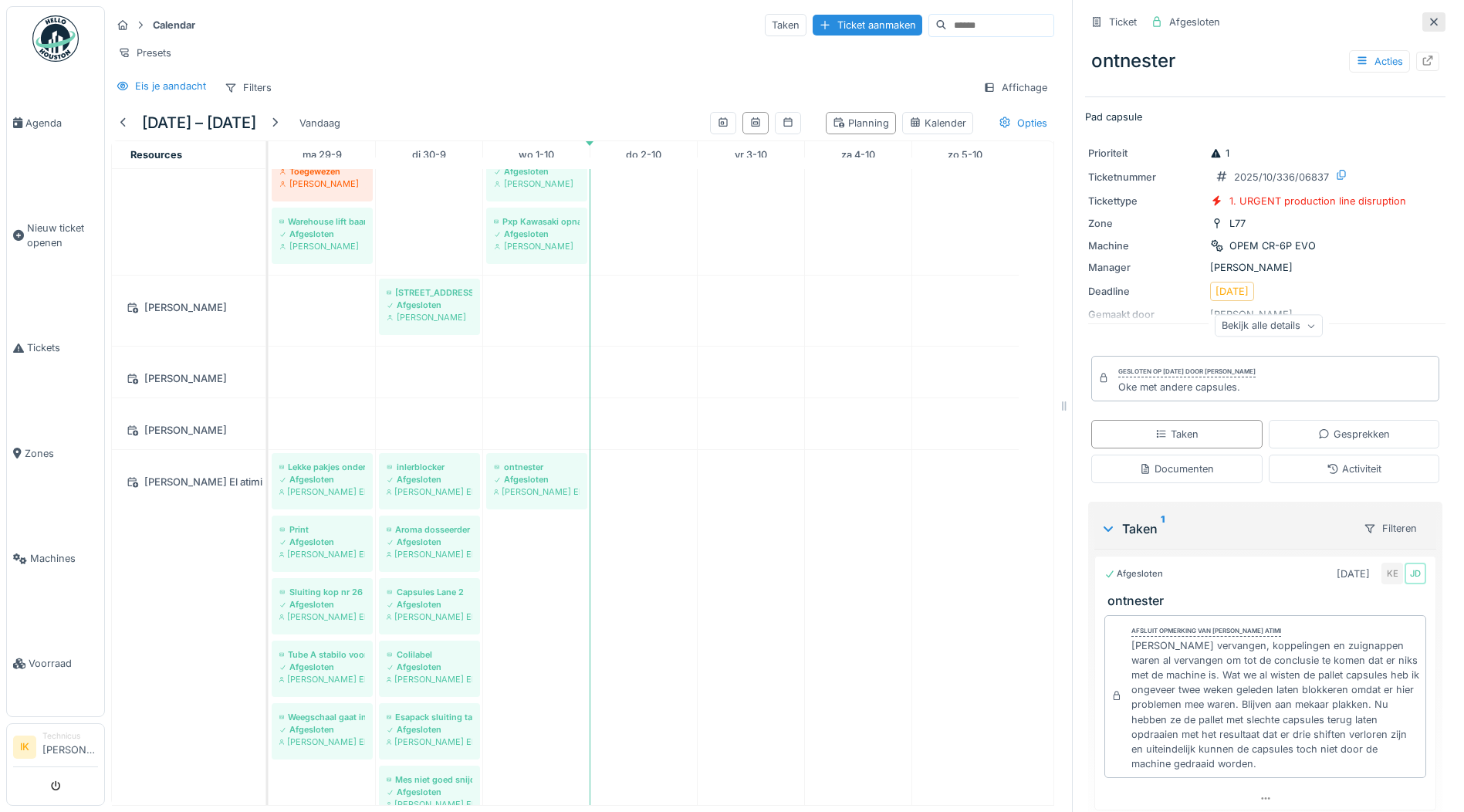
click at [1428, 17] on icon at bounding box center [1434, 22] width 13 height 10
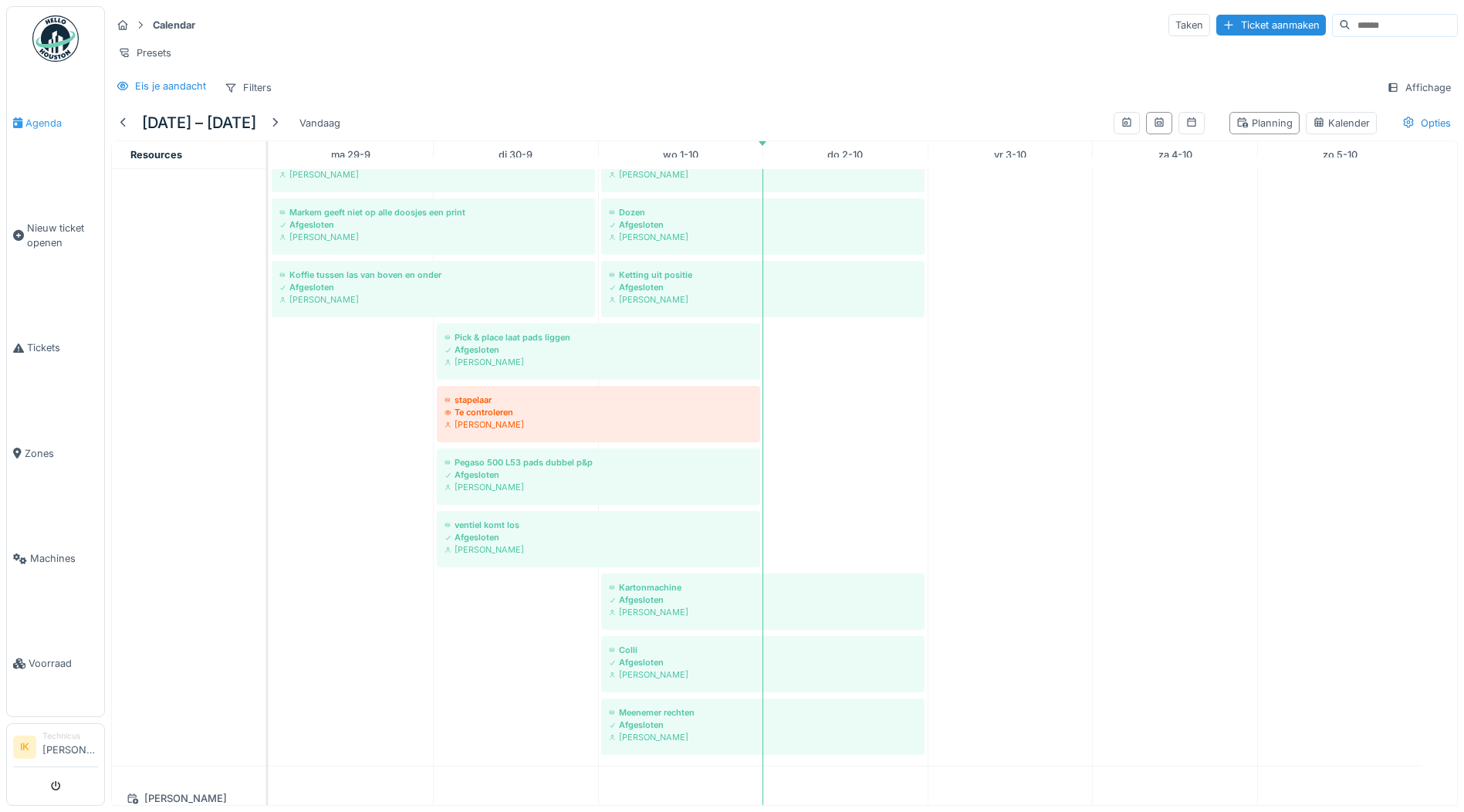
click at [39, 121] on span "Agenda" at bounding box center [61, 123] width 73 height 15
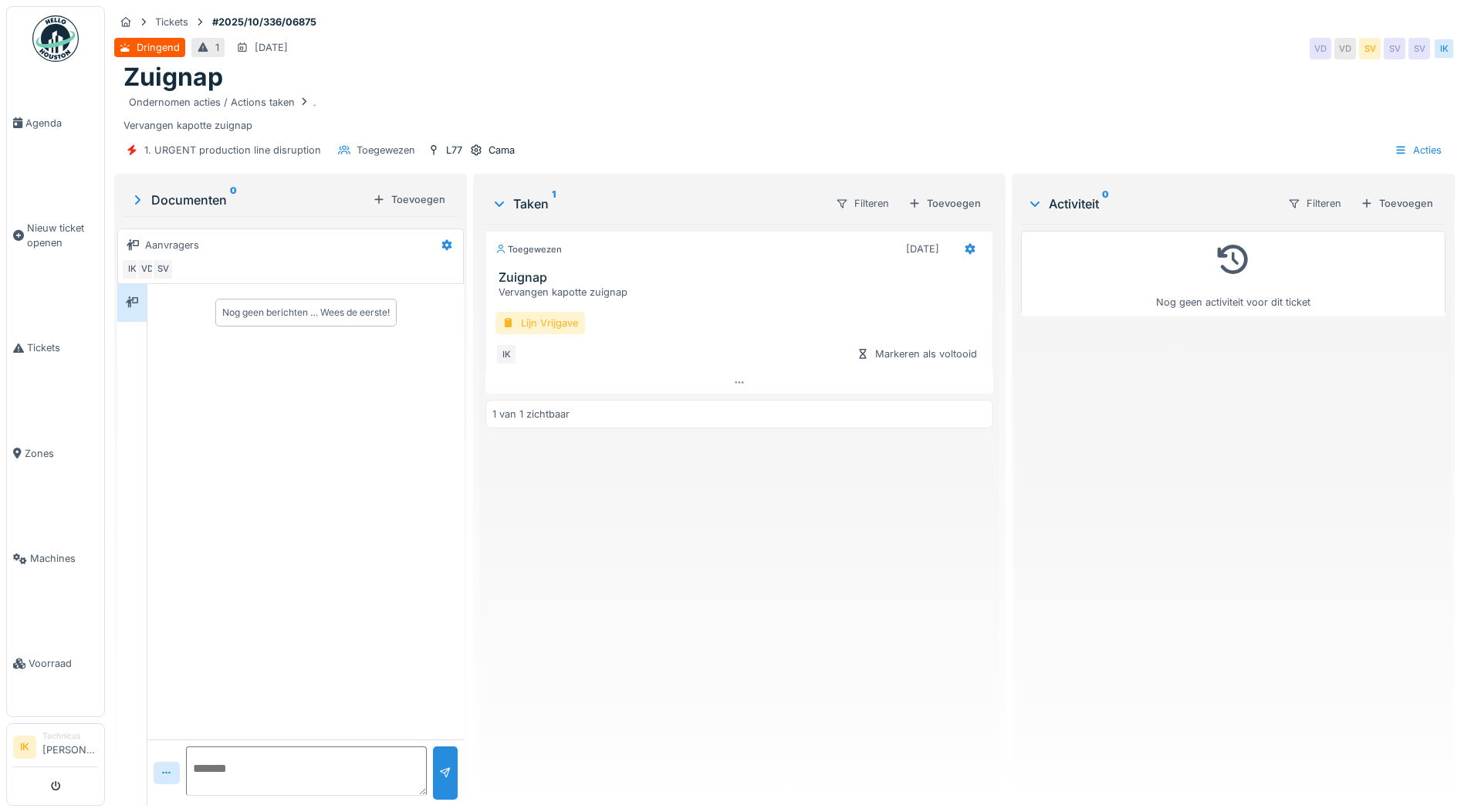
click at [533, 320] on div "Lijn Vrijgave" at bounding box center [540, 322] width 90 height 22
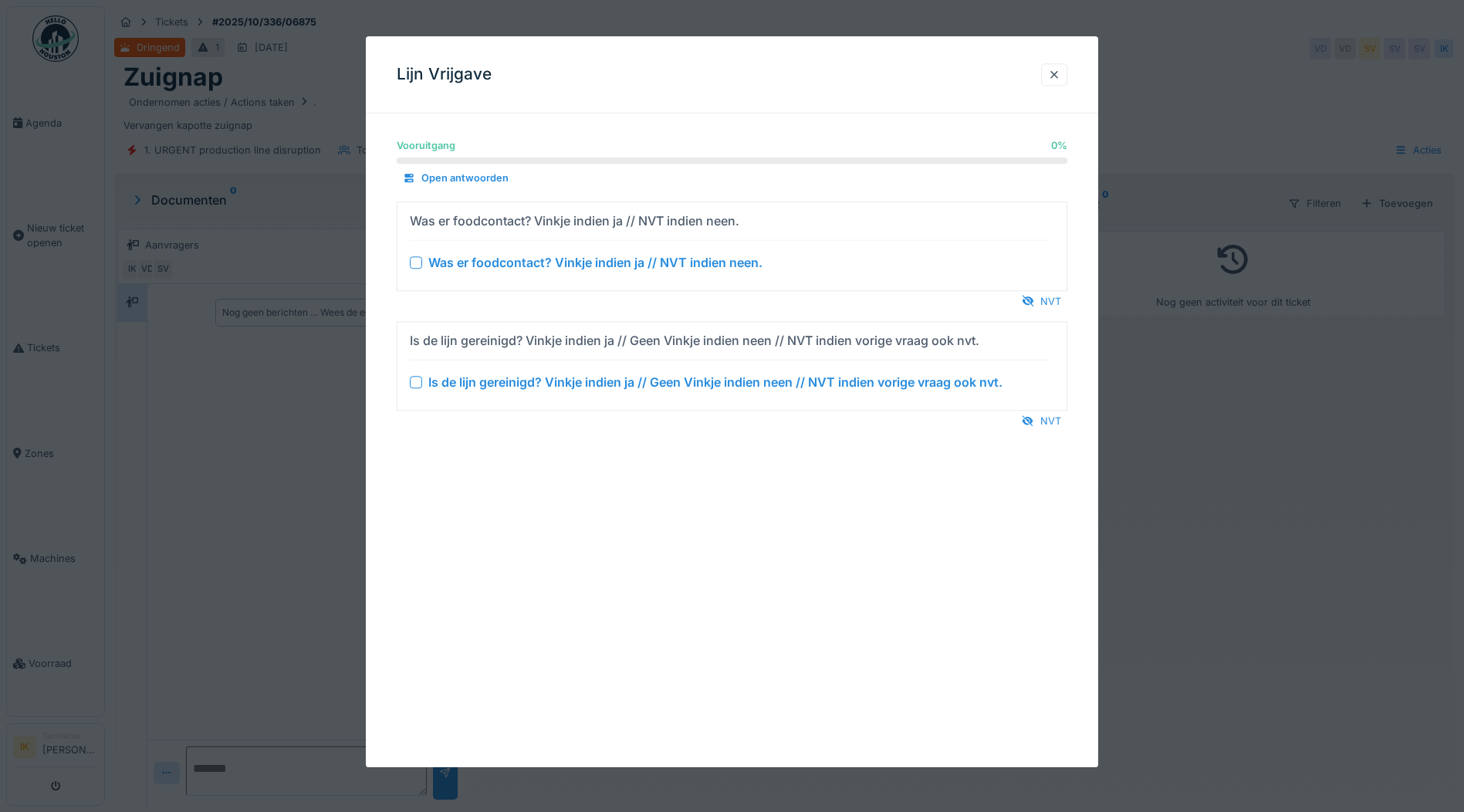
click at [420, 261] on div at bounding box center [416, 263] width 13 height 13
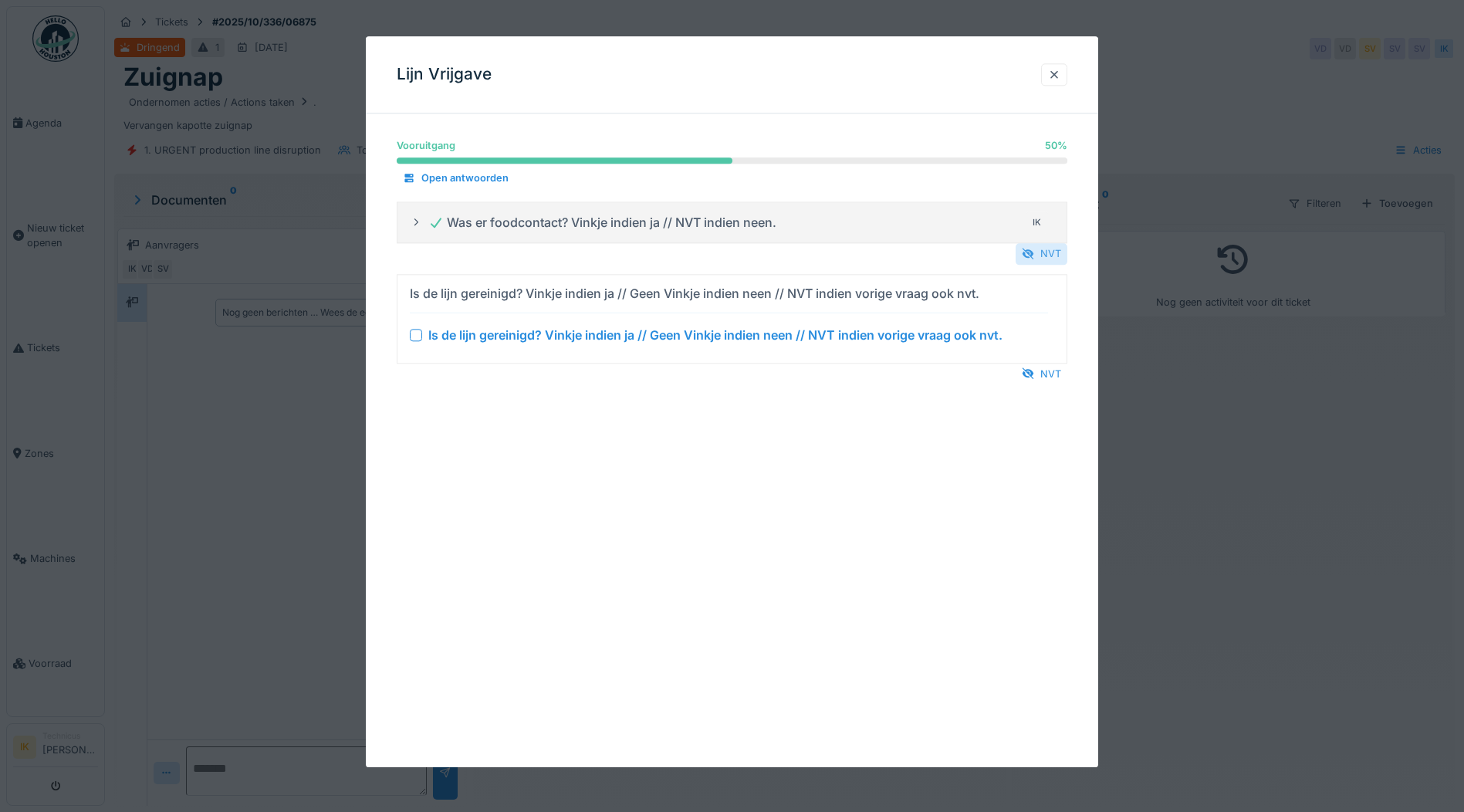
click at [1047, 252] on div "NVT" at bounding box center [1041, 254] width 52 height 20
click at [1044, 375] on div "NVT" at bounding box center [1041, 374] width 52 height 20
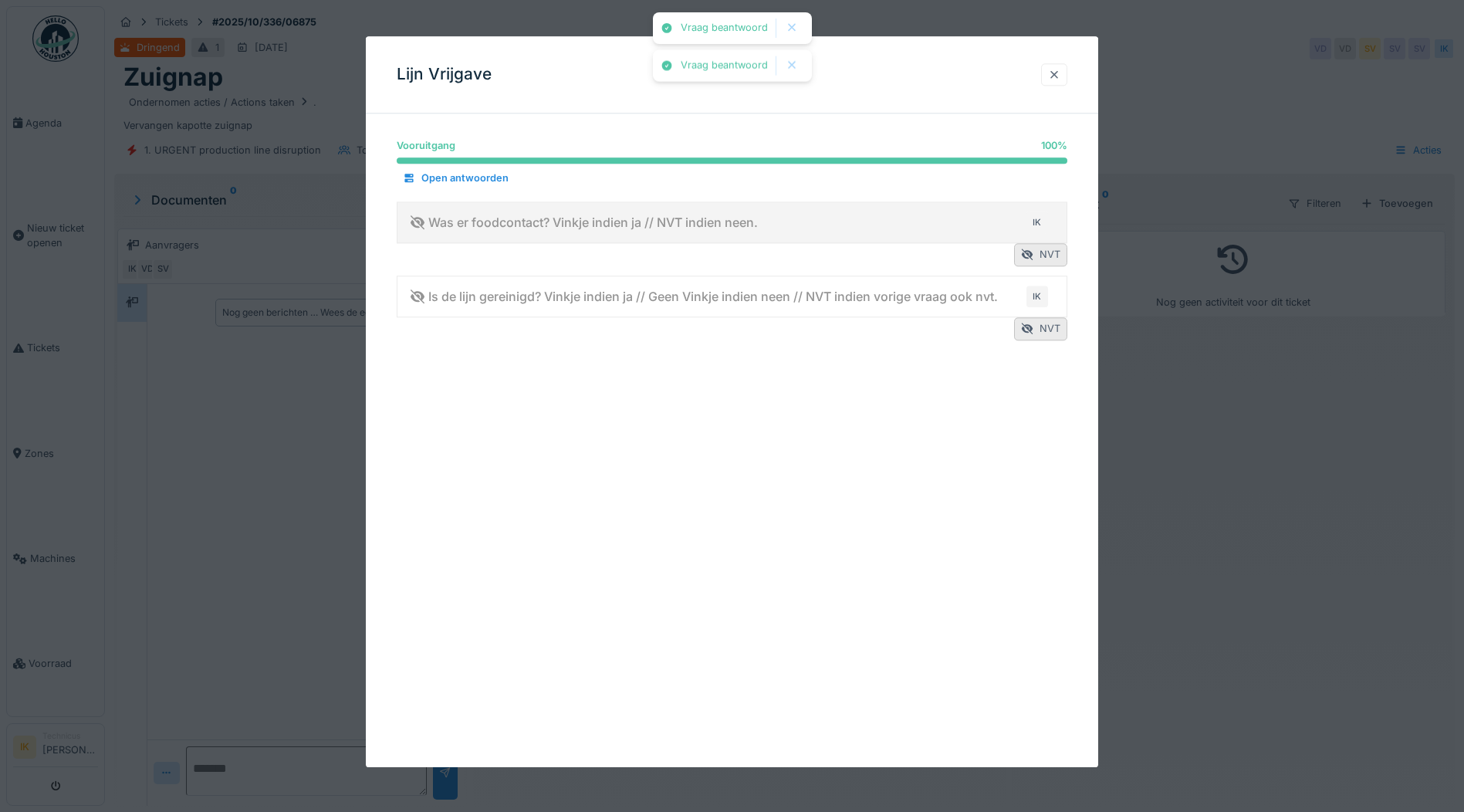
click at [1057, 74] on div at bounding box center [1054, 74] width 13 height 15
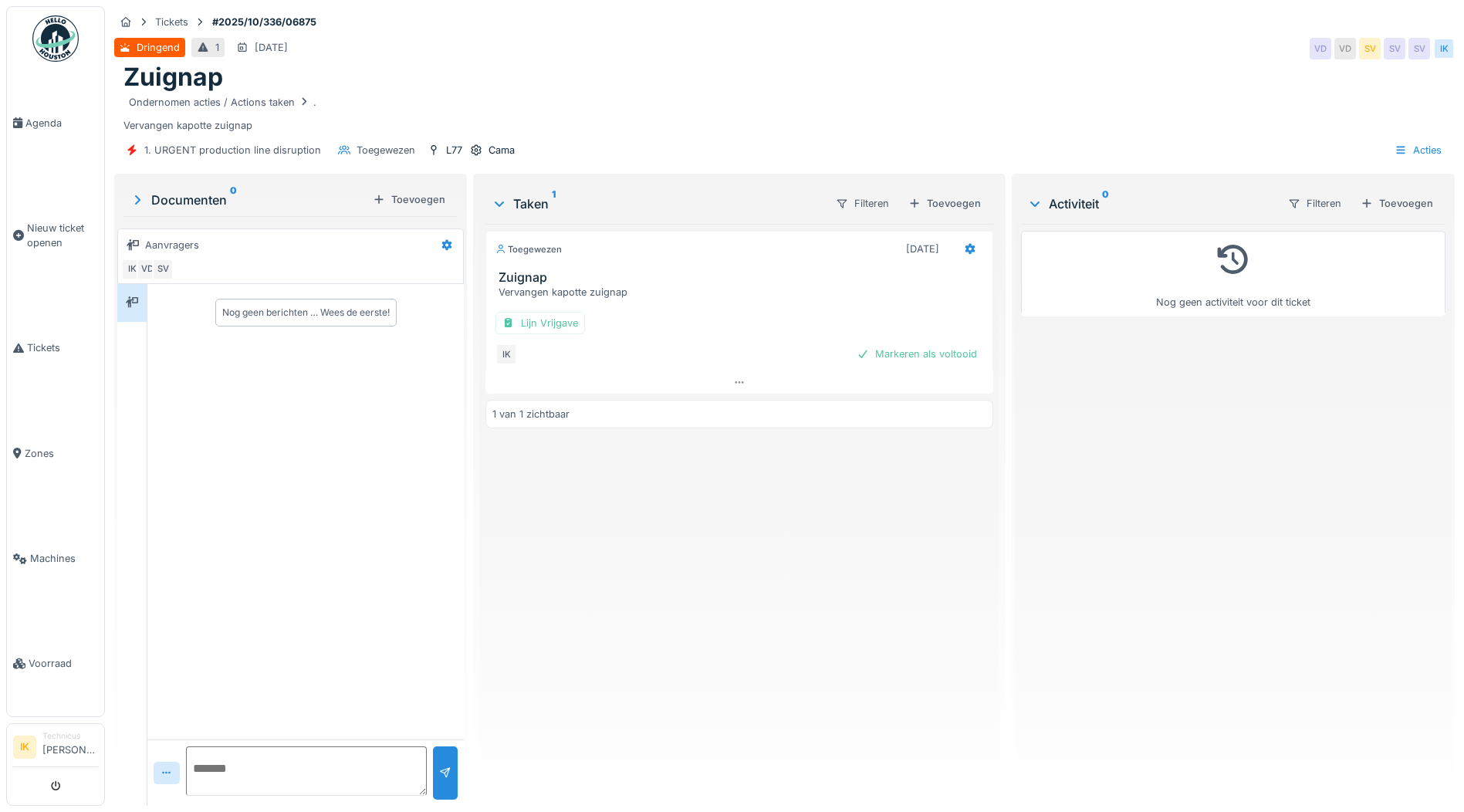
drag, startPoint x: 887, startPoint y: 348, endPoint x: 877, endPoint y: 348, distance: 10.0
click at [887, 348] on div "Markeren als voltooid" at bounding box center [917, 354] width 132 height 20
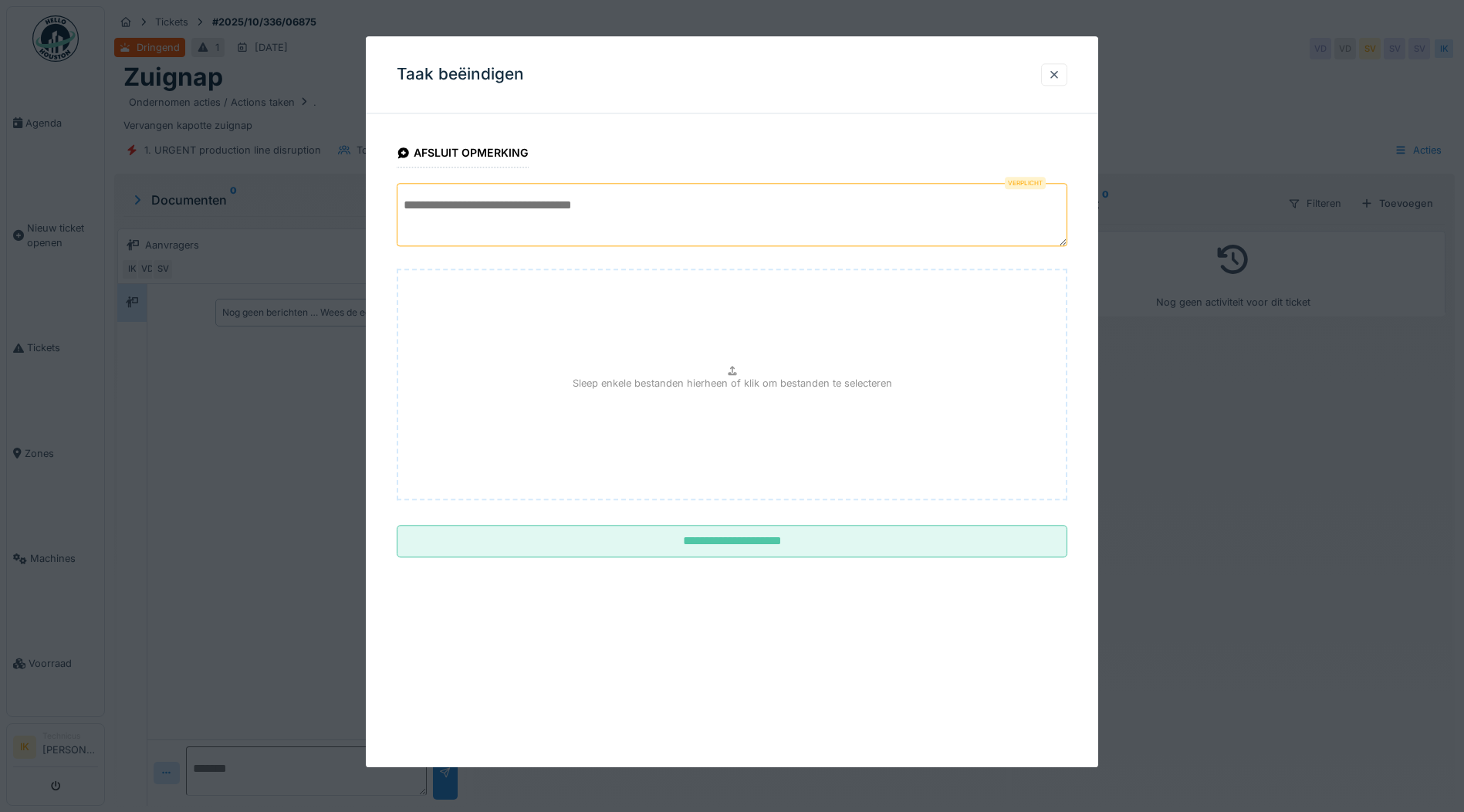
click at [435, 205] on textarea at bounding box center [732, 214] width 671 height 63
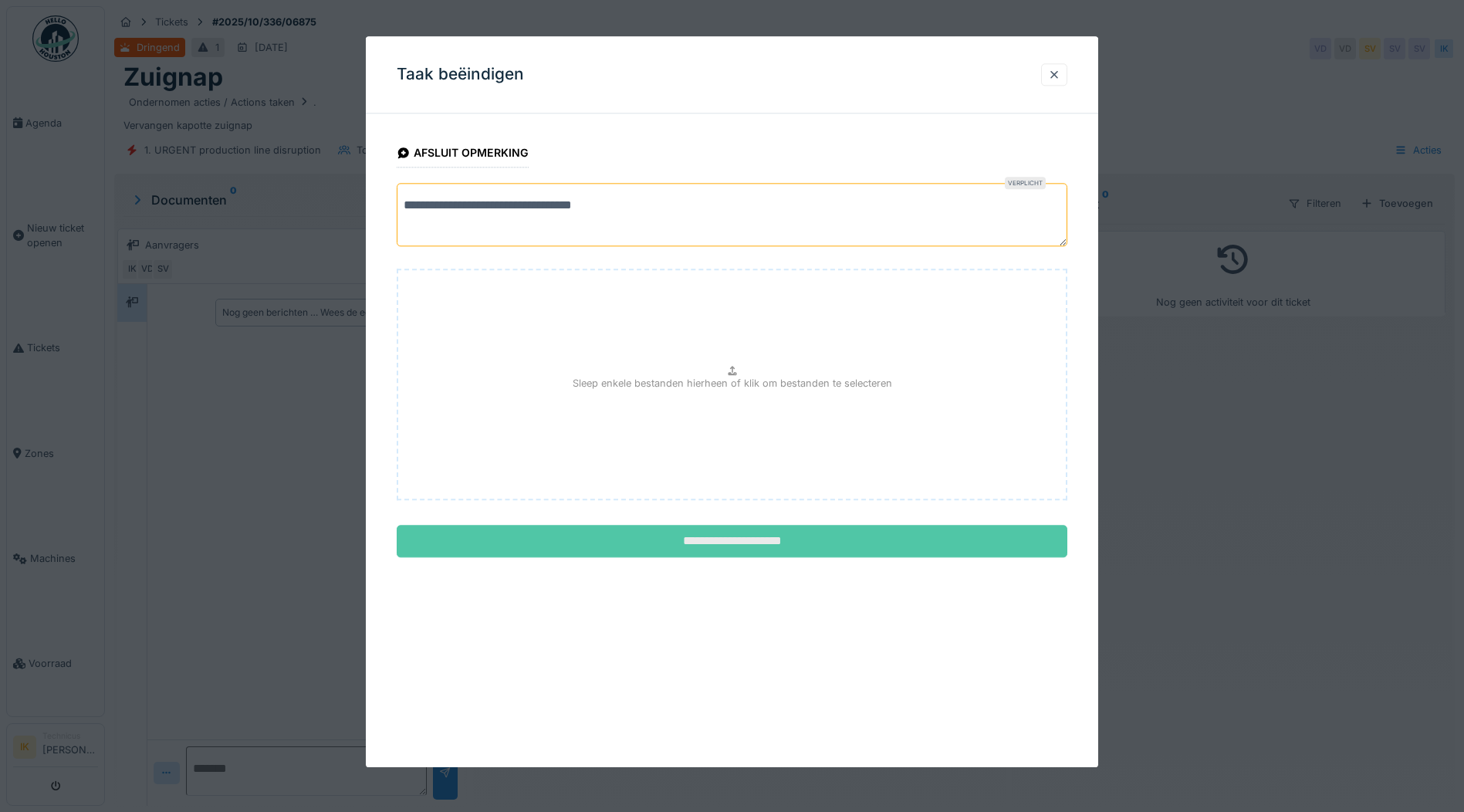
type textarea "**********"
click at [763, 544] on input "**********" at bounding box center [732, 542] width 671 height 32
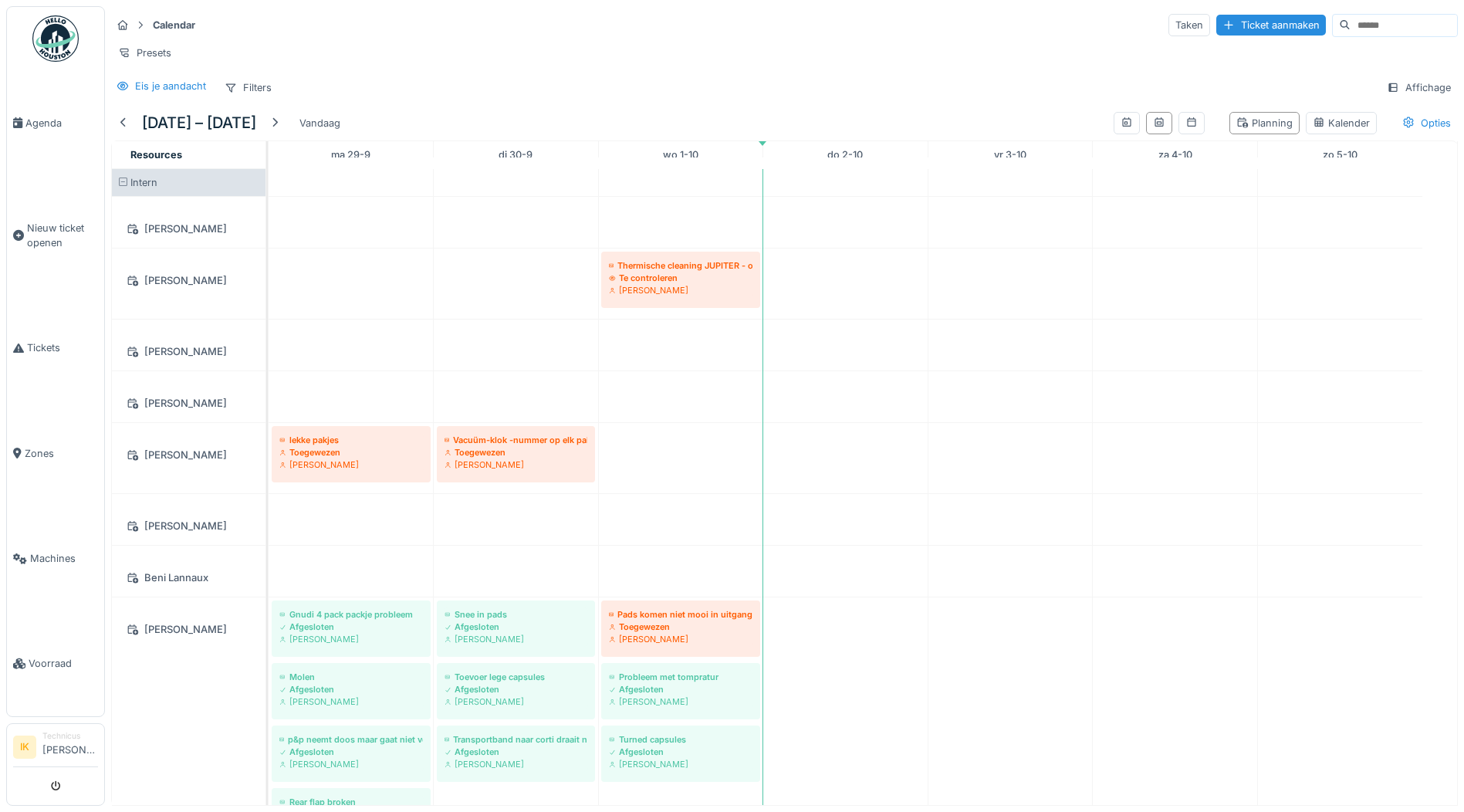
scroll to position [77, 0]
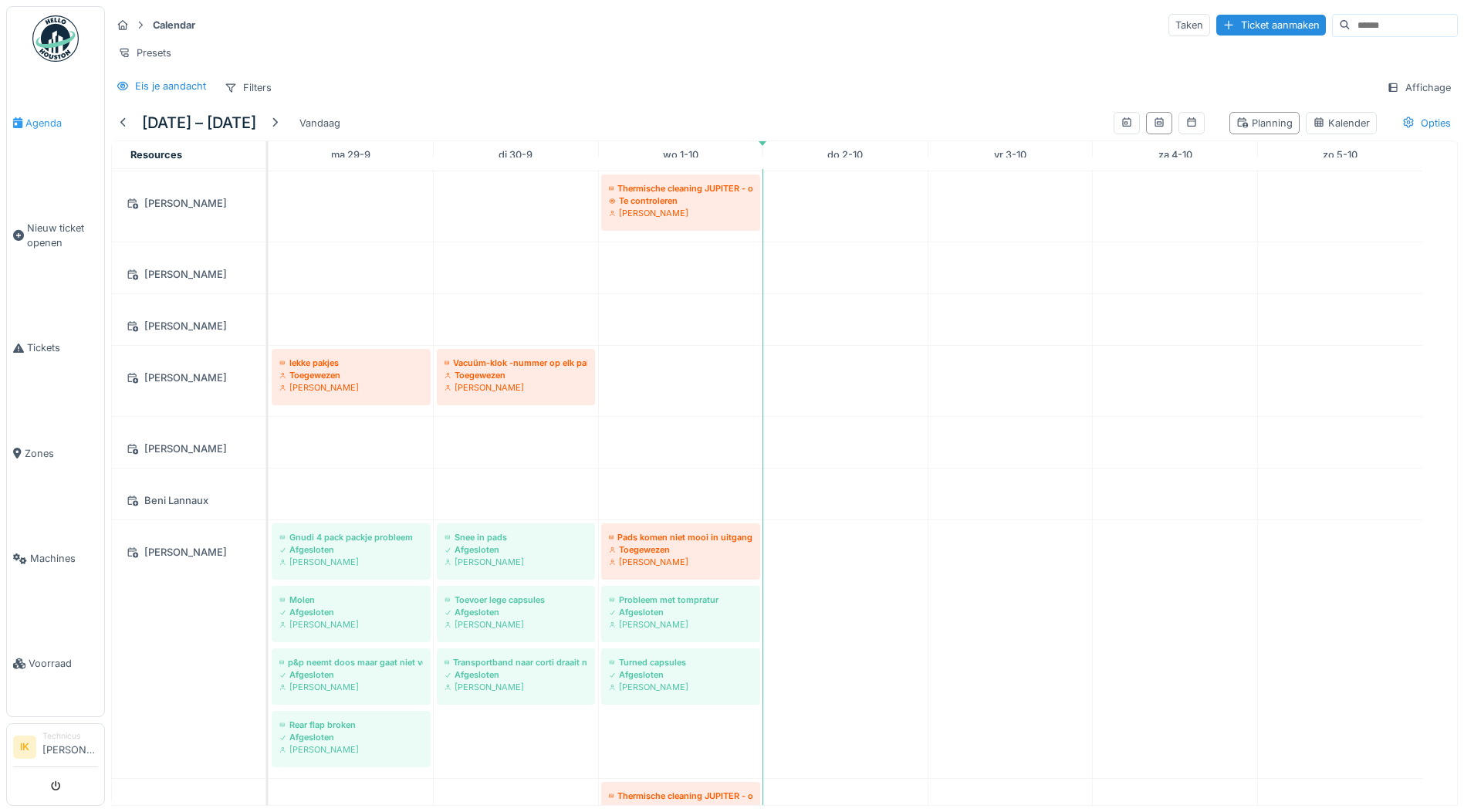
click at [40, 118] on span "Agenda" at bounding box center [61, 123] width 73 height 15
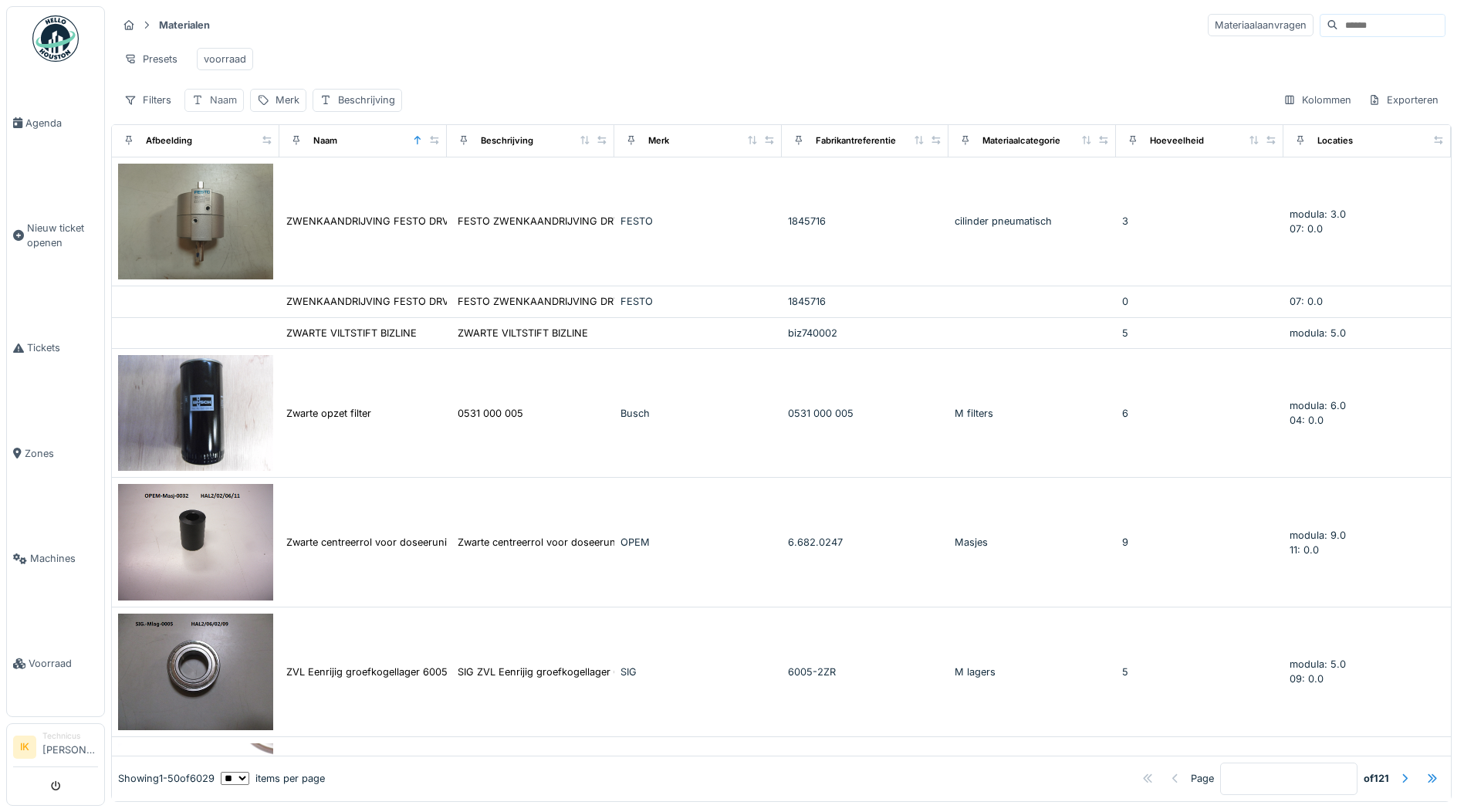
click at [227, 107] on div "Naam" at bounding box center [223, 99] width 27 height 15
click at [387, 28] on div "Materialen Materiaalaanvragen" at bounding box center [781, 25] width 1328 height 25
click at [365, 107] on div "Beschrijving" at bounding box center [367, 99] width 57 height 15
click at [347, 183] on label "Beschrijving" at bounding box center [363, 184] width 76 height 18
click at [347, 183] on input "Beschrijving" at bounding box center [413, 185] width 188 height 32
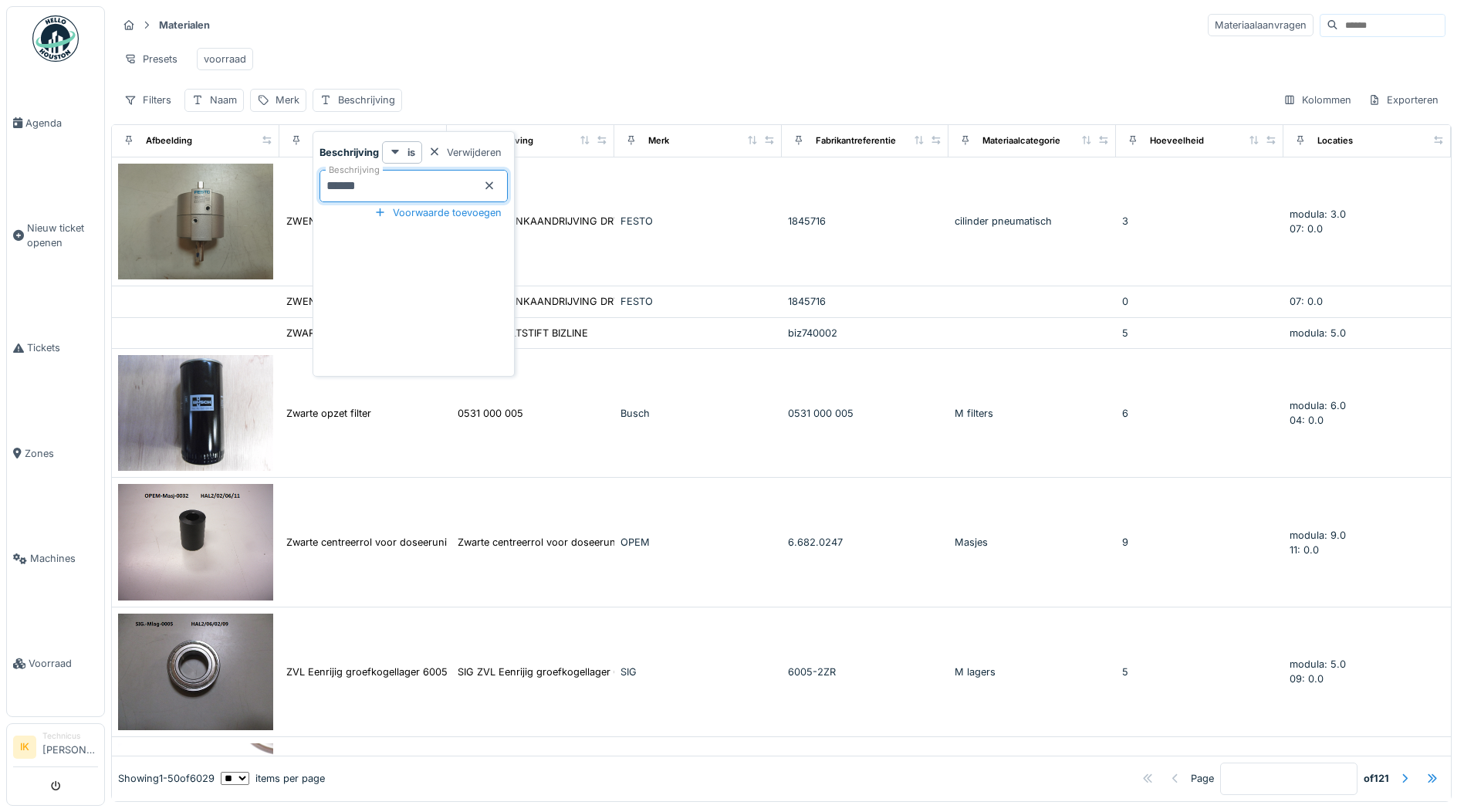
type input "*******"
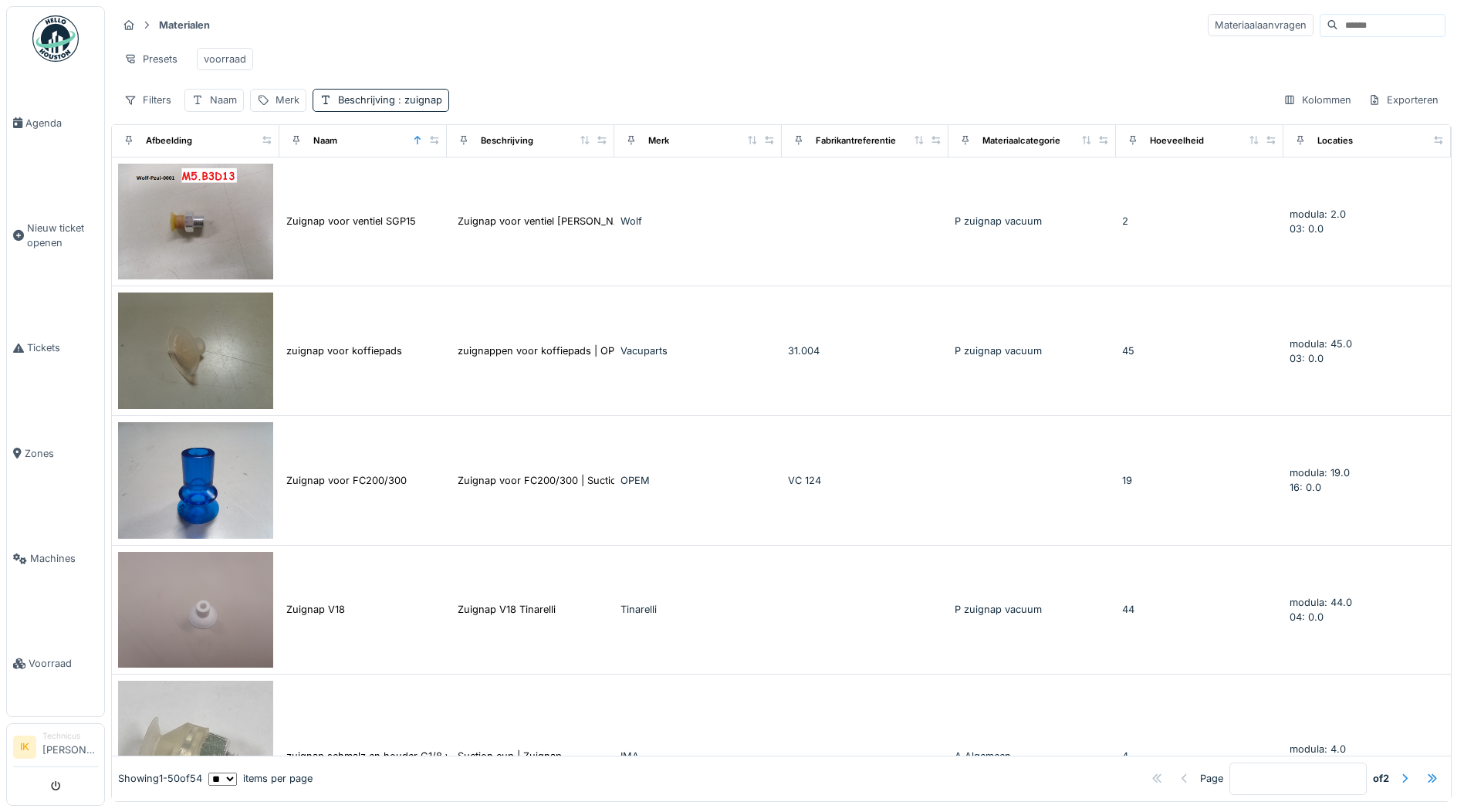
click at [528, 43] on div "Presets voorraad" at bounding box center [781, 59] width 1328 height 35
click at [274, 107] on div "Merk" at bounding box center [278, 100] width 56 height 22
click at [299, 188] on label "Merk" at bounding box center [281, 184] width 35 height 18
click at [300, 188] on input "Merk" at bounding box center [333, 185] width 154 height 32
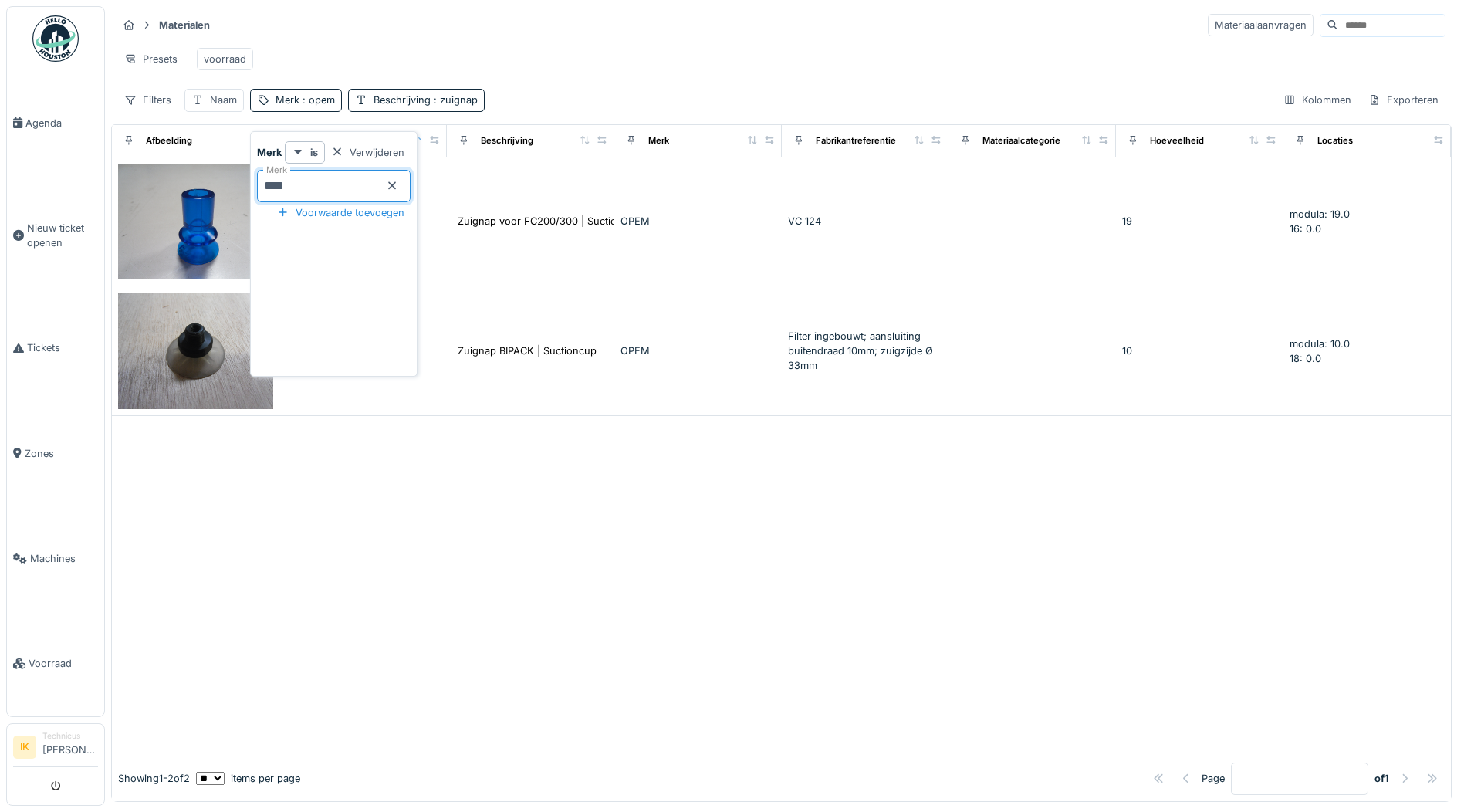
type input "****"
click at [398, 186] on icon at bounding box center [392, 185] width 13 height 10
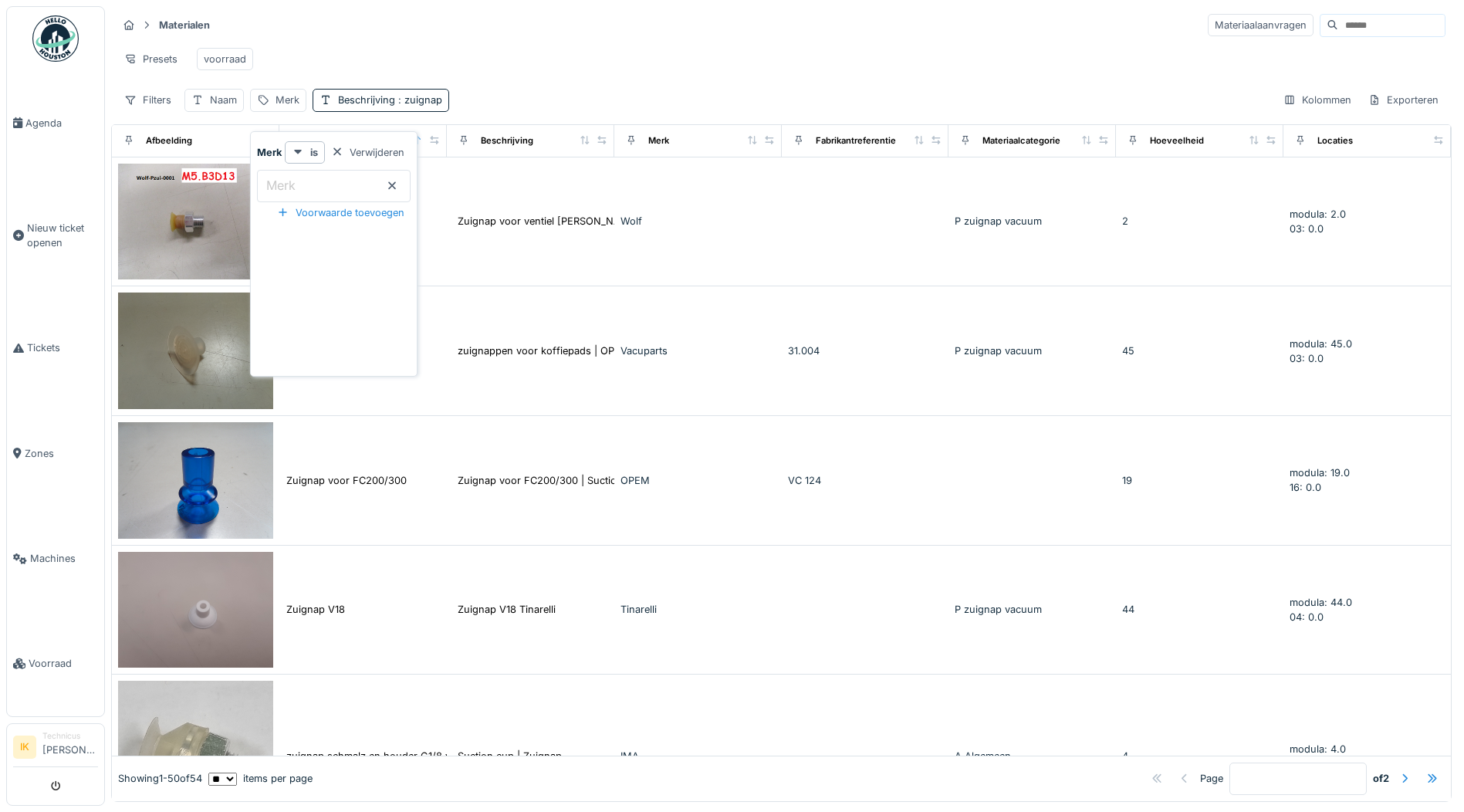
click at [669, 20] on div "Materialen Materiaalaanvragen" at bounding box center [781, 25] width 1328 height 25
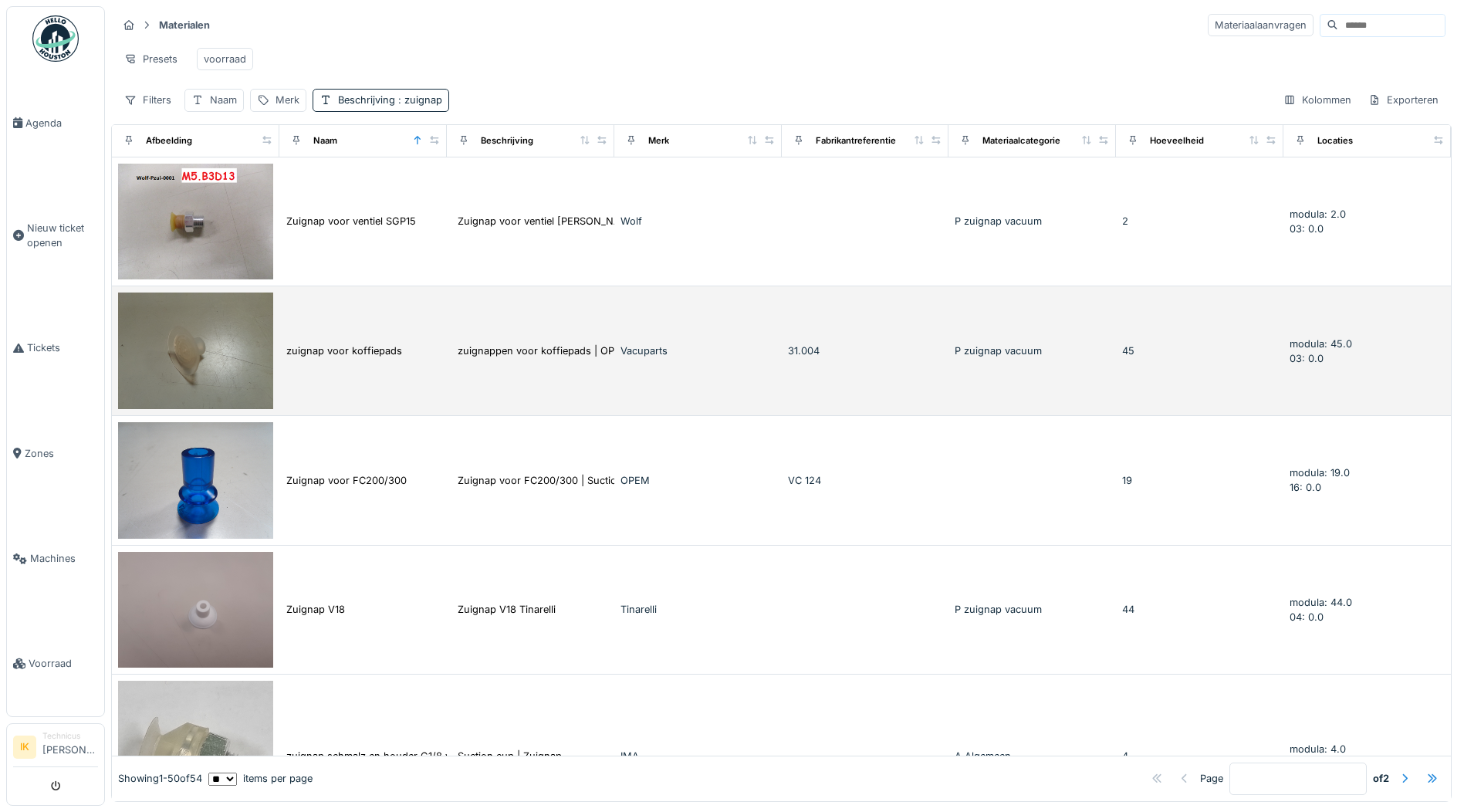
click at [195, 362] on img at bounding box center [196, 351] width 155 height 117
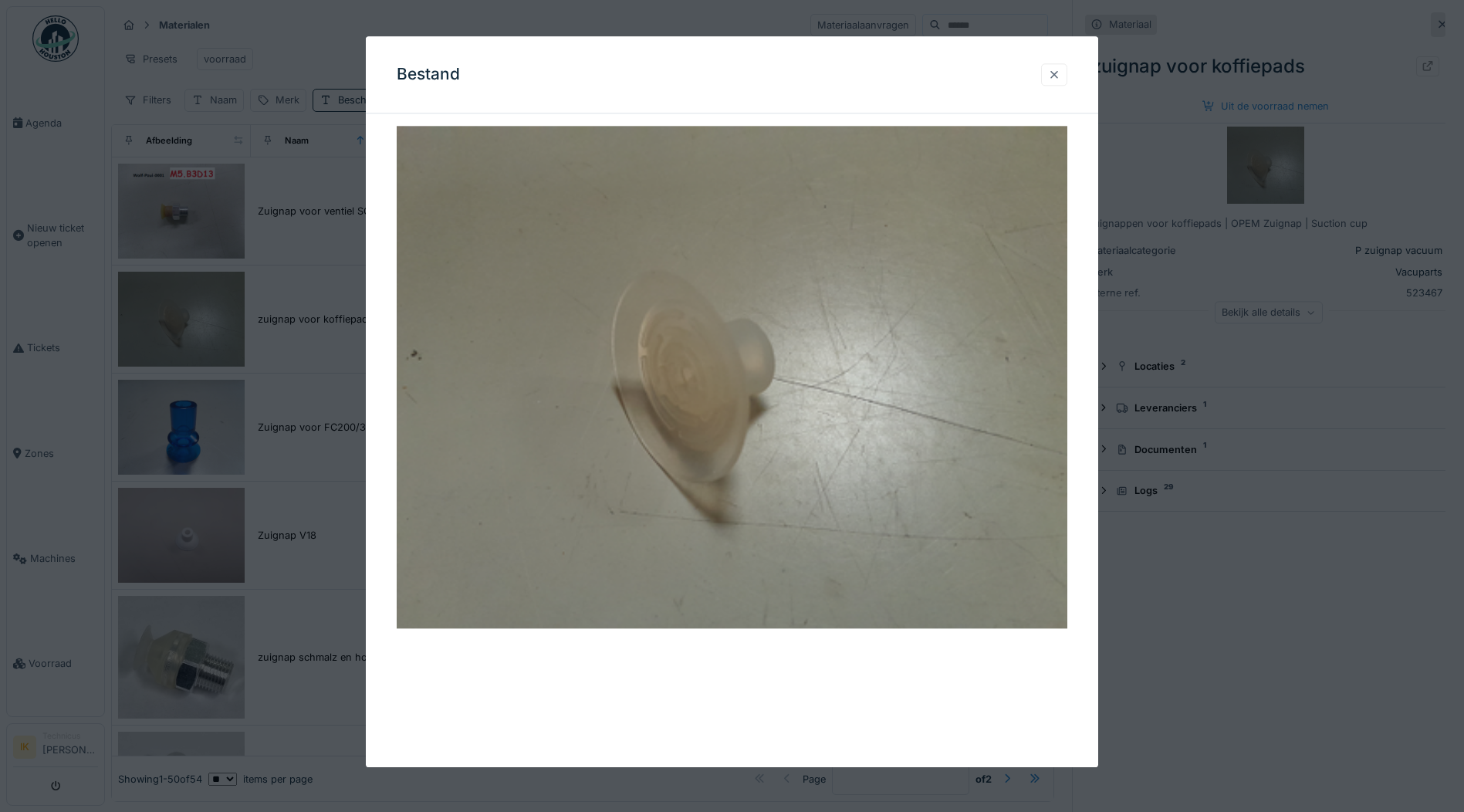
click at [1057, 75] on div at bounding box center [1054, 74] width 13 height 15
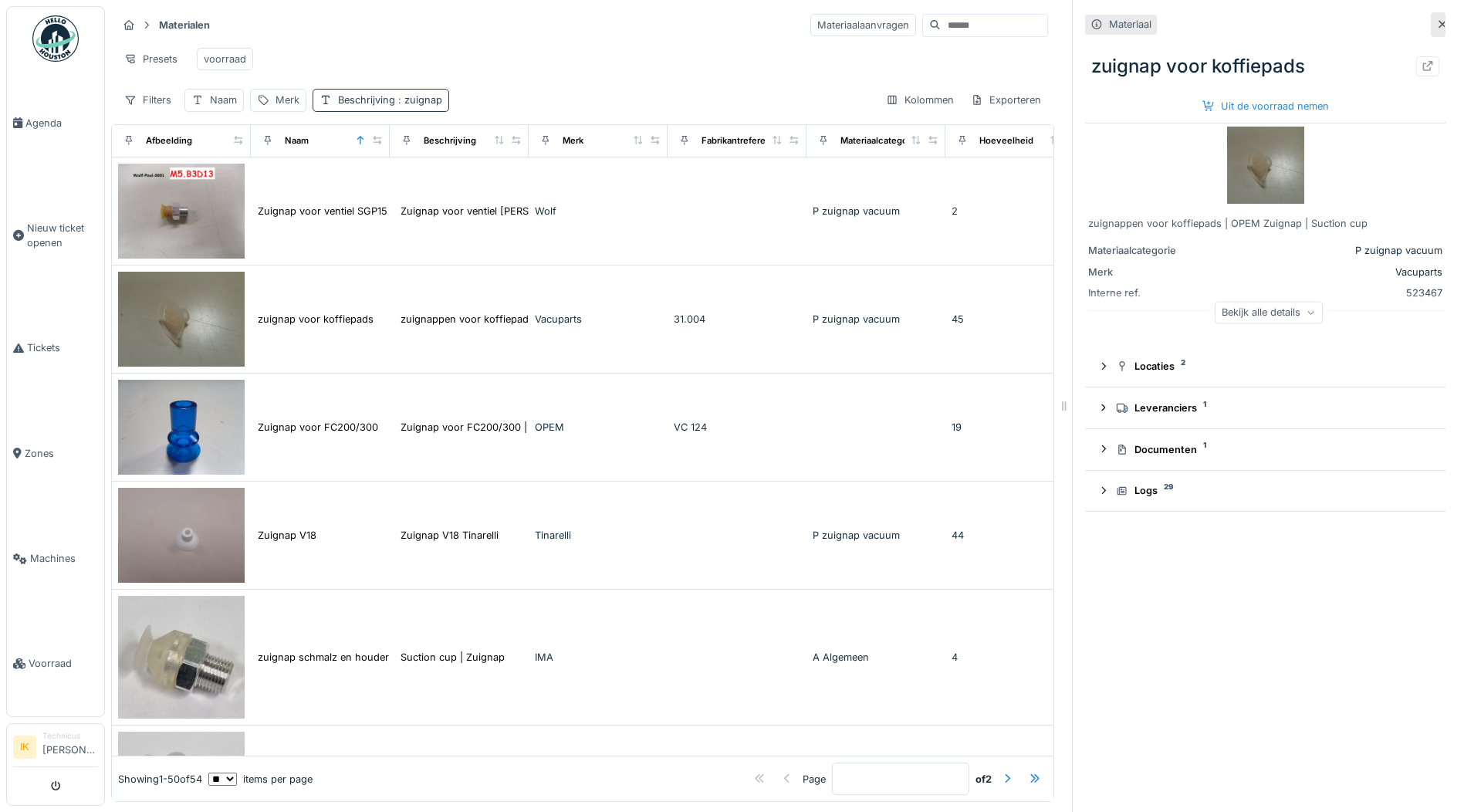
click at [397, 106] on span ": zuignap" at bounding box center [419, 99] width 47 height 12
click at [492, 185] on icon at bounding box center [490, 186] width 8 height 8
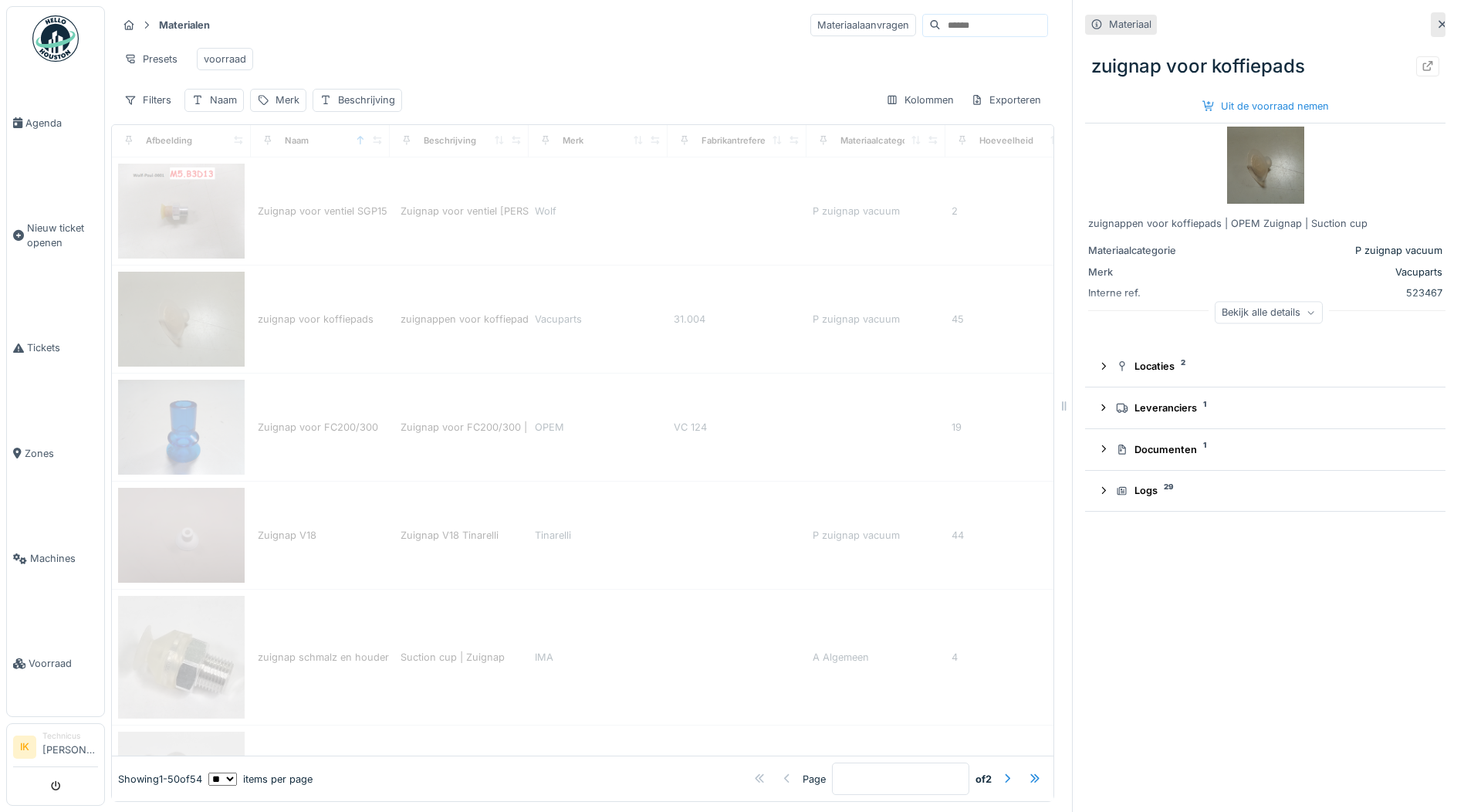
click at [491, 55] on div "Presets voorraad" at bounding box center [583, 59] width 931 height 35
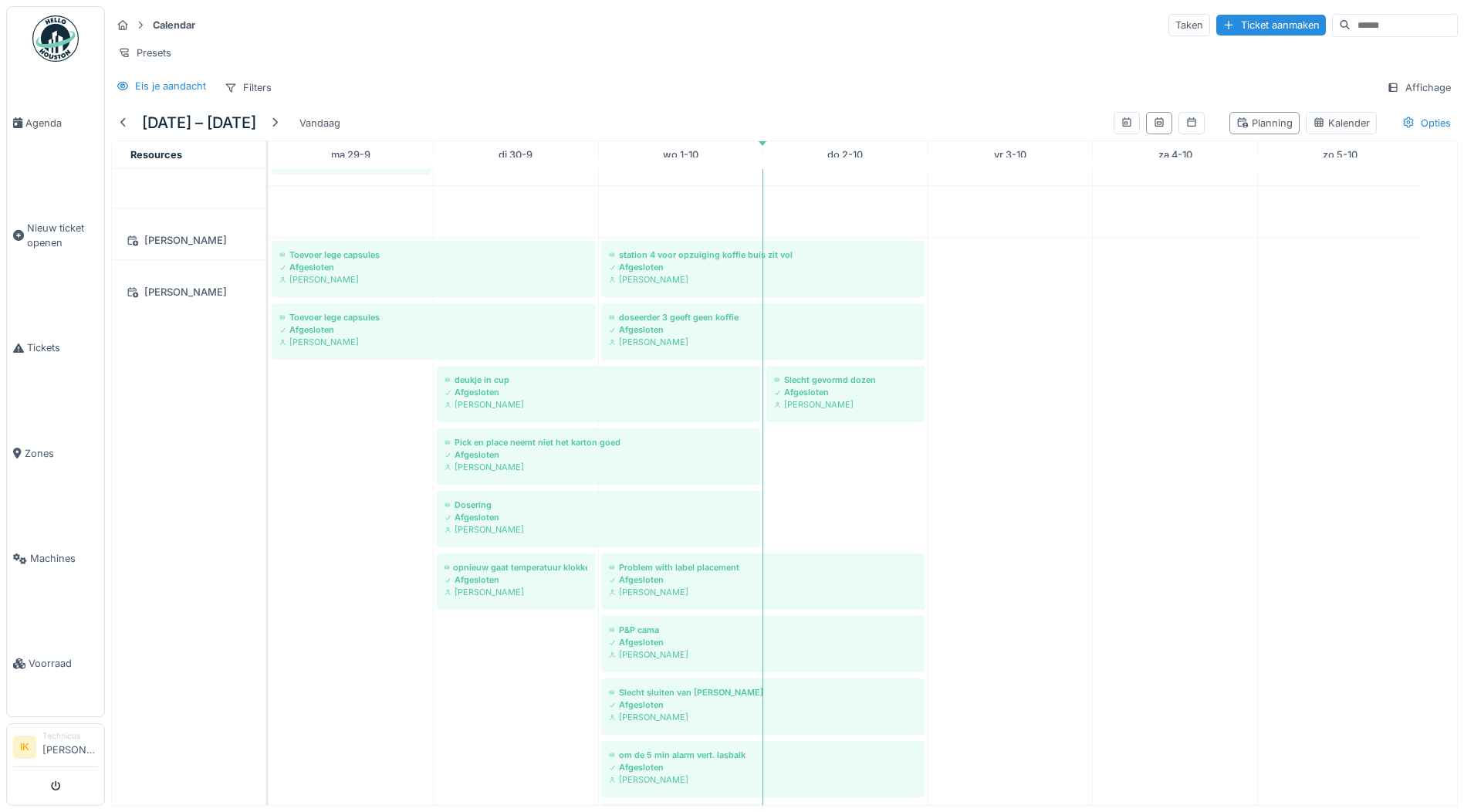
scroll to position [1312, 0]
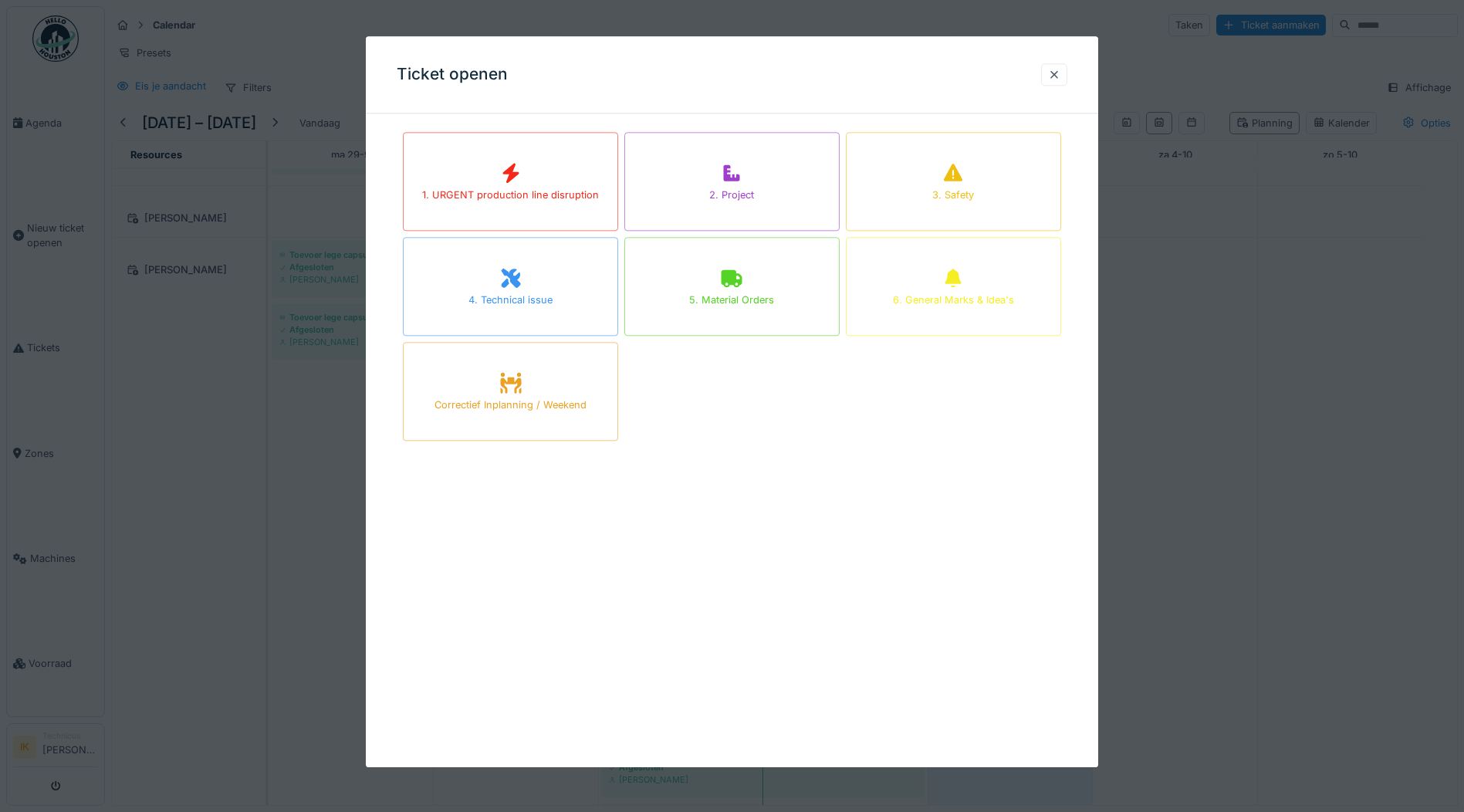
click at [1217, 299] on div at bounding box center [732, 406] width 1464 height 812
